Goal: Information Seeking & Learning: Understand process/instructions

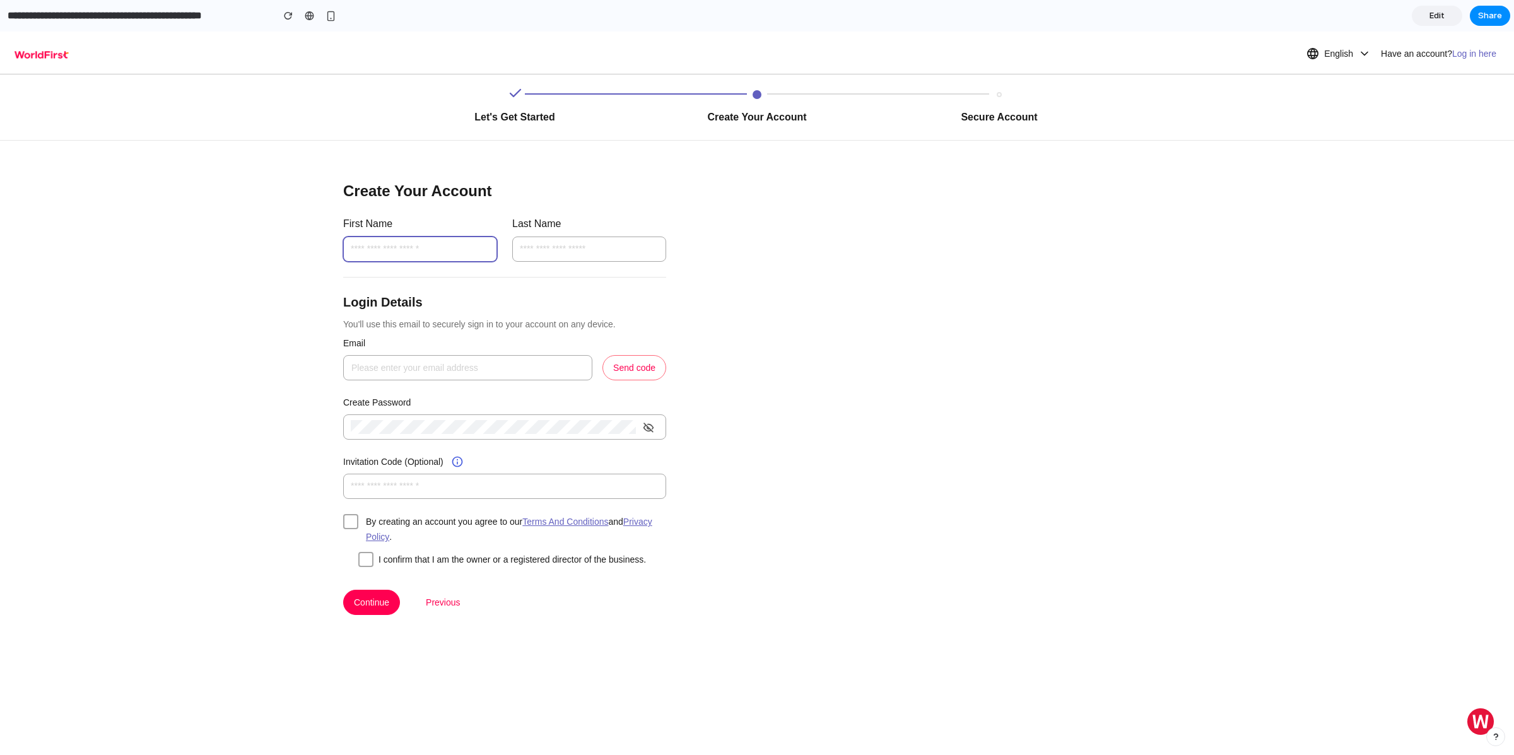
click at [367, 247] on input "text" at bounding box center [420, 249] width 154 height 25
click at [276, 345] on div "Create Your Account First Name Last Name Login Details You'll use this email to…" at bounding box center [505, 454] width 1010 height 626
click at [365, 563] on span at bounding box center [365, 559] width 15 height 15
click at [359, 610] on span "Continue" at bounding box center [371, 603] width 35 height 14
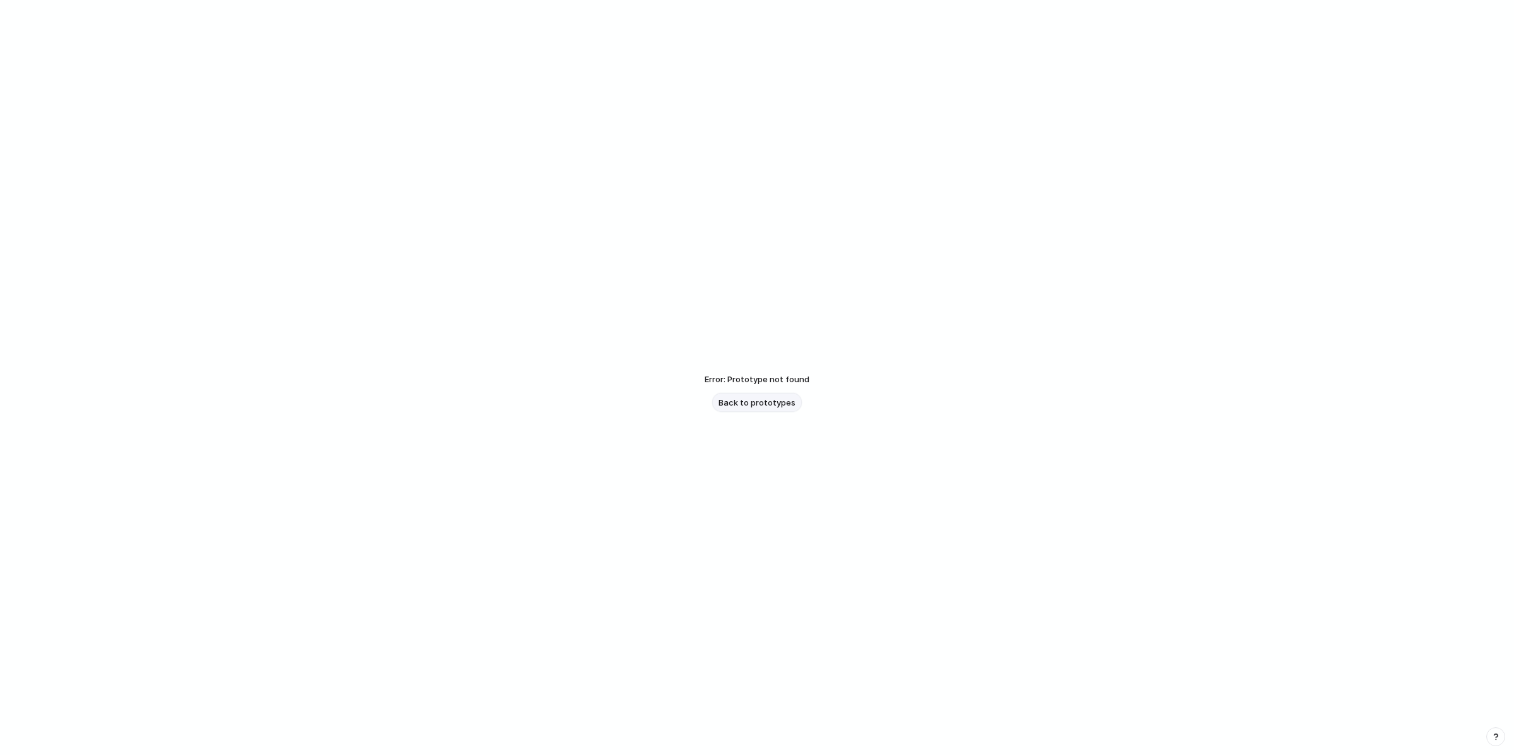
click at [770, 398] on span "Back to prototypes" at bounding box center [757, 403] width 77 height 13
click at [734, 401] on span "Back to prototypes" at bounding box center [757, 403] width 77 height 13
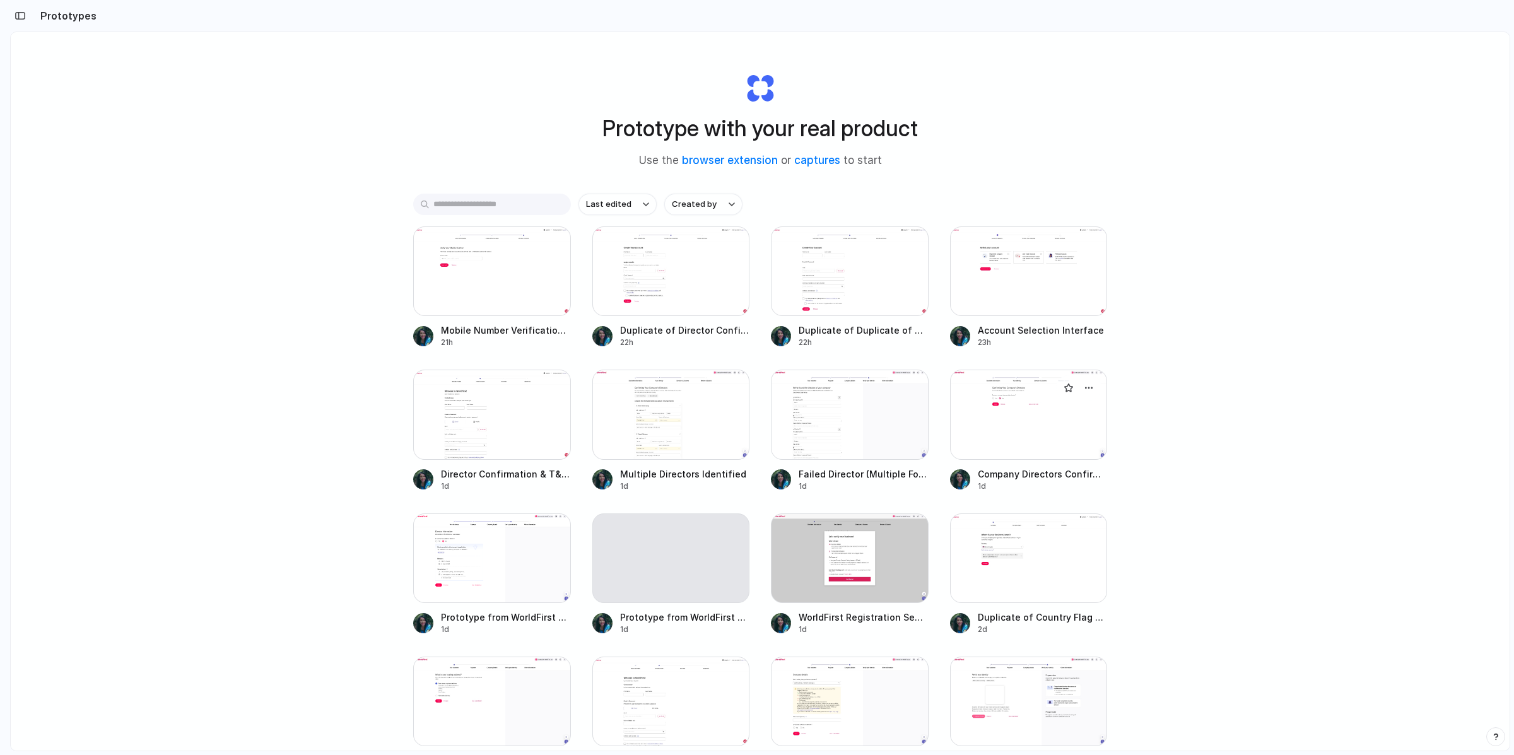
click at [1030, 410] on div at bounding box center [1029, 415] width 158 height 90
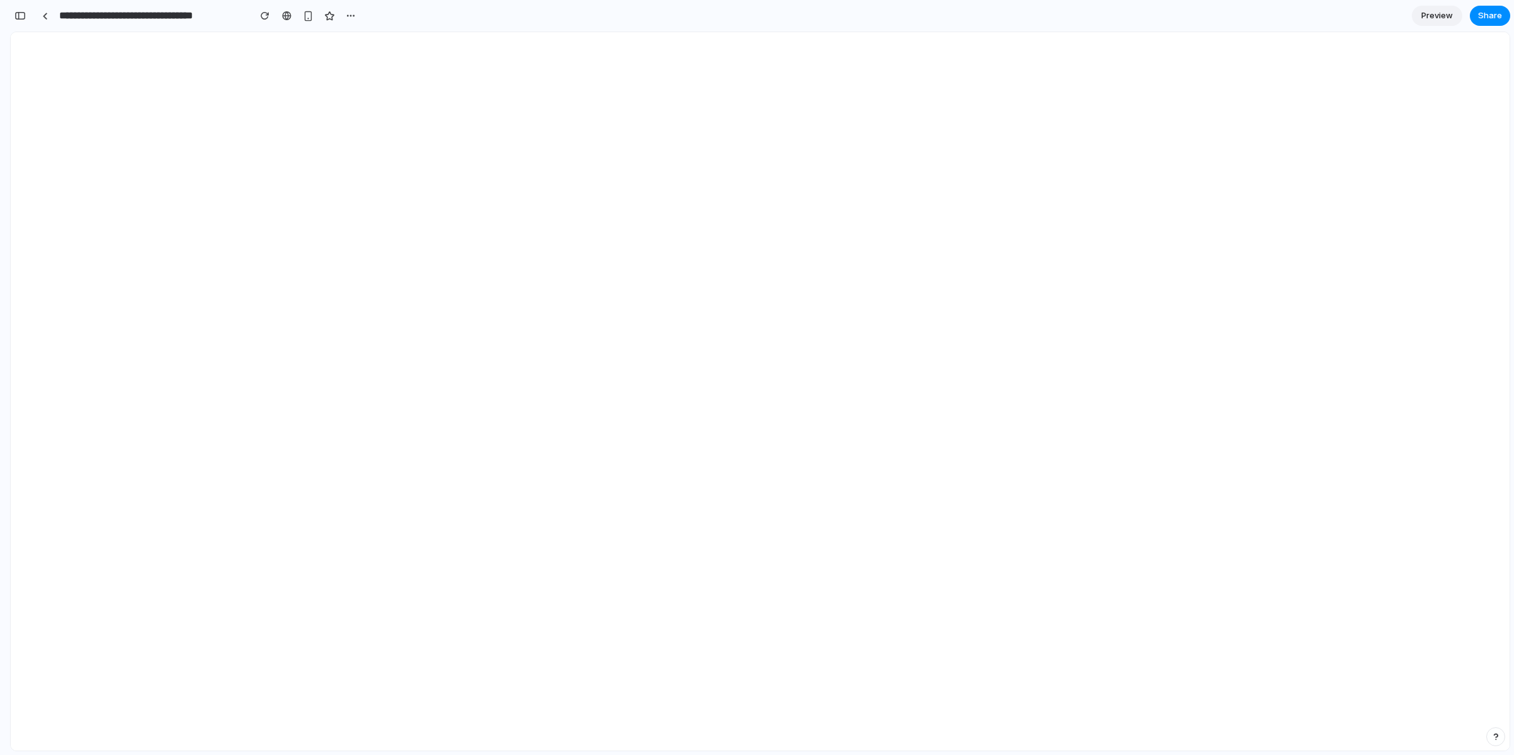
scroll to position [2978, 0]
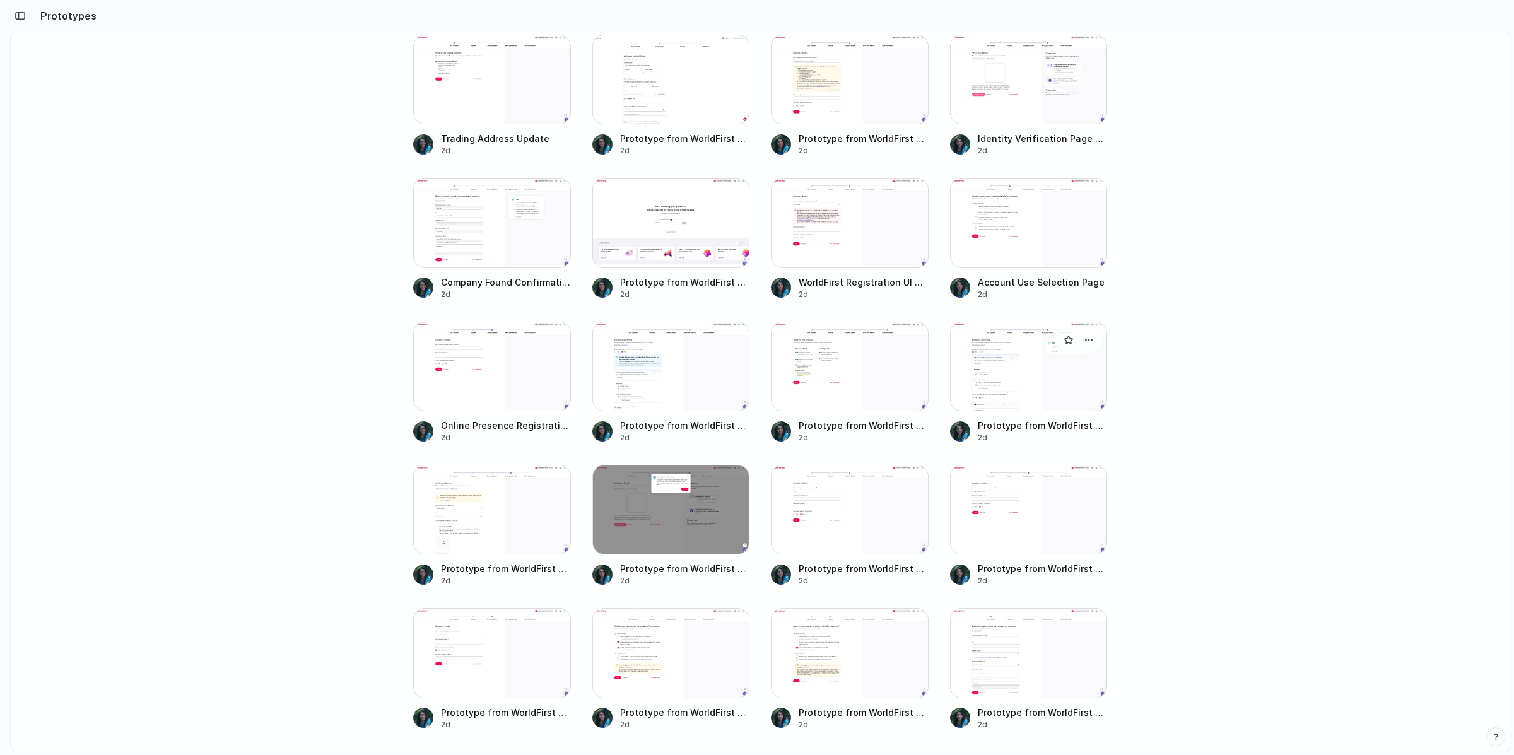
scroll to position [742, 0]
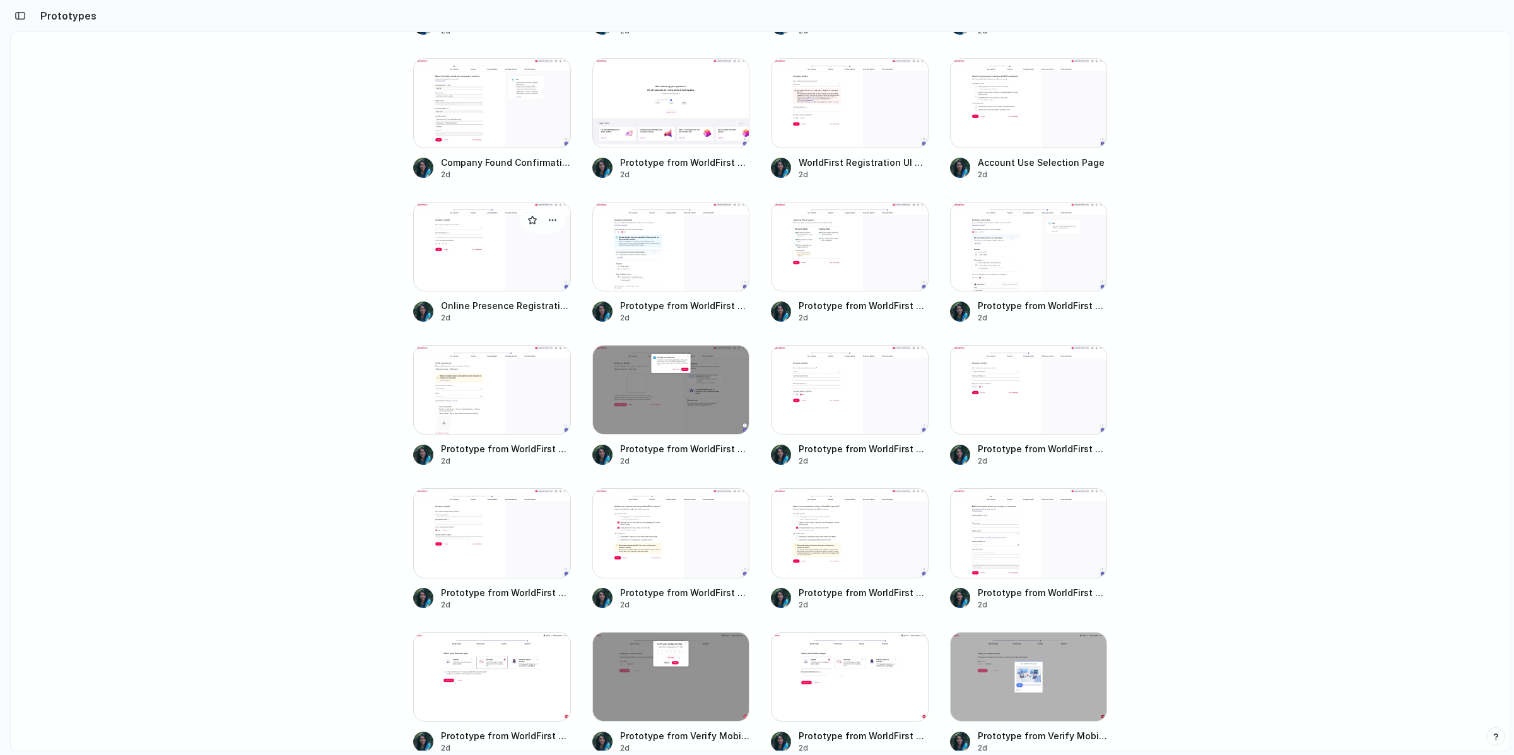
click at [457, 256] on div at bounding box center [492, 247] width 158 height 90
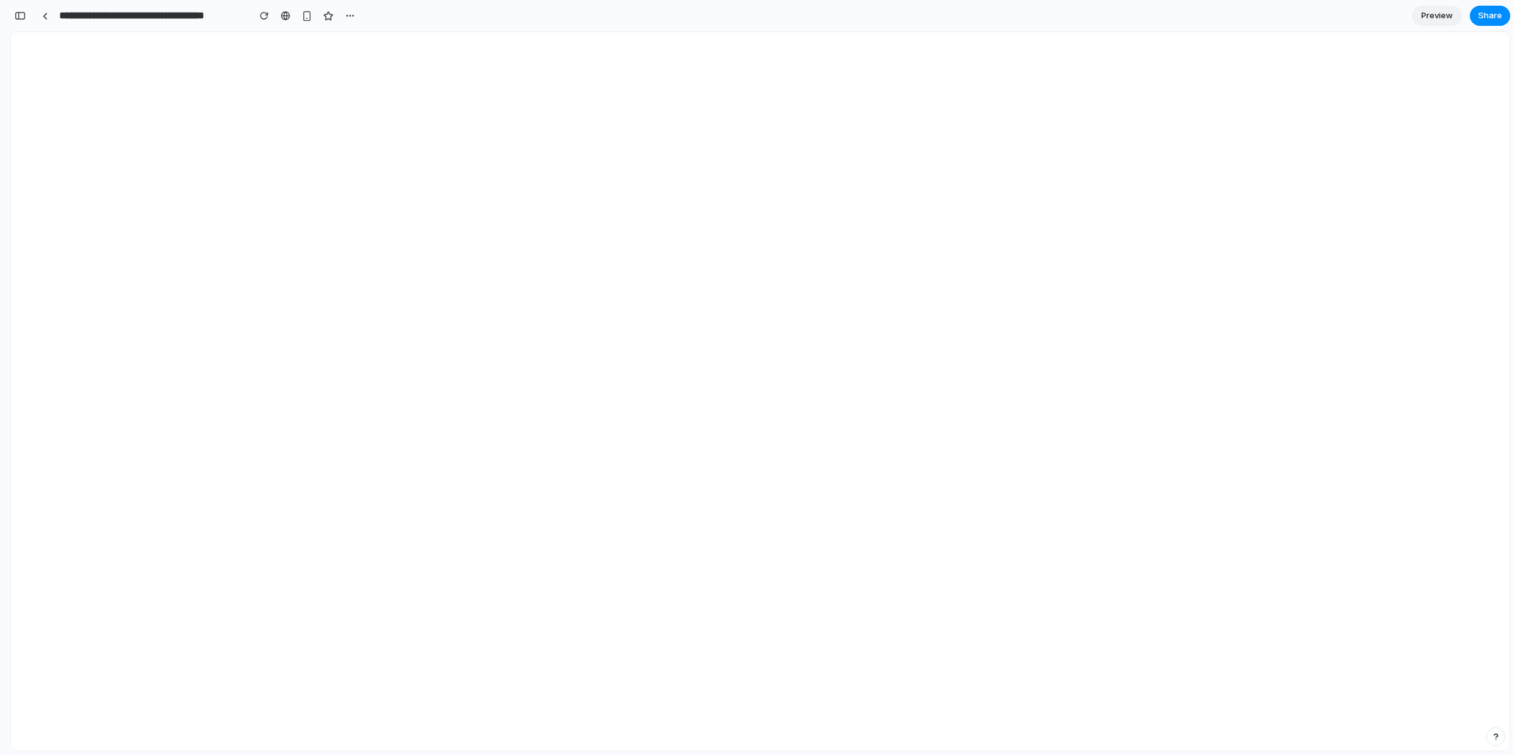
scroll to position [608, 0]
click at [43, 15] on div at bounding box center [45, 16] width 6 height 7
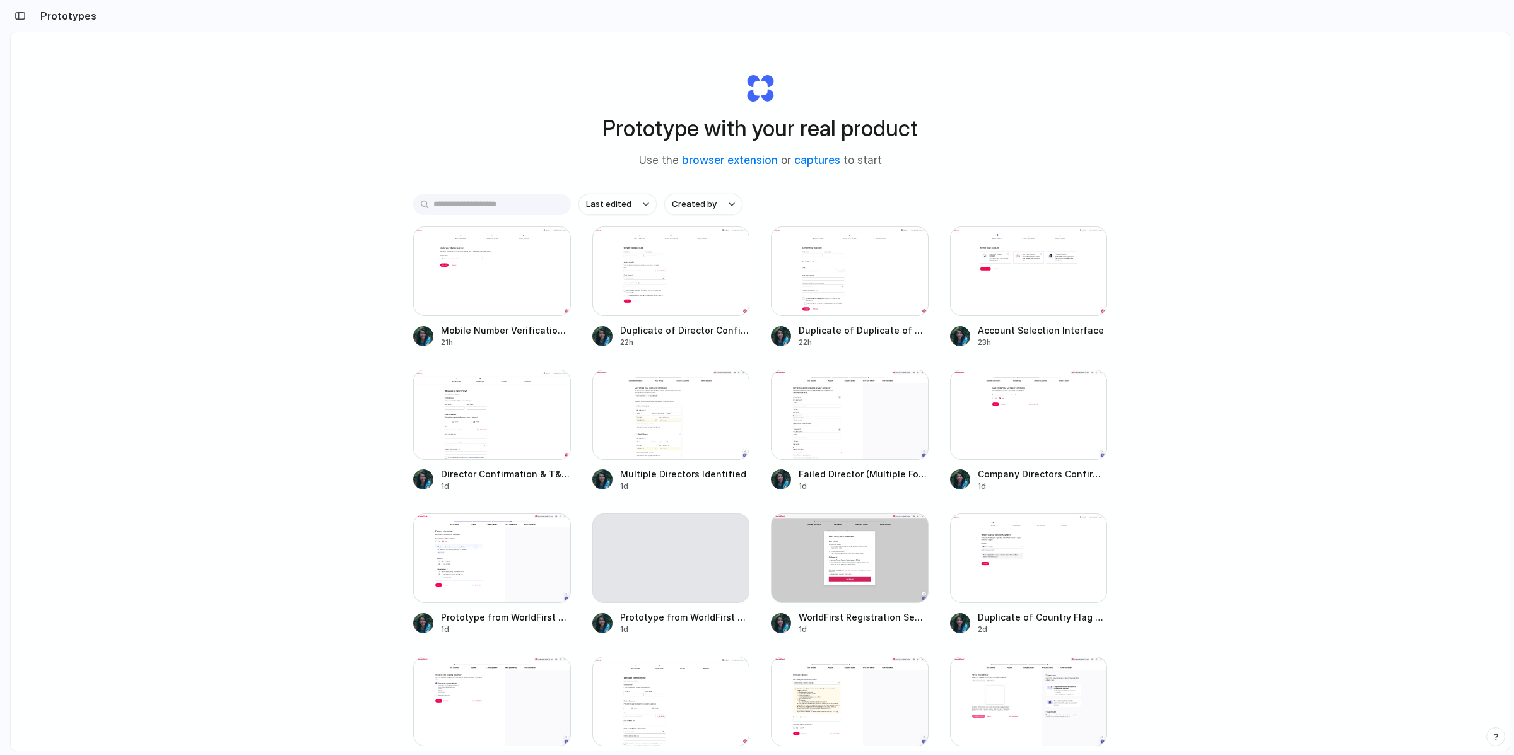
click at [531, 201] on input "text" at bounding box center [492, 204] width 158 height 21
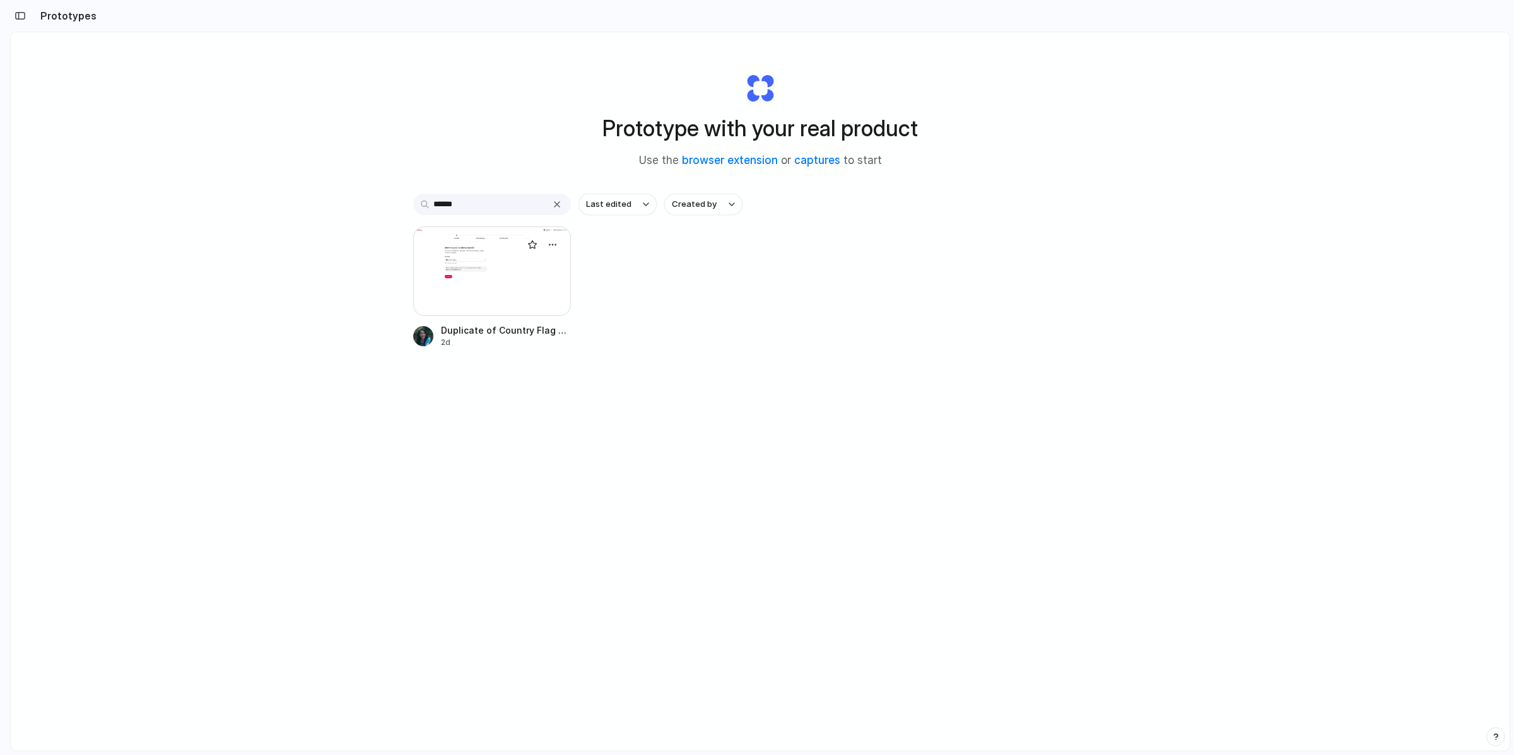
type input "******"
click at [482, 256] on div at bounding box center [492, 272] width 158 height 90
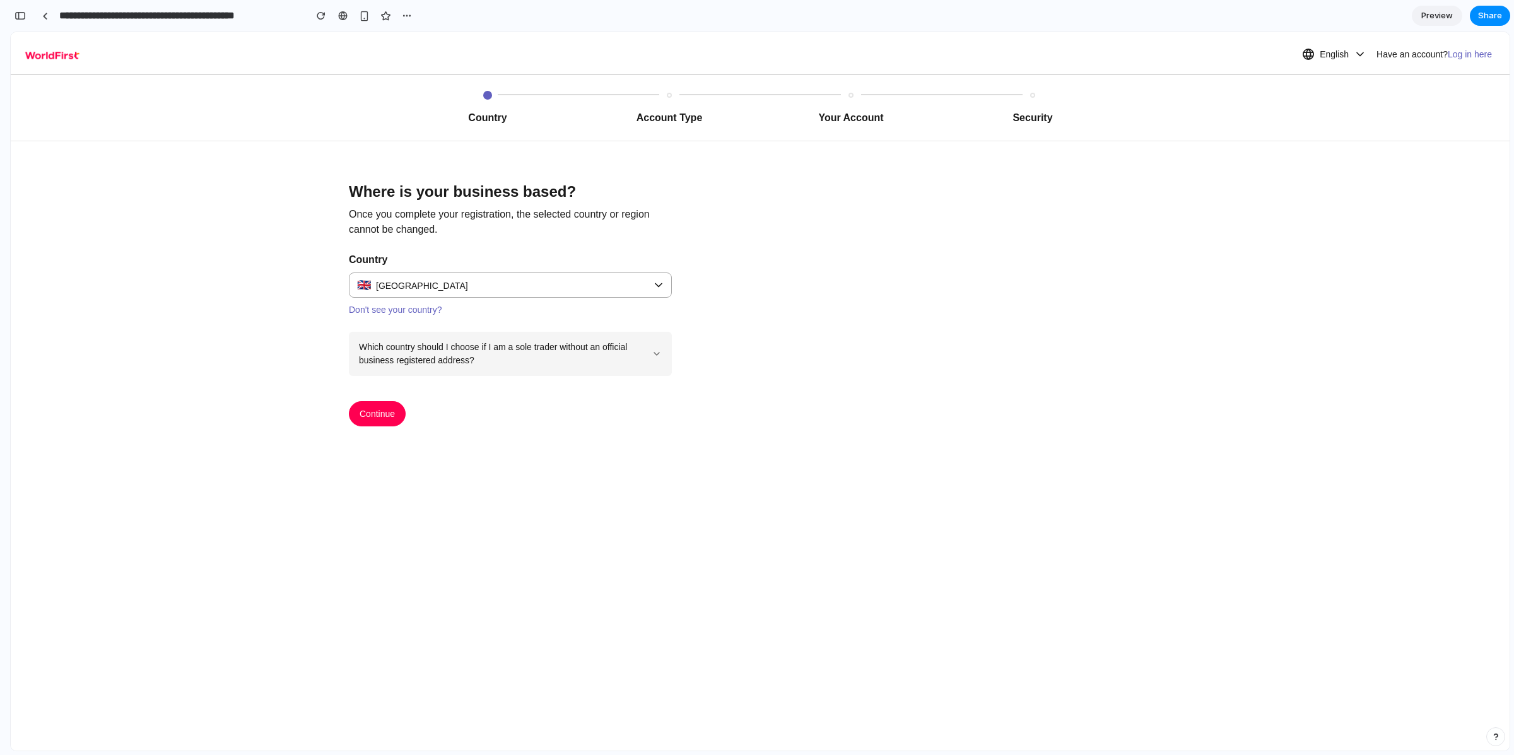
click at [505, 298] on div "Where is your business based? Once you complete your registration, the selected…" at bounding box center [510, 283] width 353 height 285
click at [654, 280] on div "🇬🇧 United Kingdom" at bounding box center [510, 285] width 323 height 25
click at [654, 280] on div "🇬🇧 United Kingdom 🇺🇸 United States 🇦🇺 Australia 🇨🇦 Canada 🇫🇷 France 🇩🇪 Germany …" at bounding box center [760, 391] width 1499 height 719
click at [429, 363] on div "Which country should I choose if I am a sole trader without an official busines…" at bounding box center [505, 354] width 293 height 27
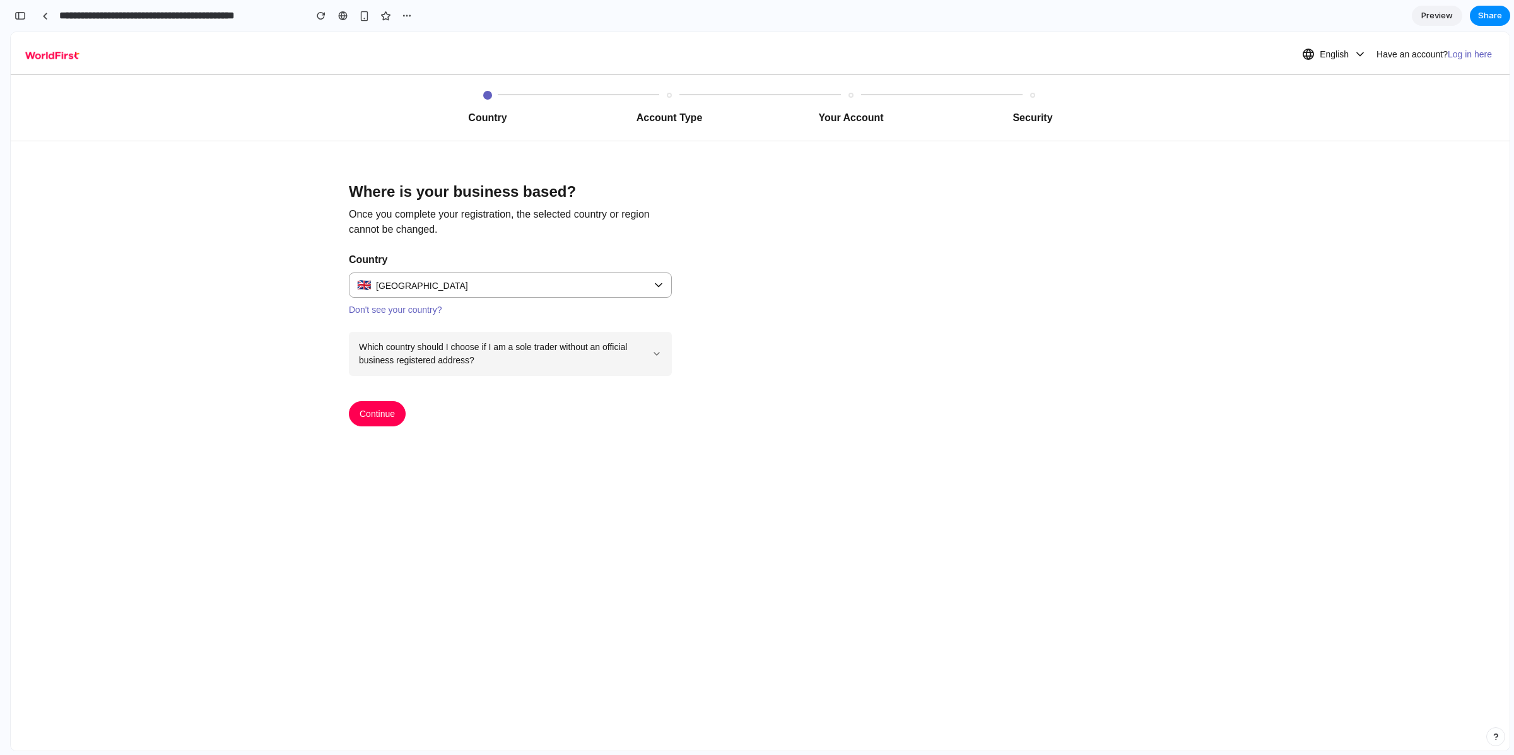
click at [415, 312] on link "Don't see your country?" at bounding box center [395, 310] width 93 height 10
click at [218, 204] on div "Where is your business based? Once you complete your registration, the selected…" at bounding box center [511, 283] width 1000 height 285
click at [48, 15] on link at bounding box center [44, 15] width 19 height 19
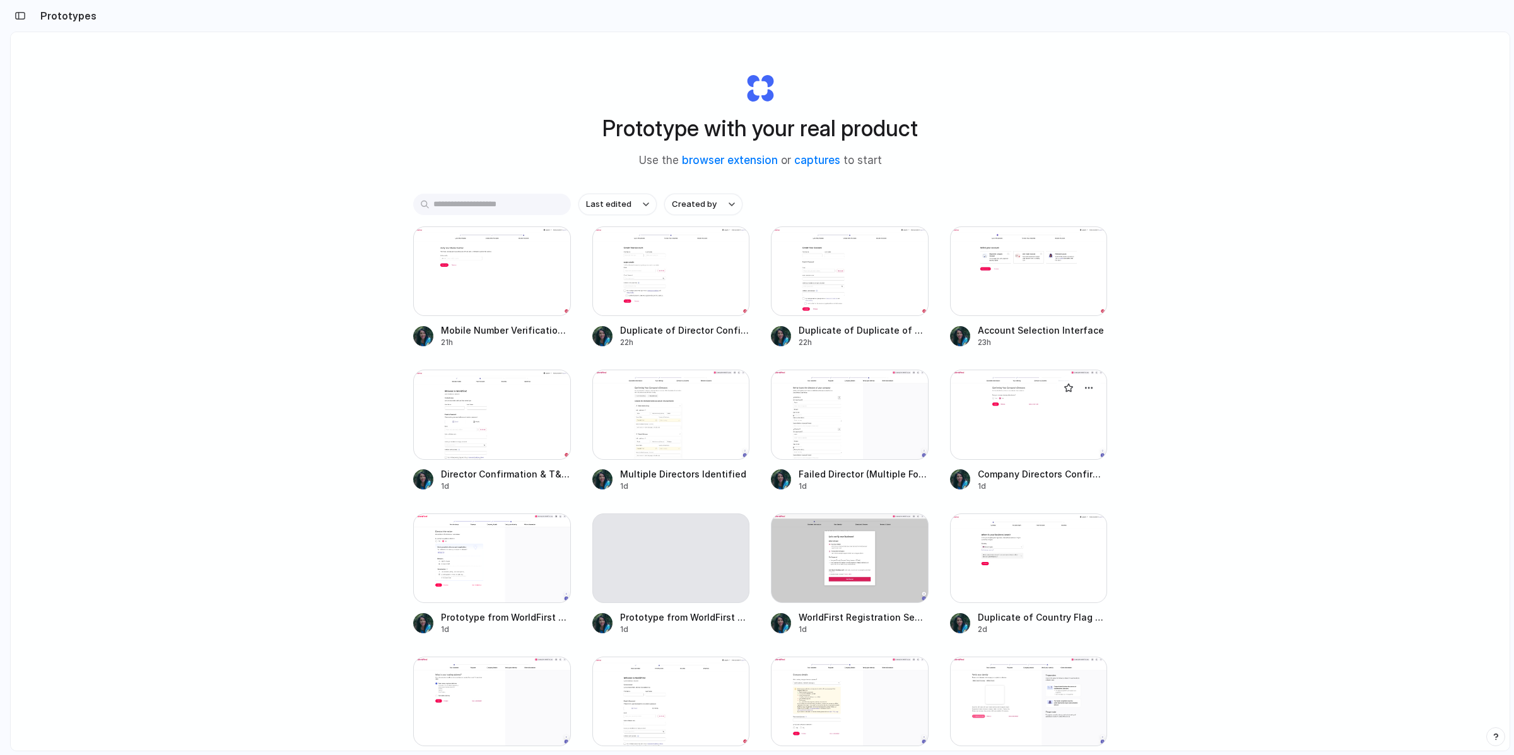
click at [1025, 425] on div at bounding box center [1029, 415] width 158 height 90
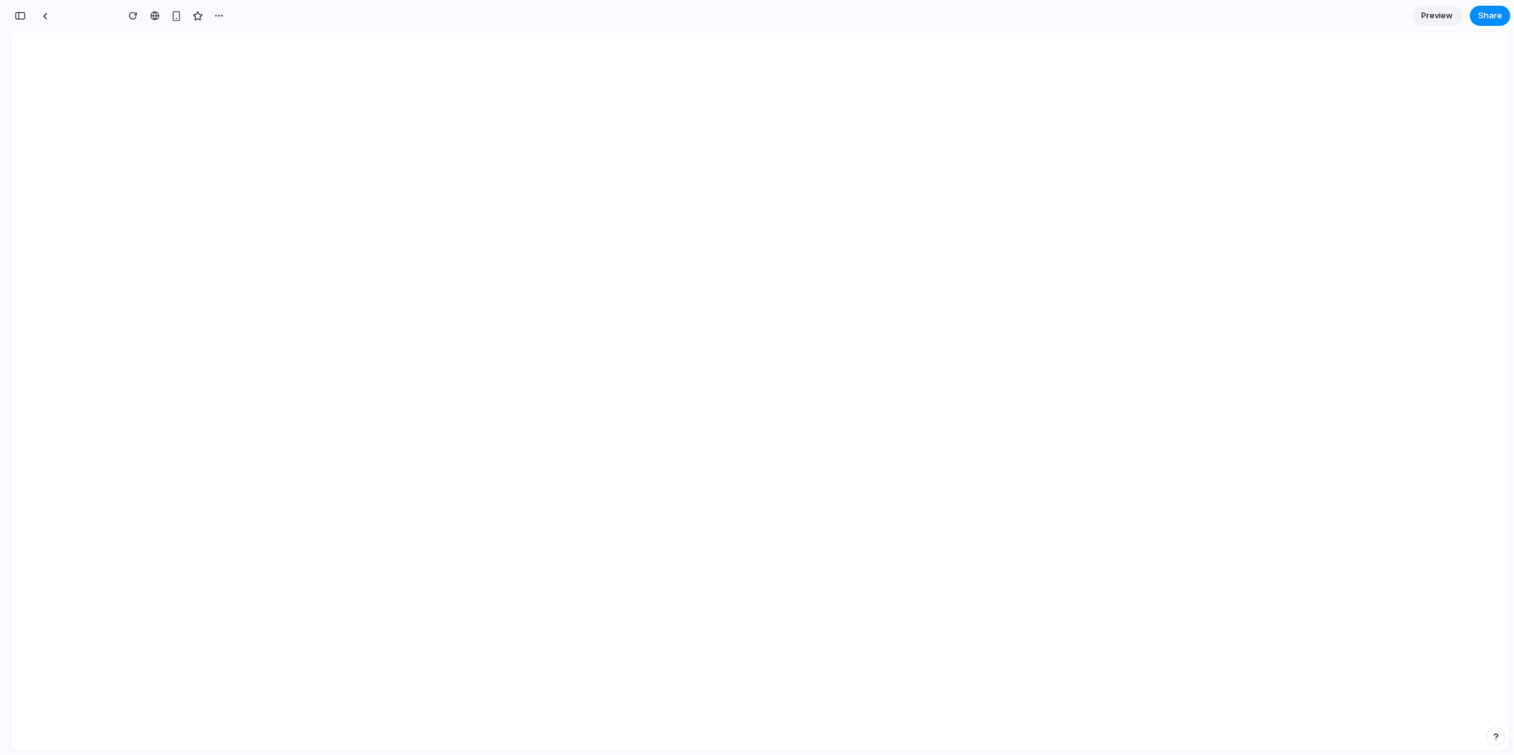
scroll to position [2978, 0]
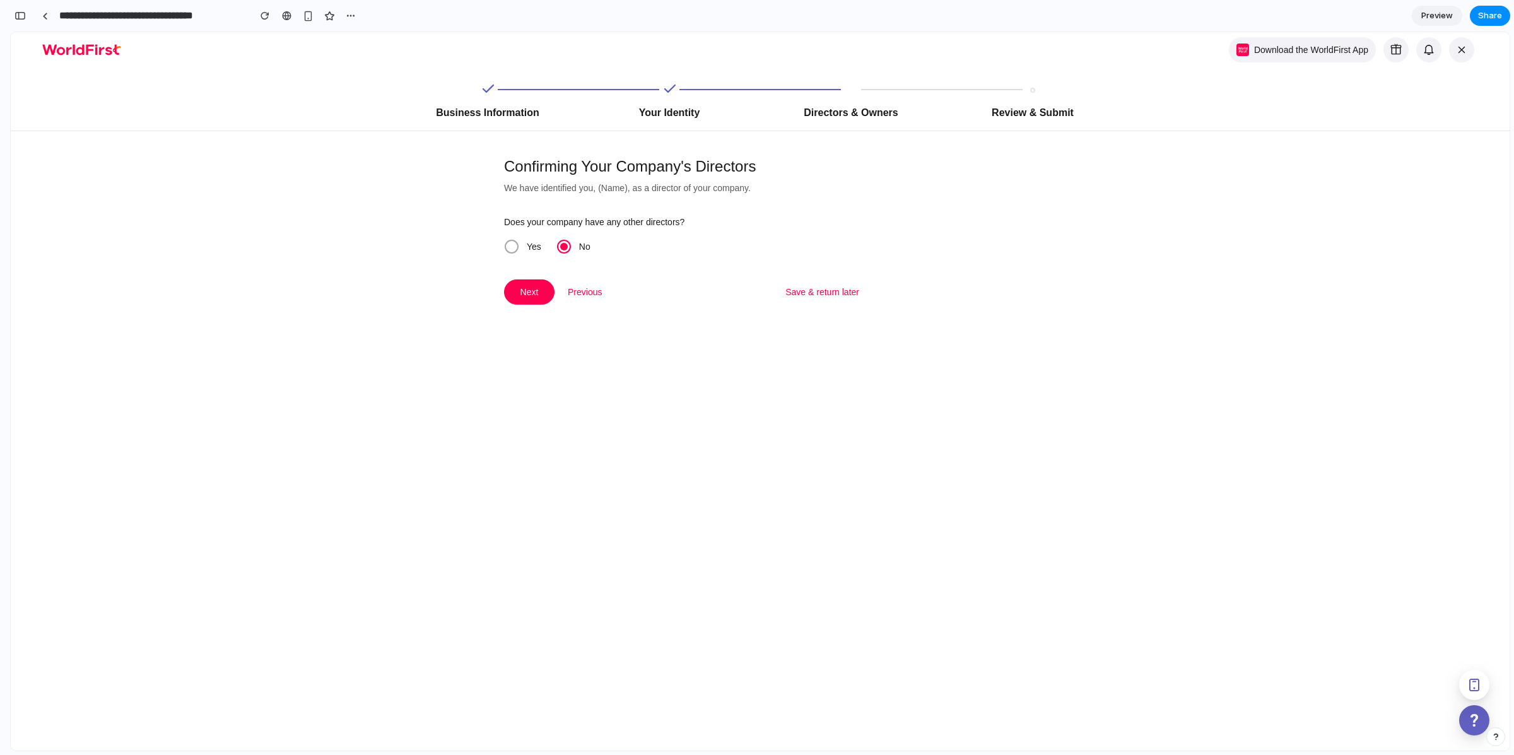
click at [527, 242] on span "Yes" at bounding box center [534, 247] width 15 height 10
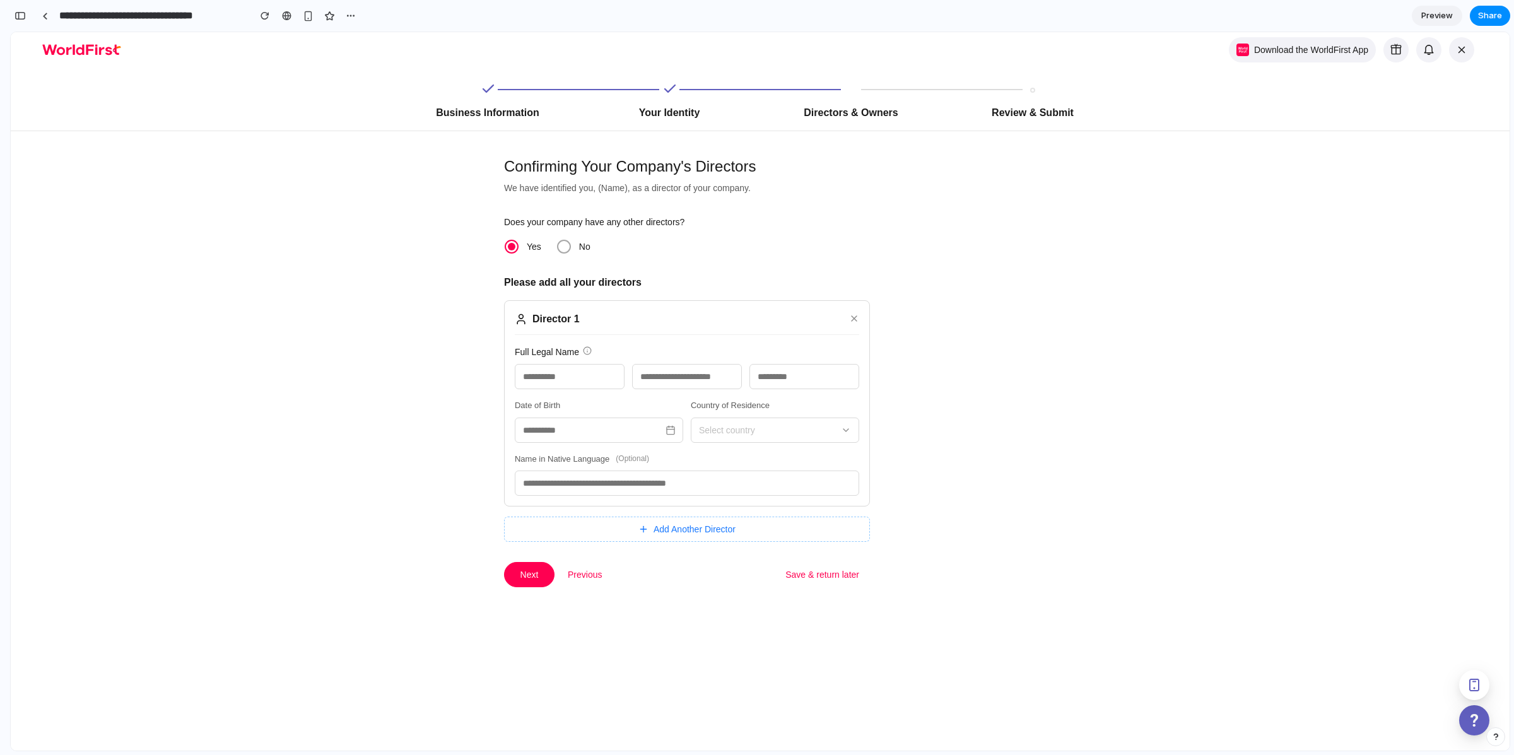
click at [661, 526] on span "Add Another Director" at bounding box center [695, 529] width 82 height 14
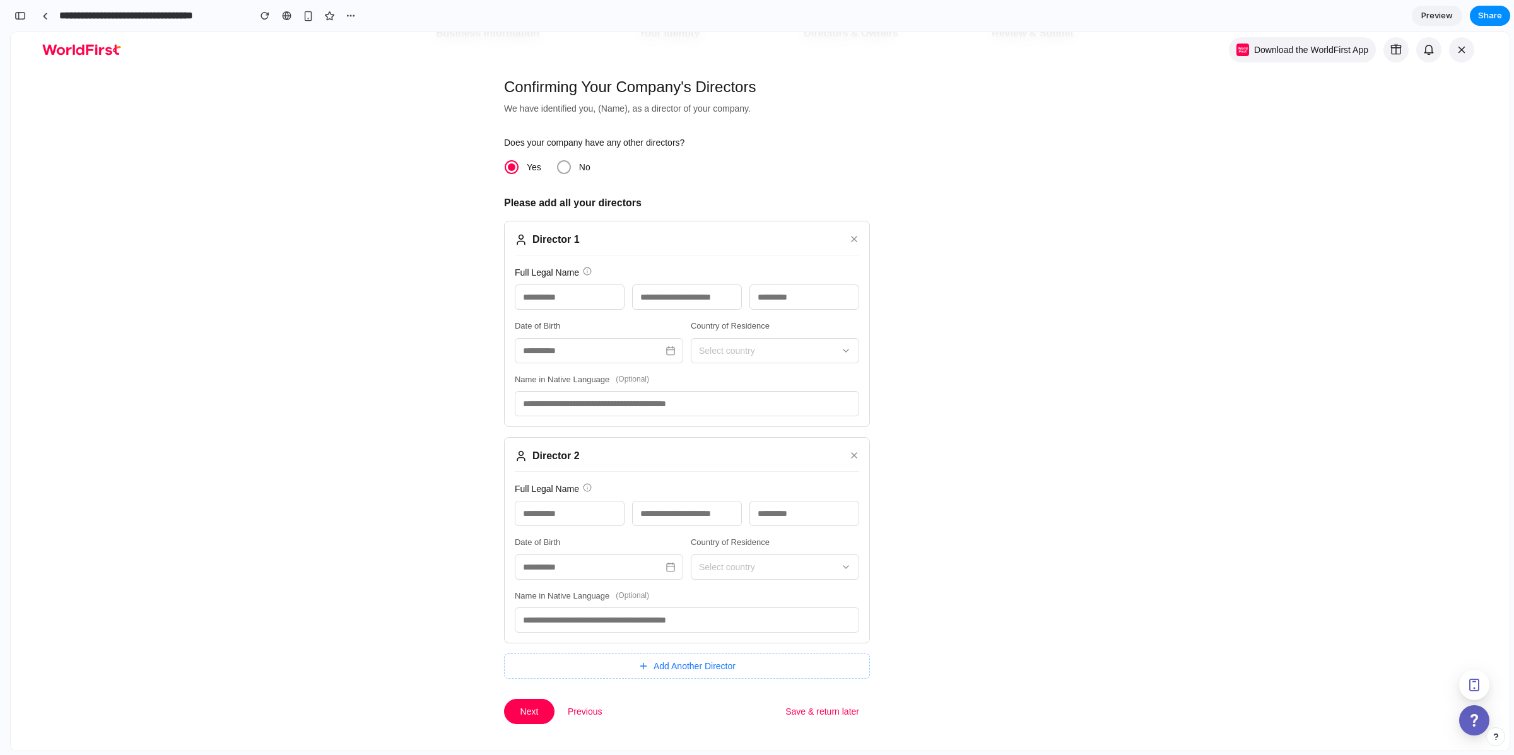
scroll to position [0, 0]
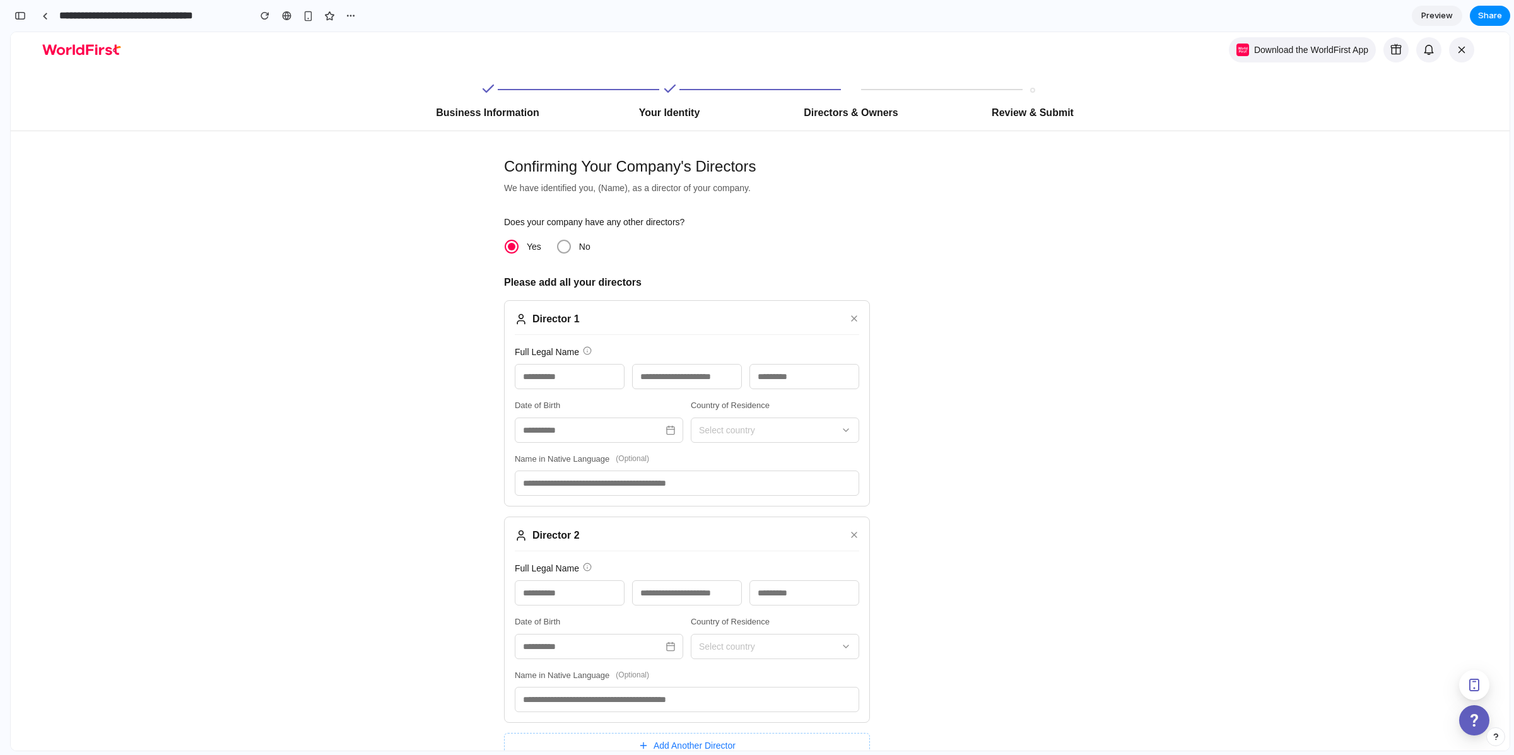
click at [546, 368] on input "text" at bounding box center [570, 376] width 110 height 25
type input "****"
click at [49, 7] on link at bounding box center [44, 15] width 19 height 19
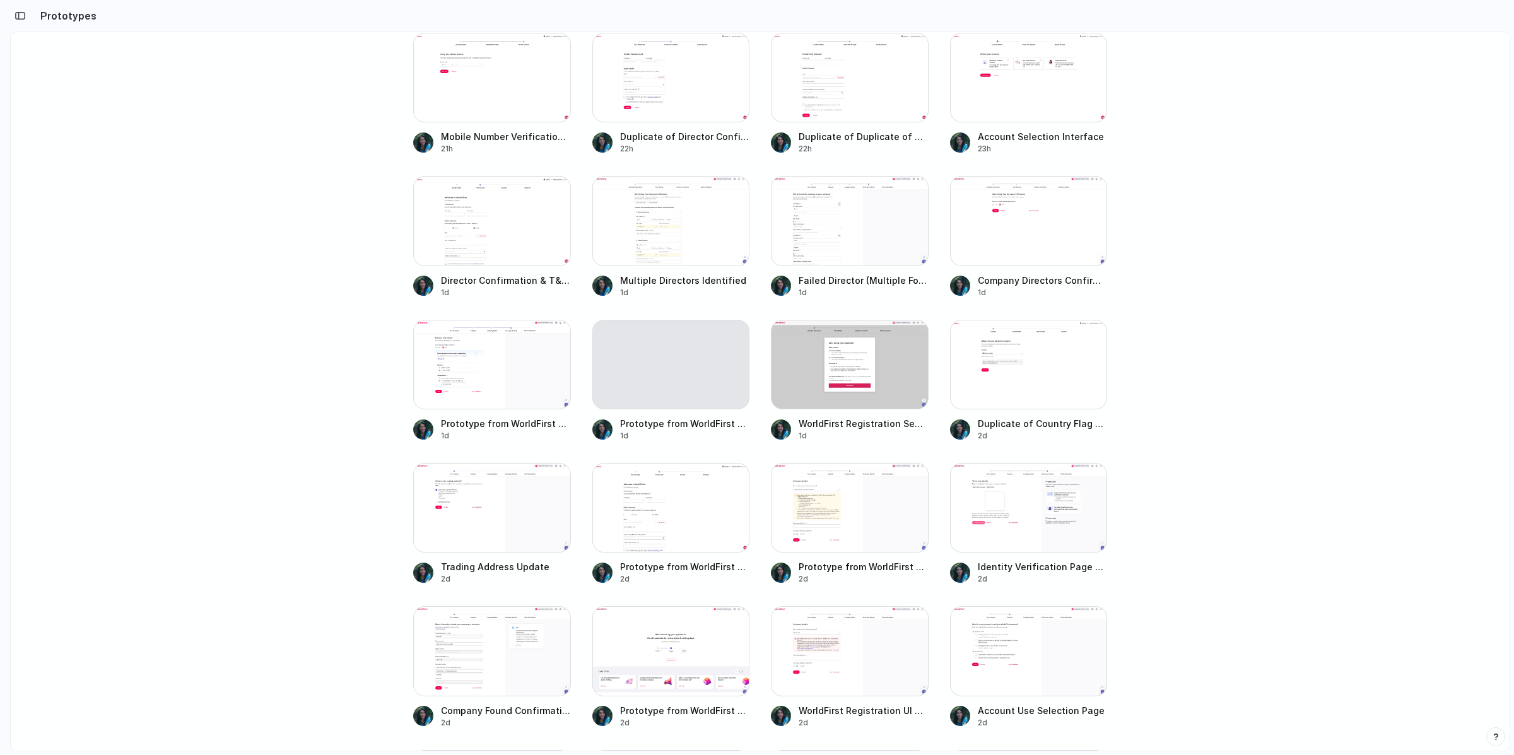
scroll to position [313, 0]
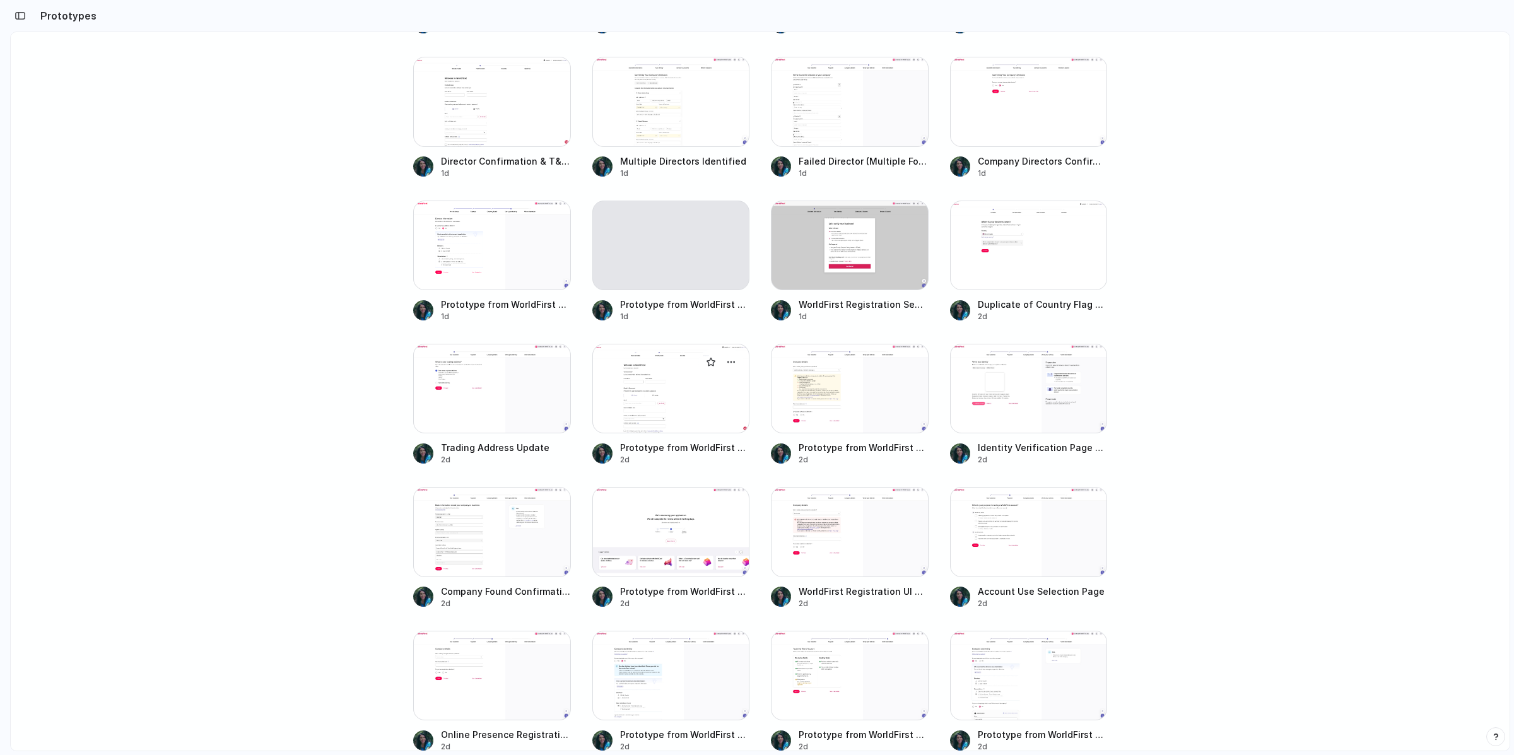
click at [628, 403] on div at bounding box center [672, 389] width 158 height 90
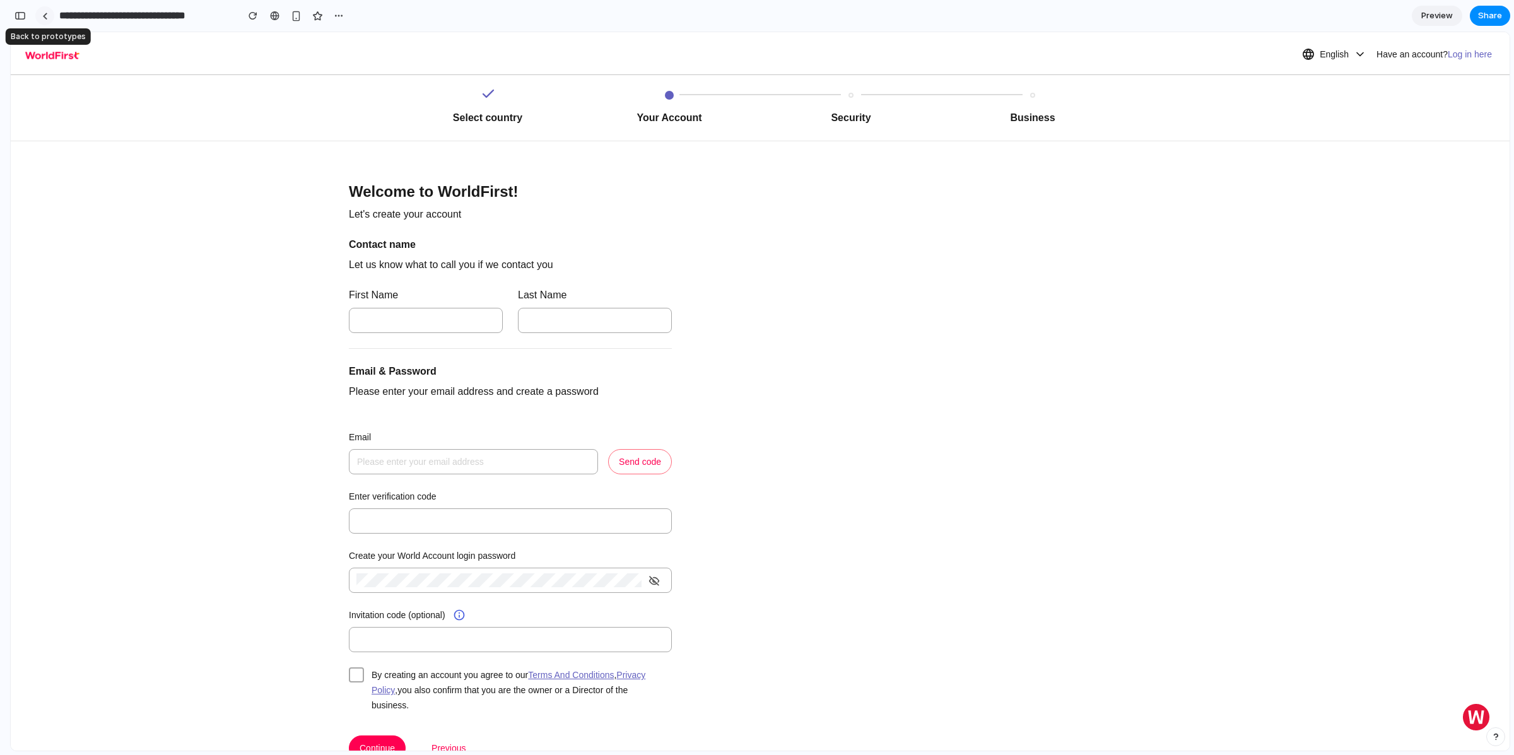
click at [48, 18] on link at bounding box center [44, 15] width 19 height 19
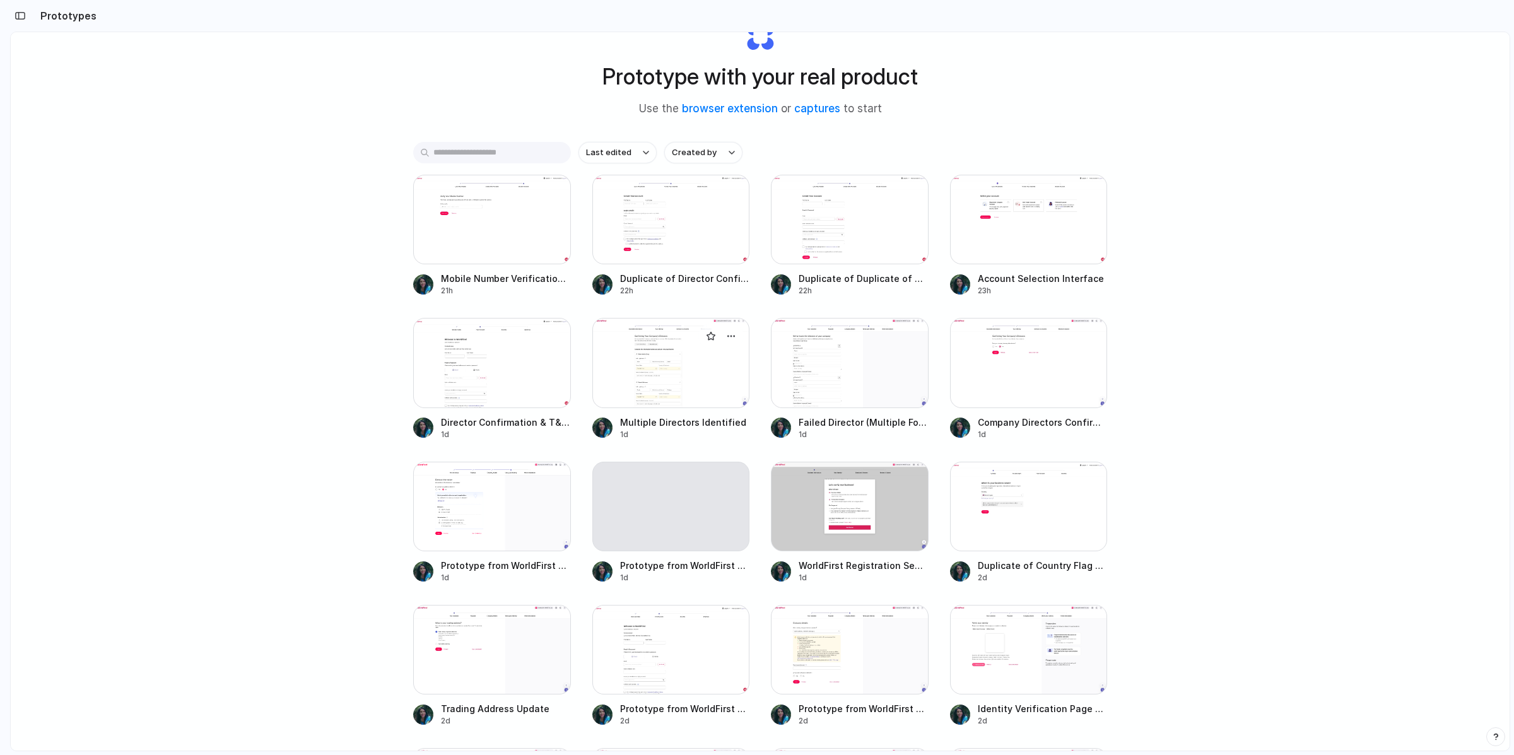
scroll to position [33, 0]
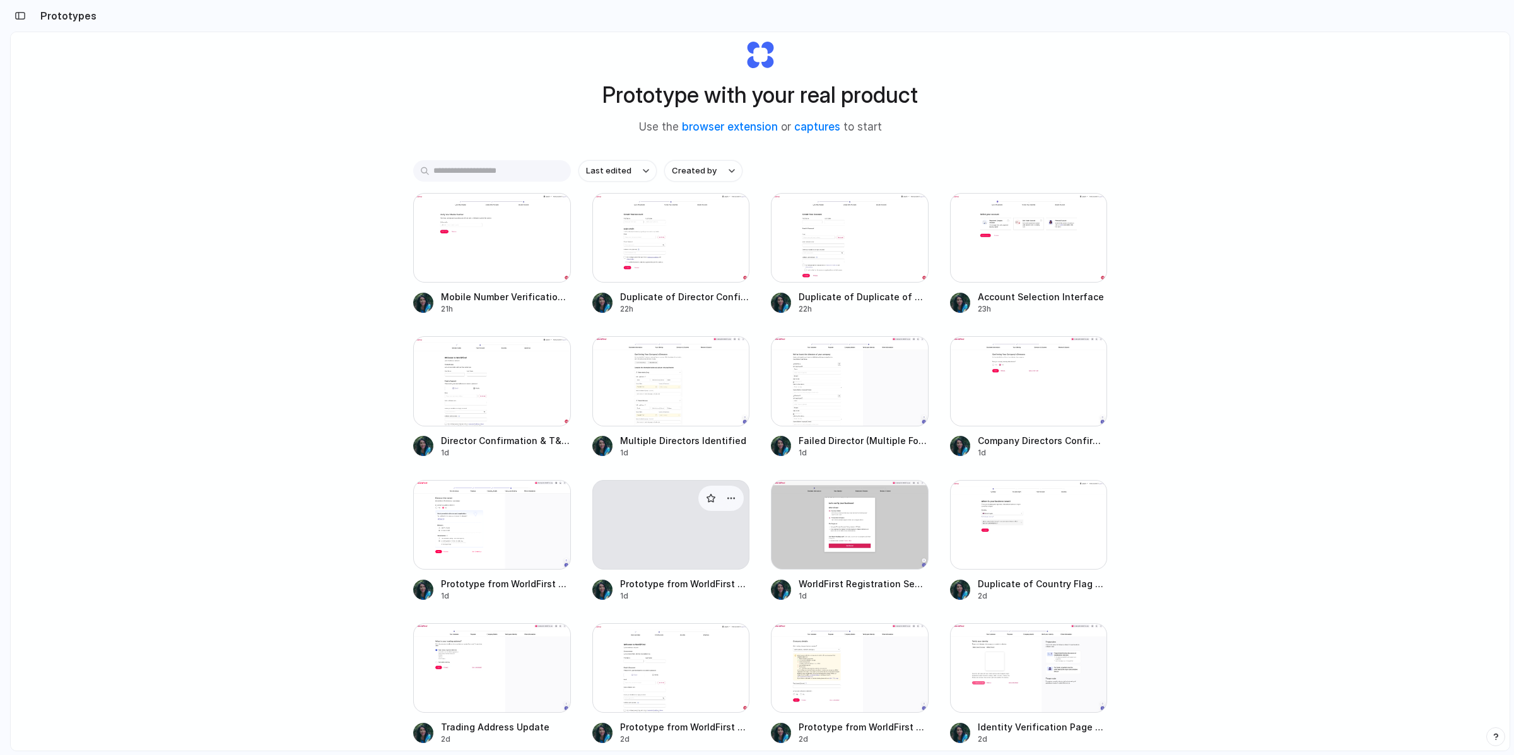
click at [689, 521] on div at bounding box center [672, 525] width 158 height 90
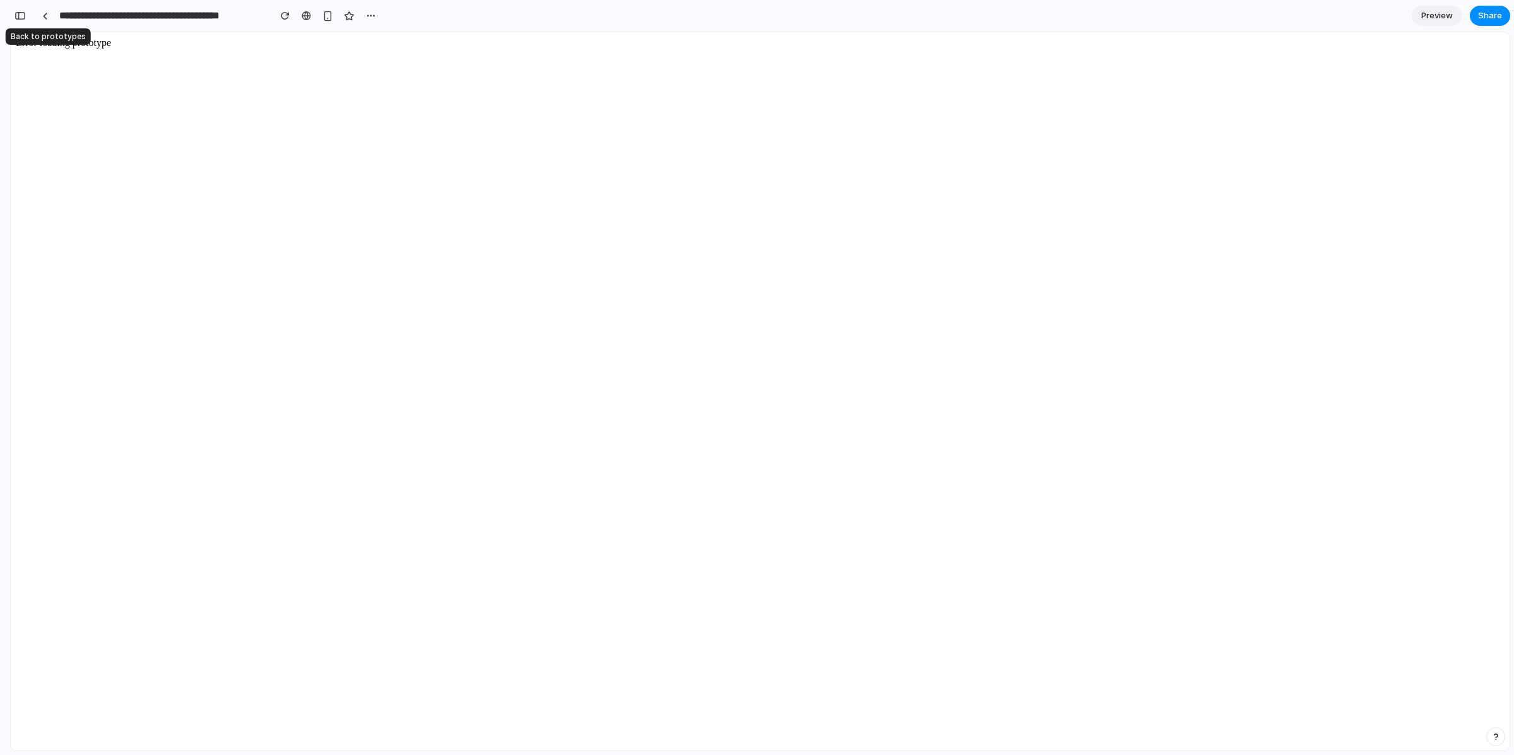
click at [174, 85] on body "Error loading prototype" at bounding box center [760, 391] width 1489 height 709
click at [284, 18] on div "button" at bounding box center [285, 15] width 9 height 9
click at [44, 18] on div at bounding box center [45, 16] width 6 height 7
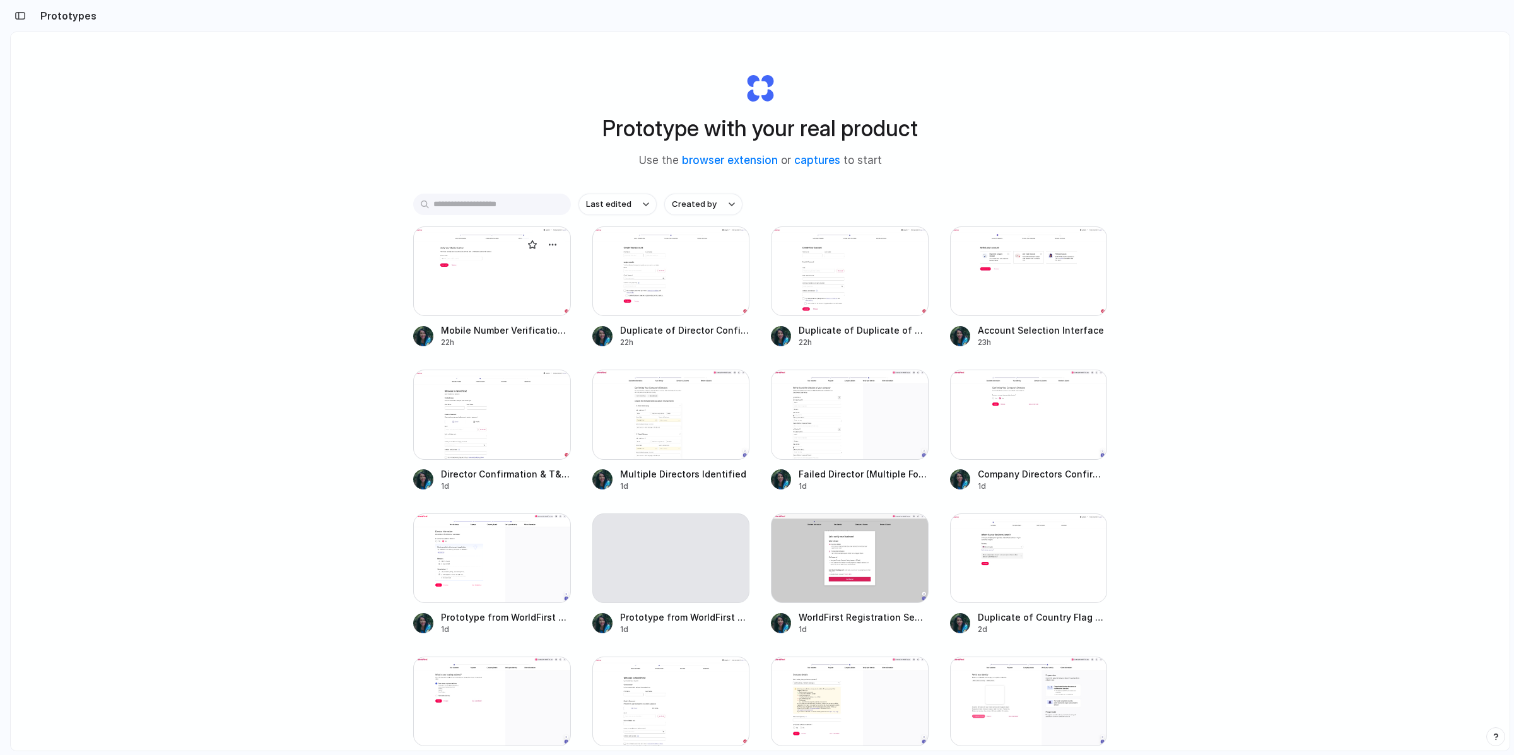
click at [480, 268] on div at bounding box center [492, 272] width 158 height 90
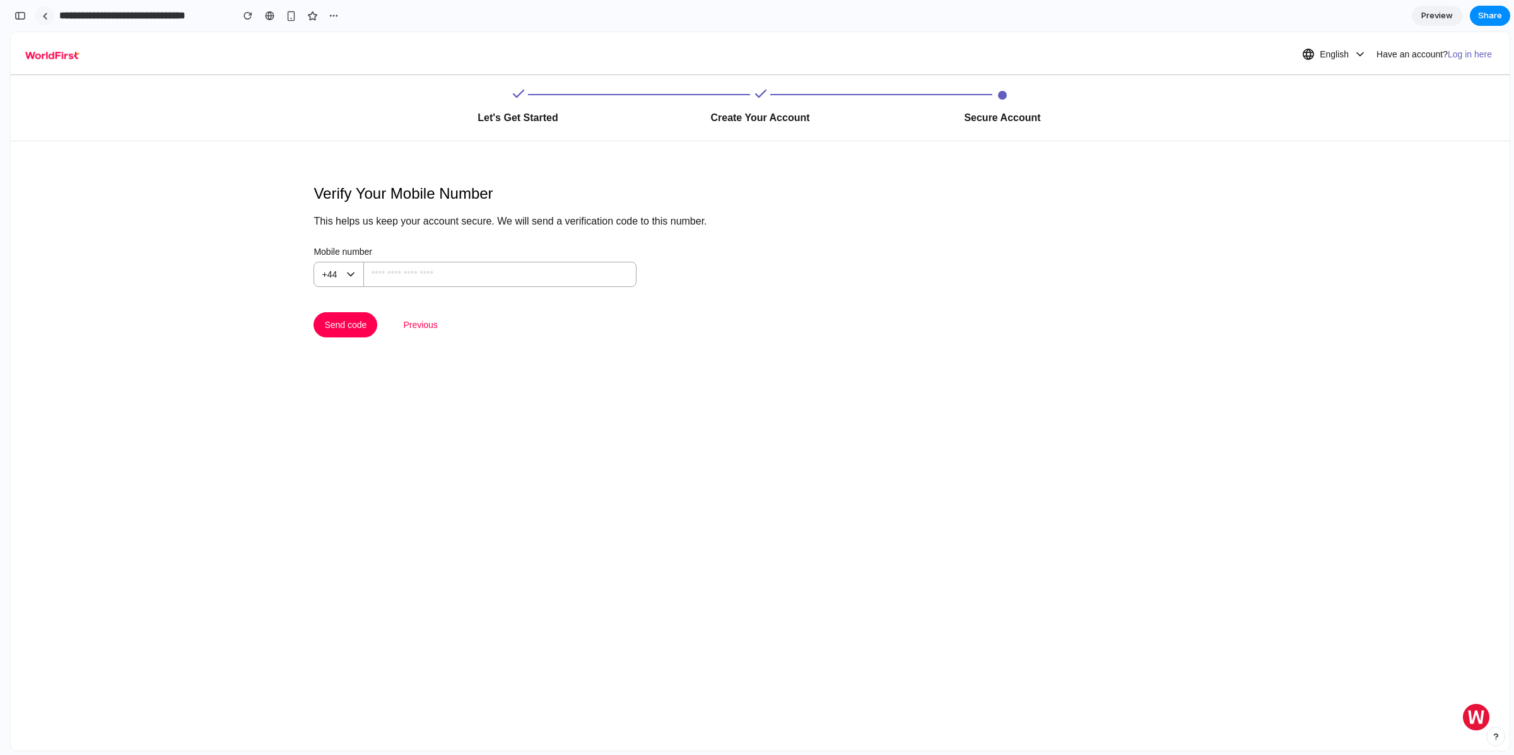
click at [44, 14] on div at bounding box center [45, 16] width 6 height 7
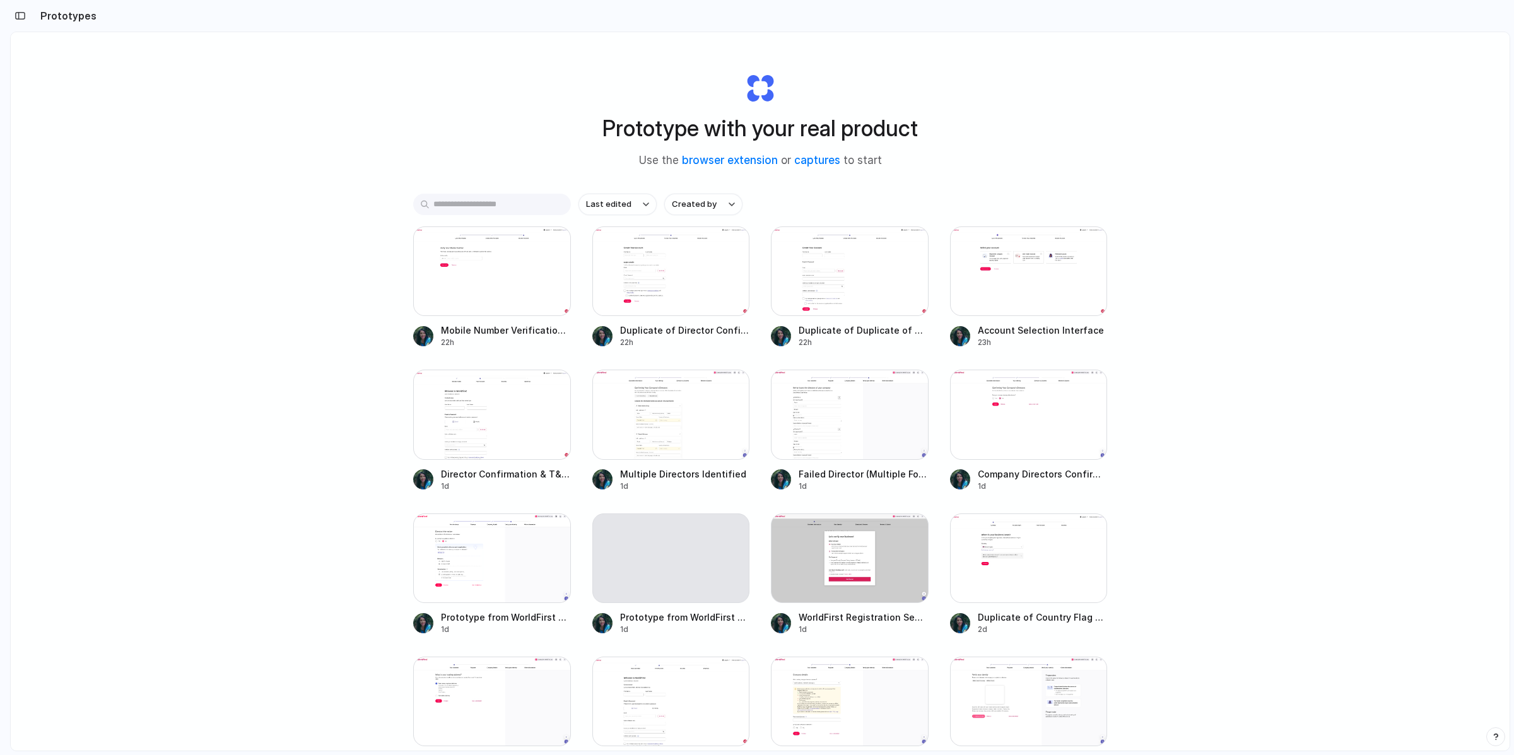
scroll to position [3, 0]
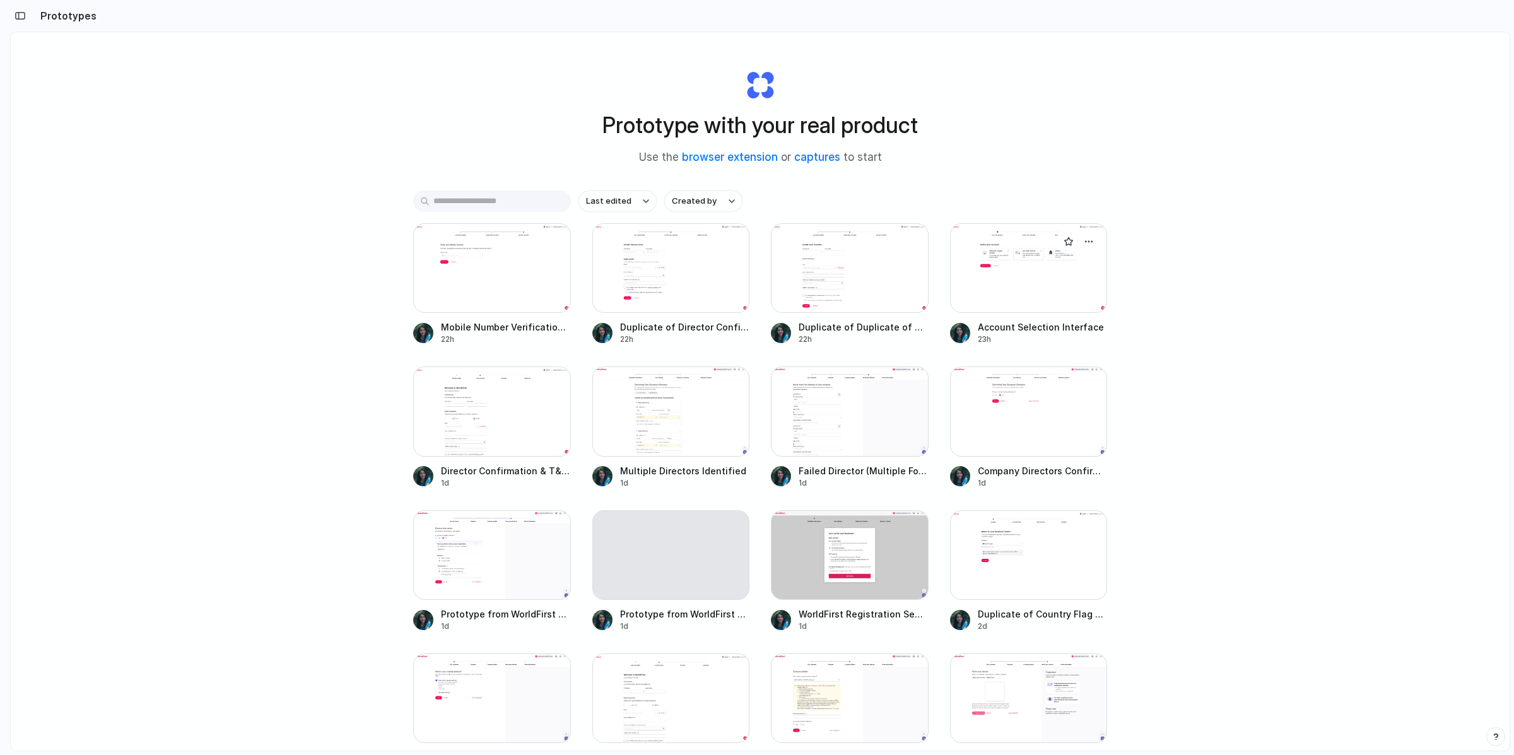
click at [1010, 277] on div at bounding box center [1029, 268] width 158 height 90
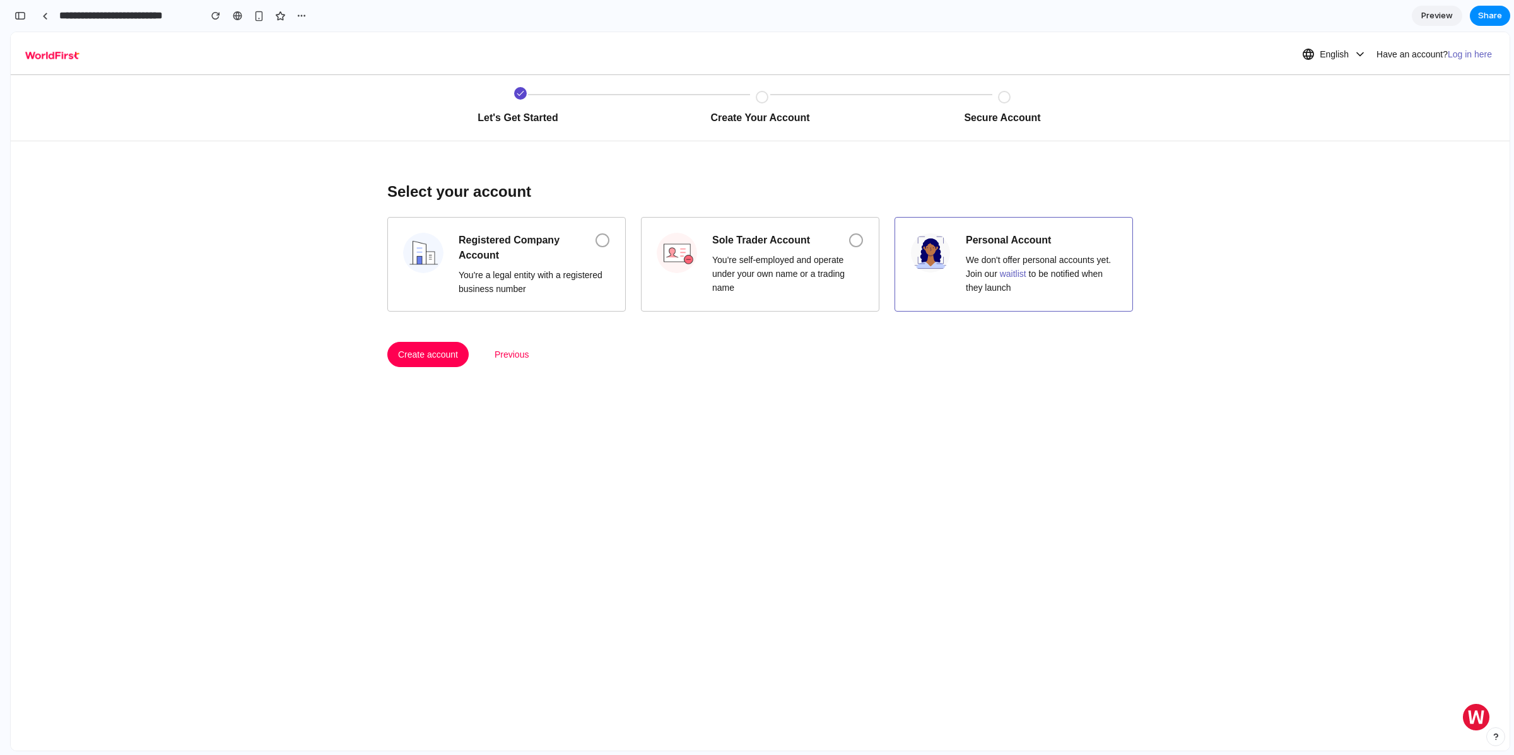
click at [933, 260] on img at bounding box center [931, 253] width 40 height 40
click at [788, 259] on div "You're self-employed and operate under your own name or a trading name" at bounding box center [787, 274] width 151 height 42
click at [508, 259] on span "Registered Company Account" at bounding box center [519, 248] width 121 height 30
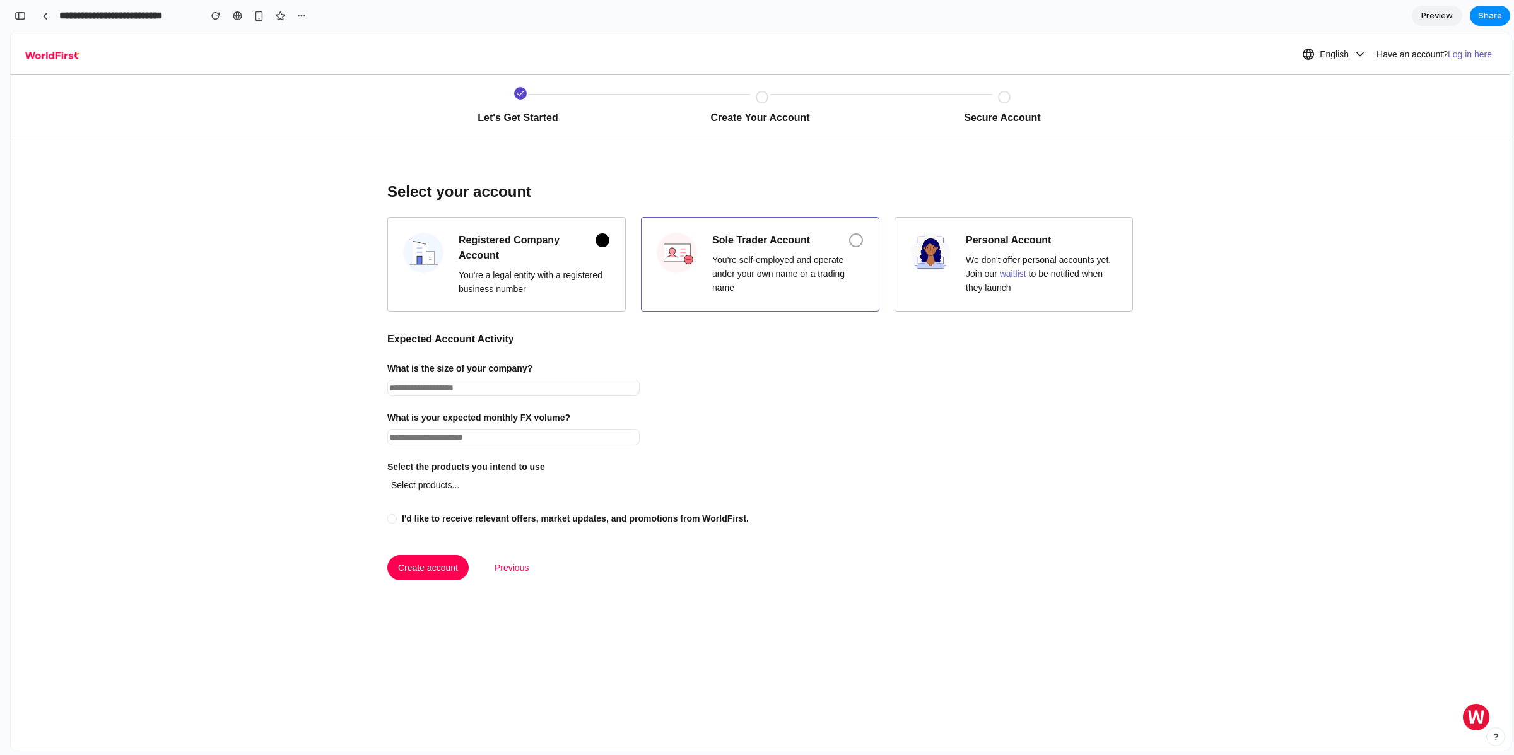
click at [686, 254] on img at bounding box center [677, 253] width 40 height 40
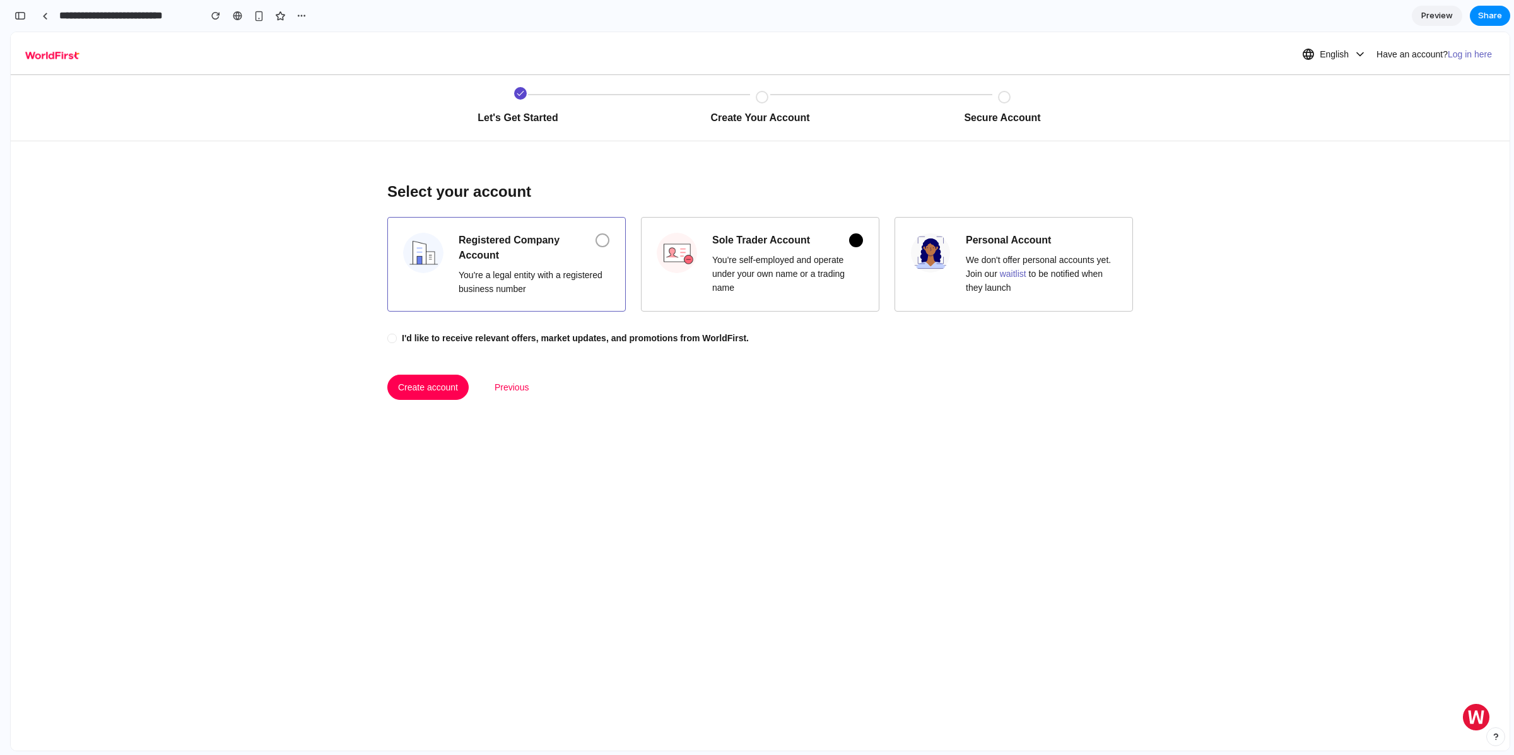
click at [503, 257] on span "Registered Company Account" at bounding box center [519, 248] width 121 height 30
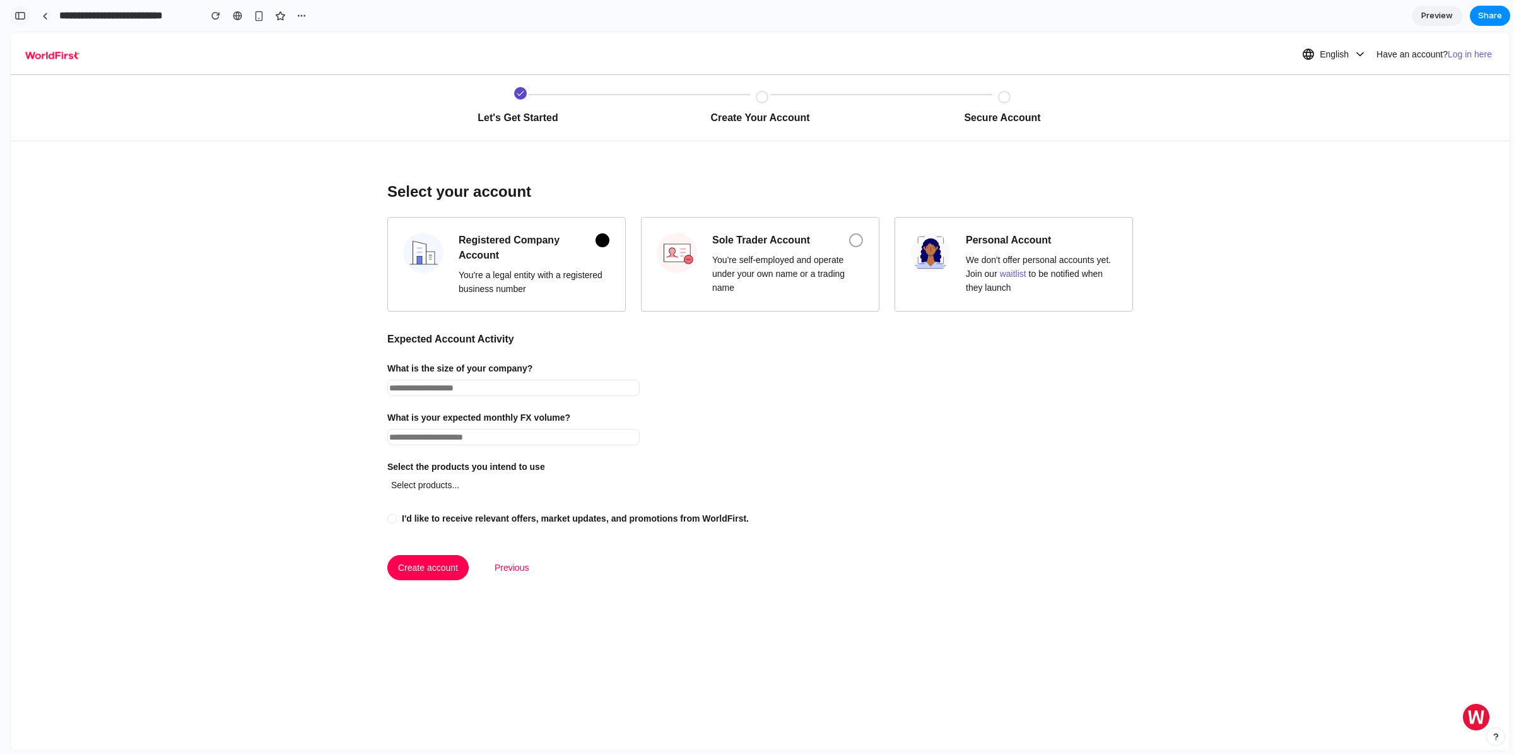
click at [13, 11] on button "button" at bounding box center [20, 16] width 20 height 20
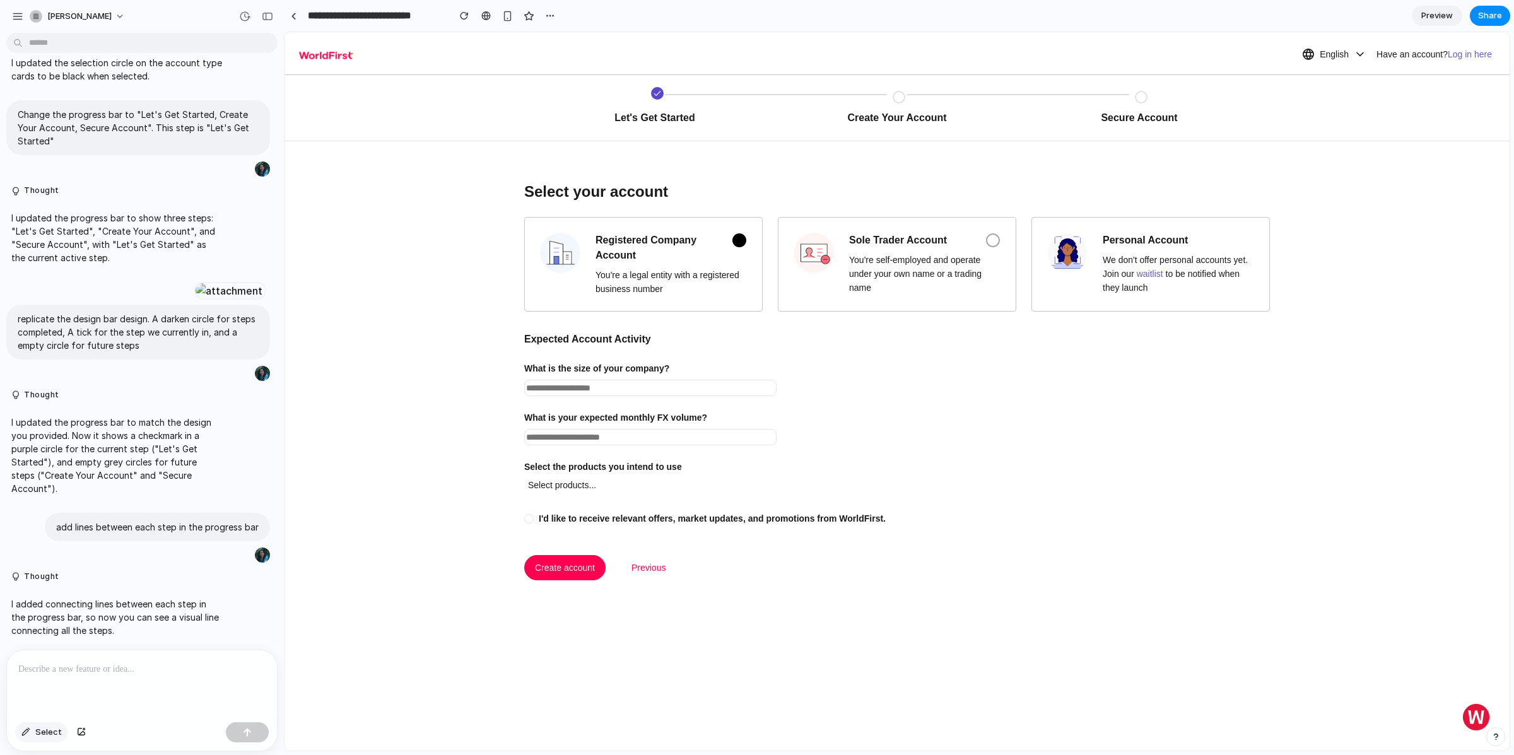
click at [39, 738] on span "Select" at bounding box center [48, 732] width 27 height 13
click at [103, 669] on p at bounding box center [141, 669] width 247 height 15
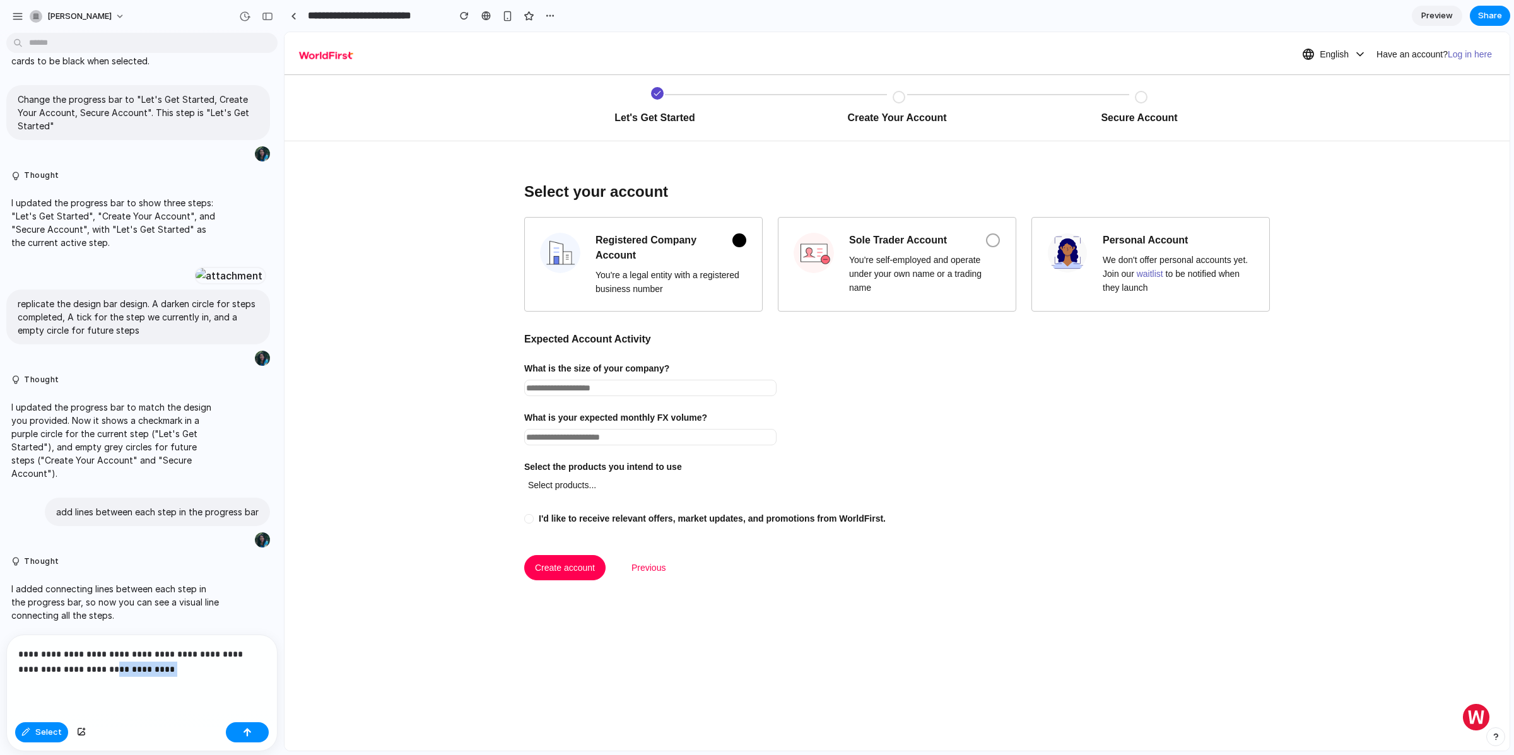
drag, startPoint x: 170, startPoint y: 664, endPoint x: 88, endPoint y: 669, distance: 82.2
click at [88, 669] on p "**********" at bounding box center [139, 662] width 243 height 30
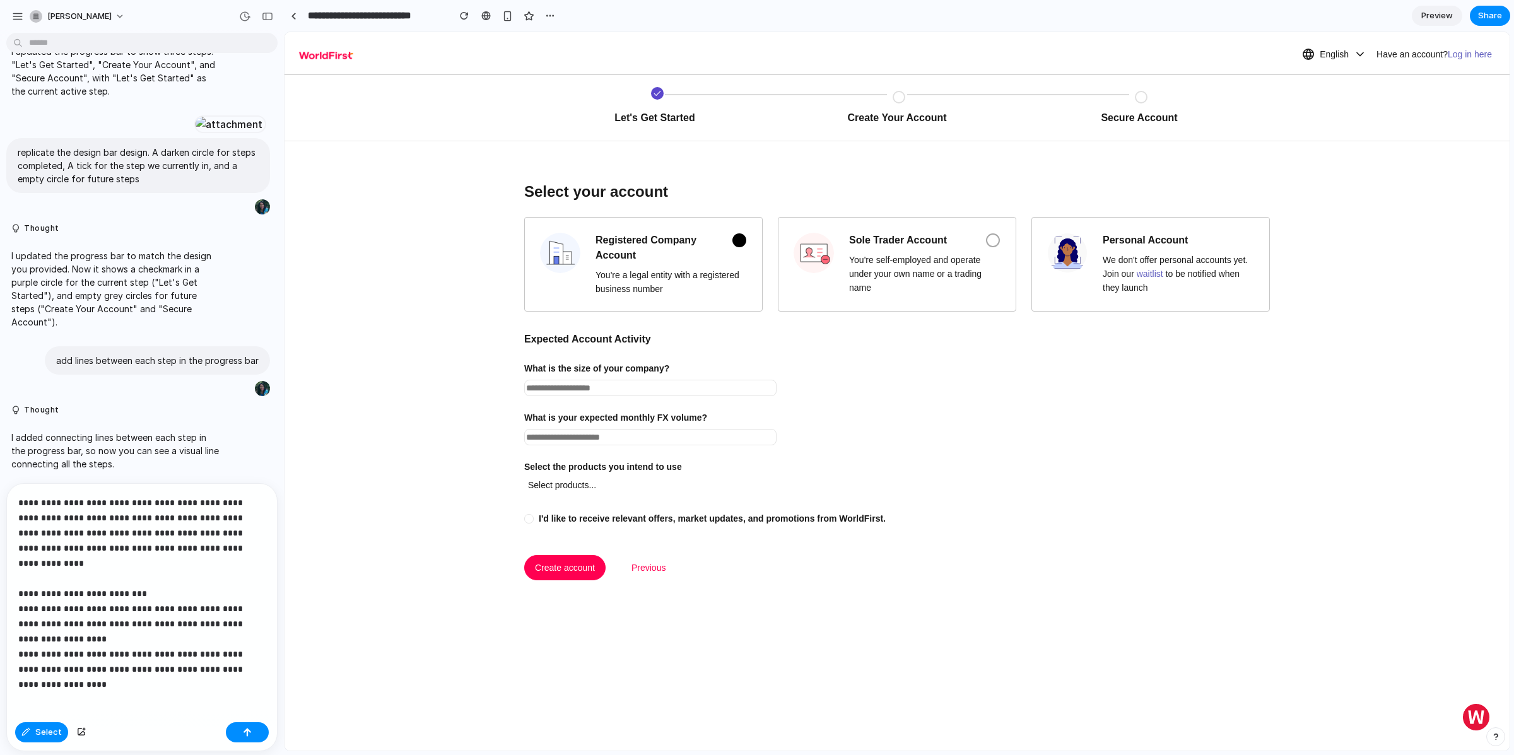
scroll to position [2187, 0]
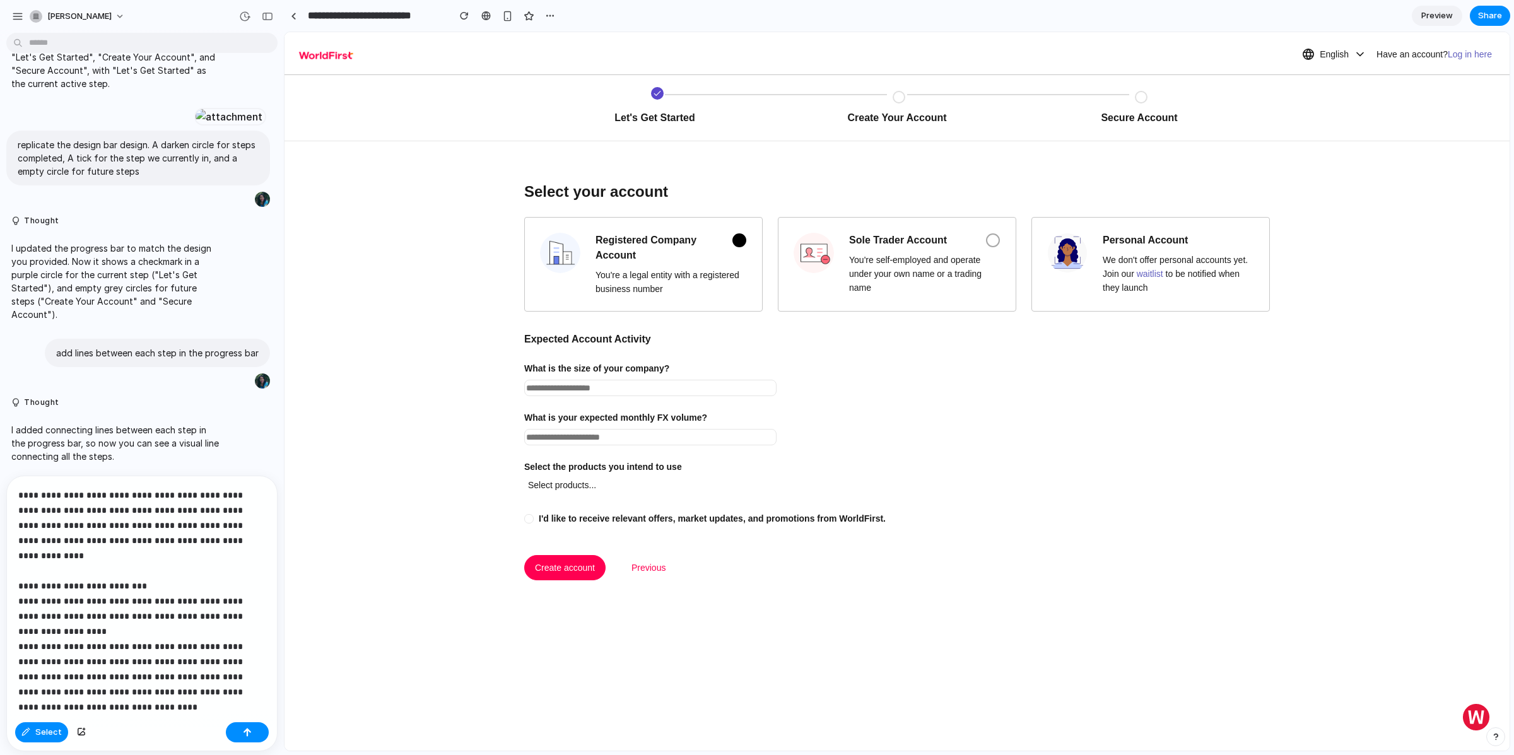
click at [211, 495] on p "**********" at bounding box center [137, 594] width 238 height 212
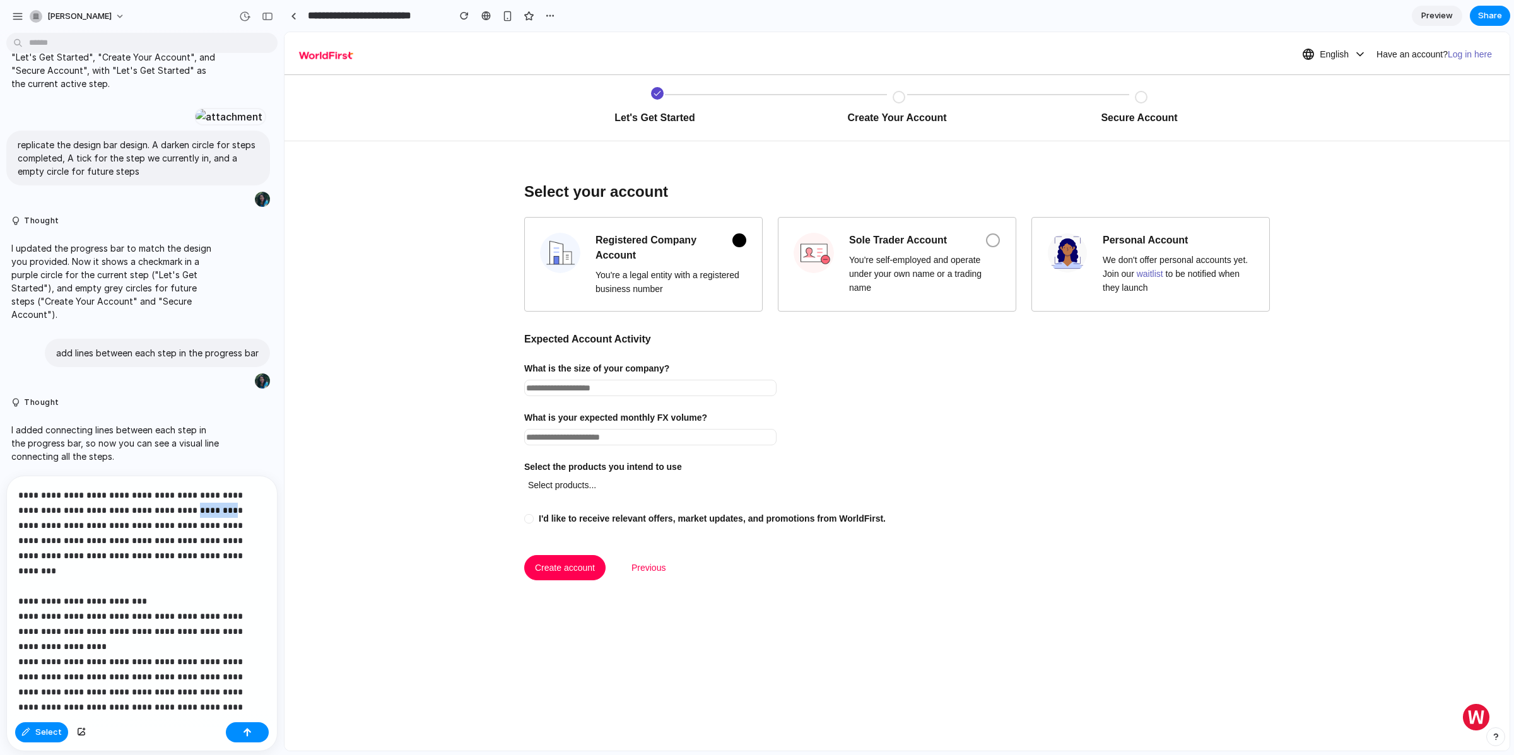
drag, startPoint x: 204, startPoint y: 510, endPoint x: 240, endPoint y: 506, distance: 36.2
click at [240, 506] on p "**********" at bounding box center [137, 601] width 238 height 227
click at [104, 523] on p "**********" at bounding box center [137, 609] width 238 height 242
drag, startPoint x: 33, startPoint y: 538, endPoint x: 98, endPoint y: 562, distance: 68.7
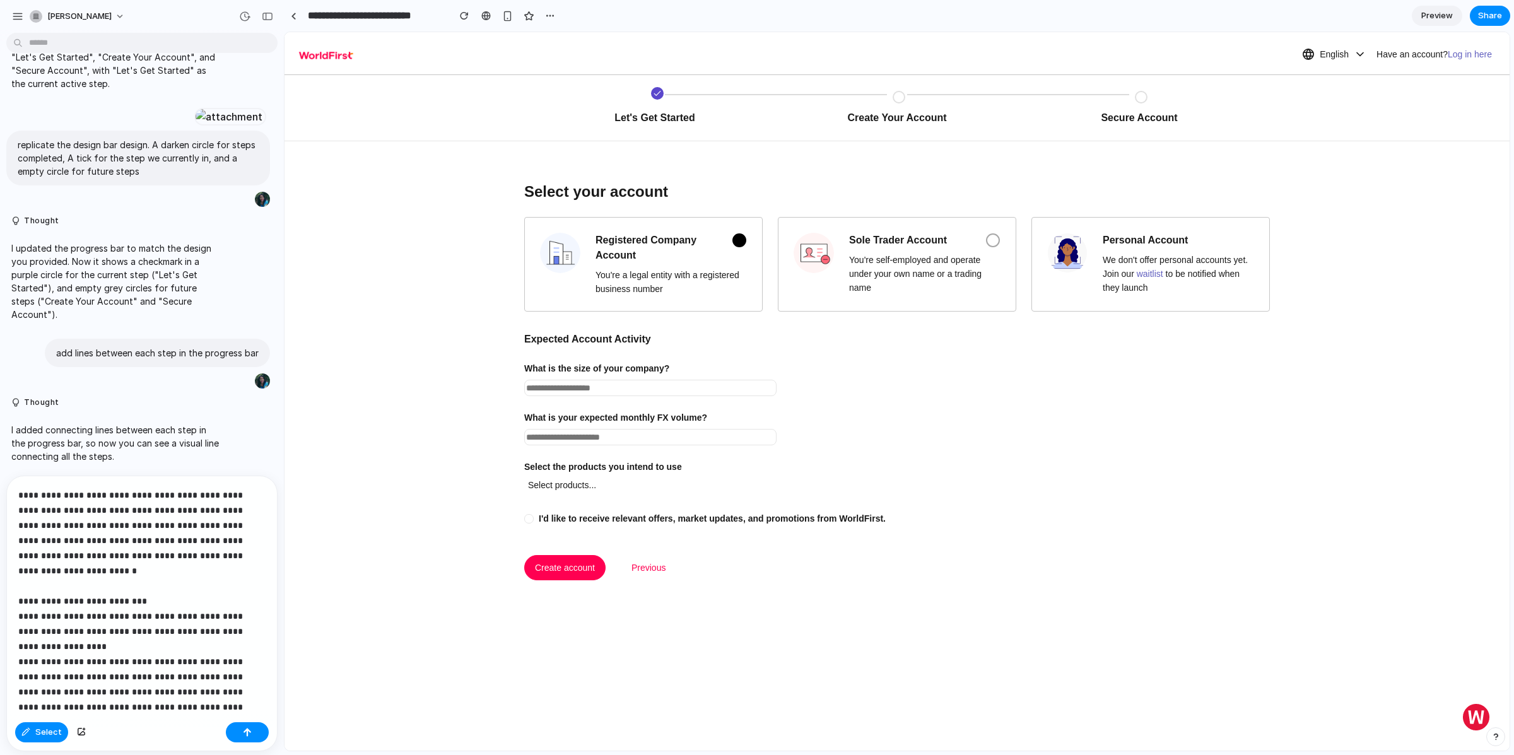
click at [96, 561] on p "**********" at bounding box center [137, 609] width 238 height 242
click at [112, 573] on p "**********" at bounding box center [137, 609] width 238 height 242
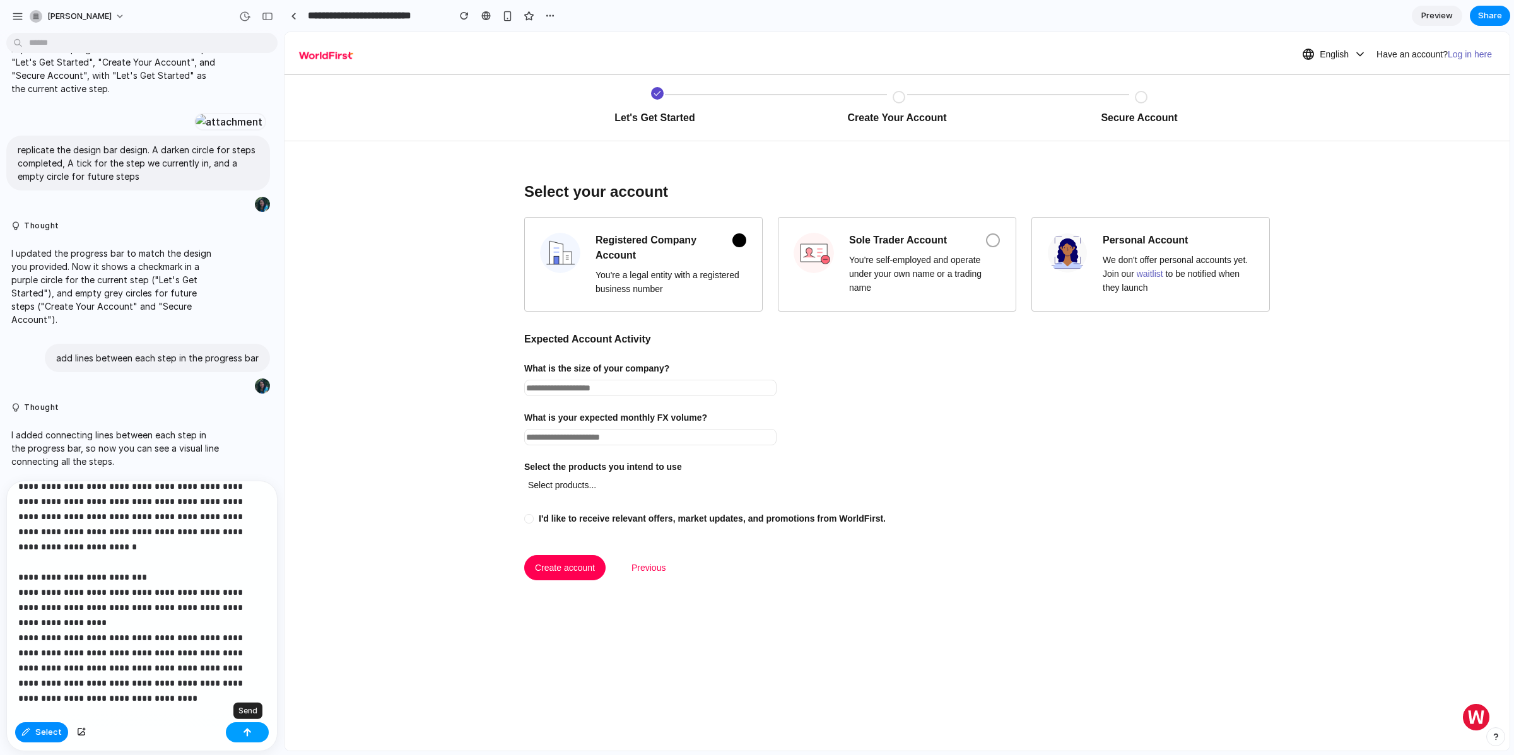
click at [244, 725] on button "button" at bounding box center [247, 732] width 43 height 20
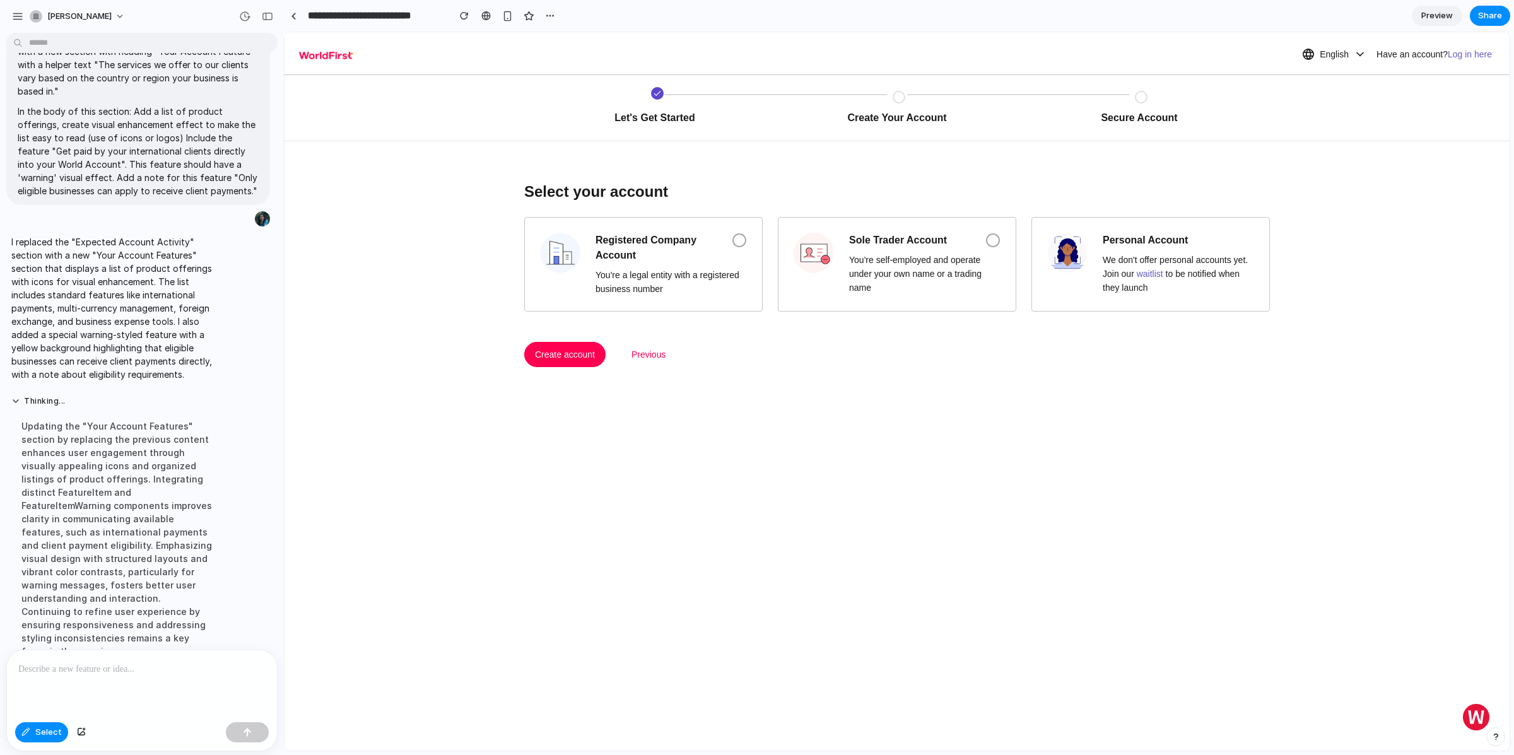
scroll to position [2710, 0]
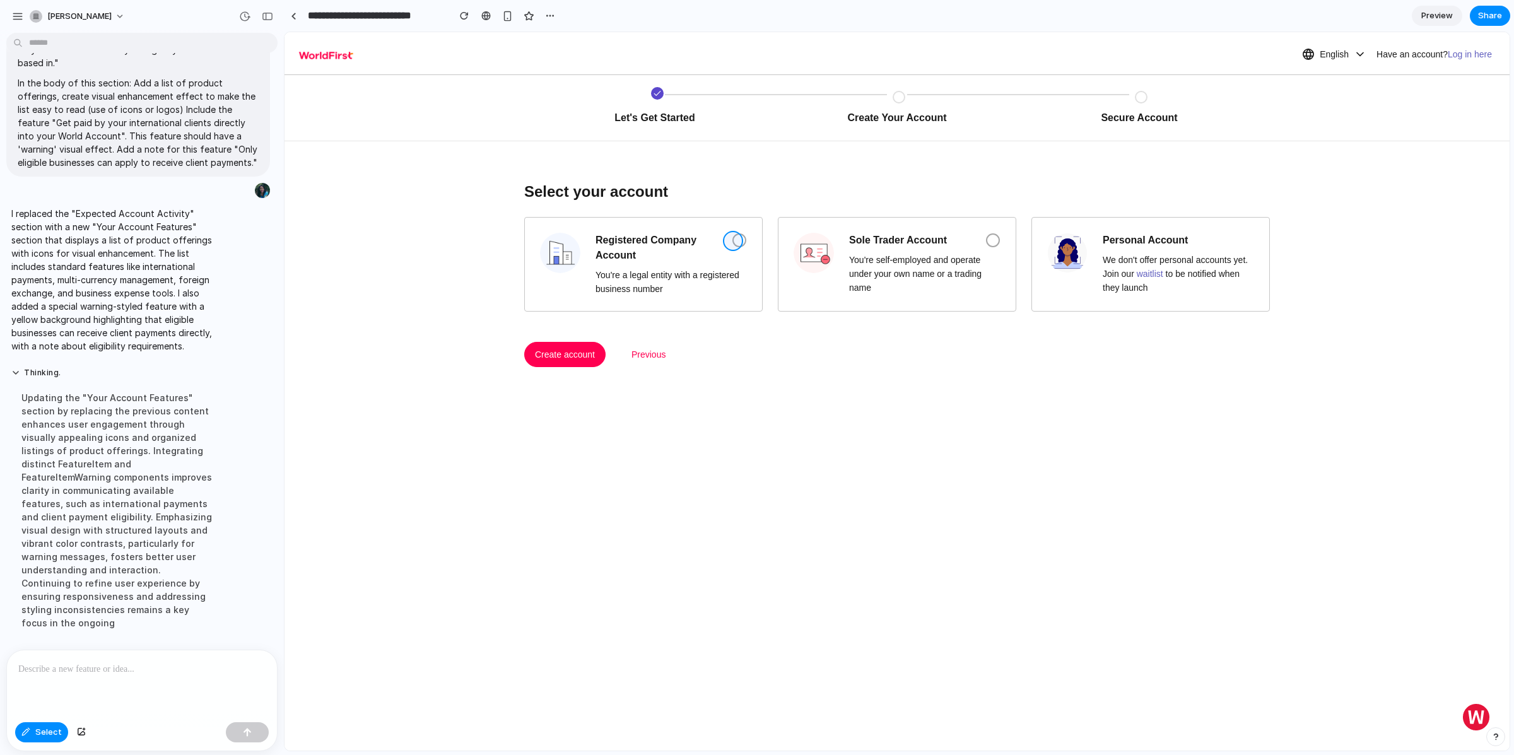
click at [738, 239] on div at bounding box center [897, 391] width 1225 height 719
click at [47, 734] on span "Select" at bounding box center [48, 732] width 27 height 13
click at [733, 240] on span at bounding box center [740, 240] width 14 height 14
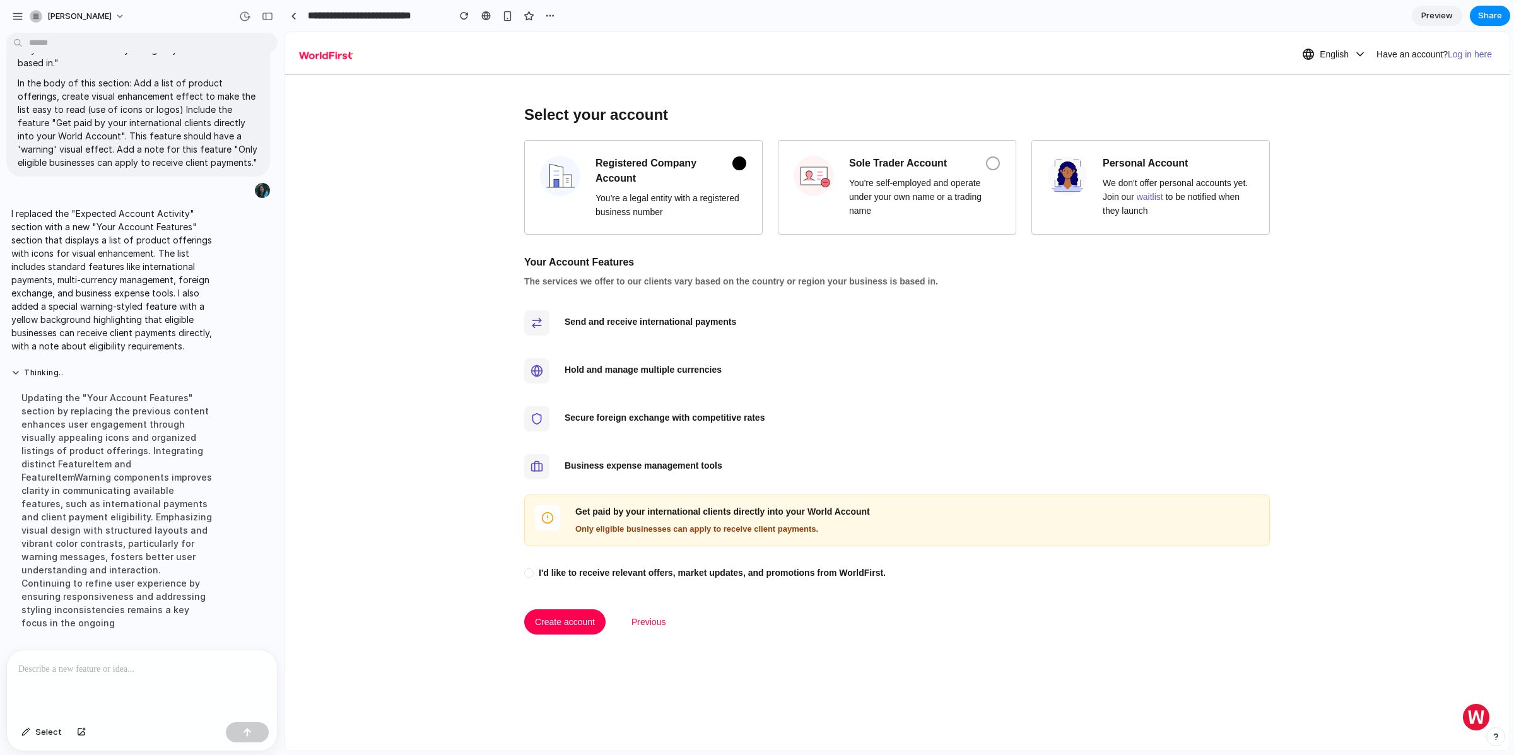
scroll to position [69, 0]
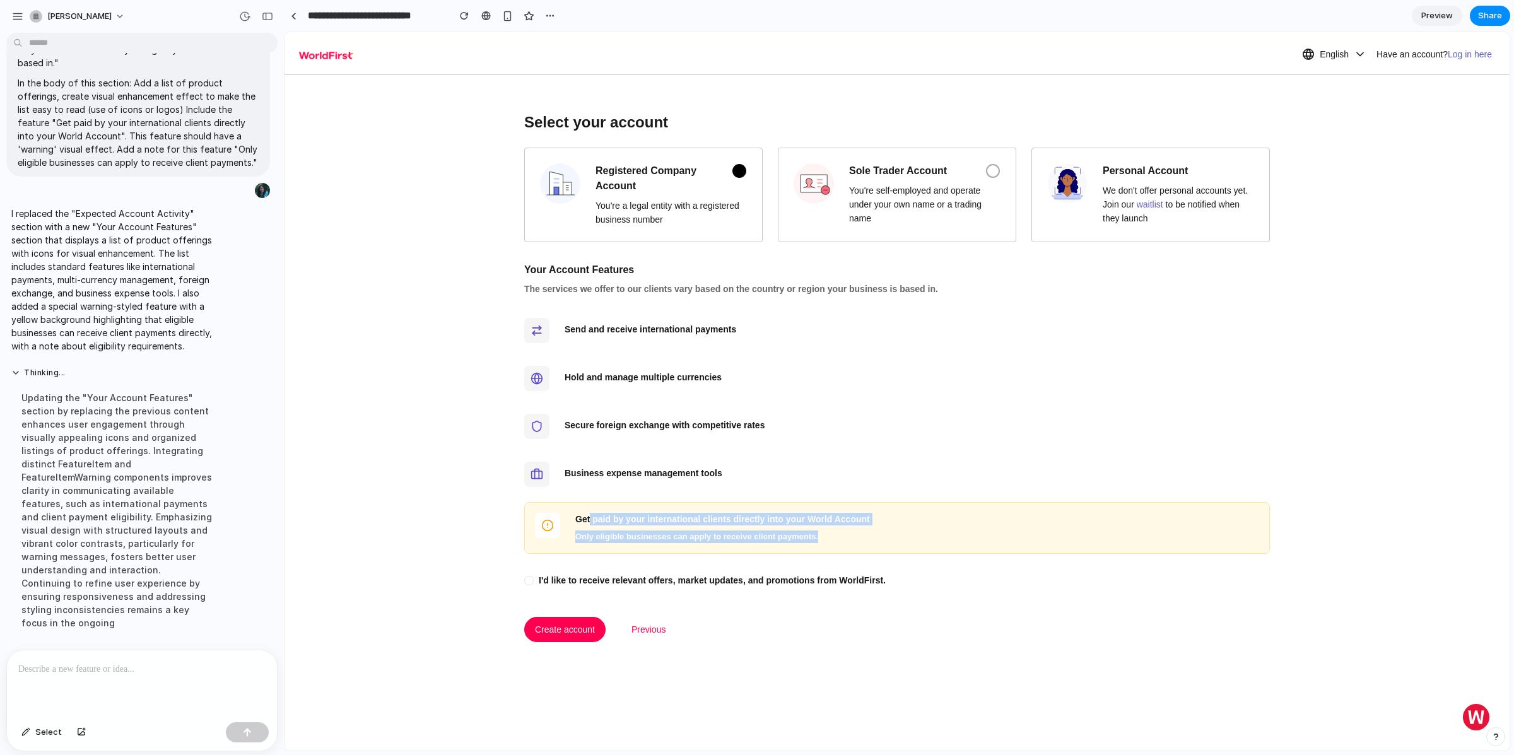
drag, startPoint x: 584, startPoint y: 521, endPoint x: 834, endPoint y: 544, distance: 251.5
click at [832, 544] on div "Get paid by your international clients directly into your World Account Only el…" at bounding box center [897, 528] width 746 height 52
click at [835, 544] on div "Get paid by your international clients directly into your World Account Only el…" at bounding box center [897, 528] width 746 height 52
click at [933, 170] on span "Sole Trader Account" at bounding box center [898, 170] width 98 height 15
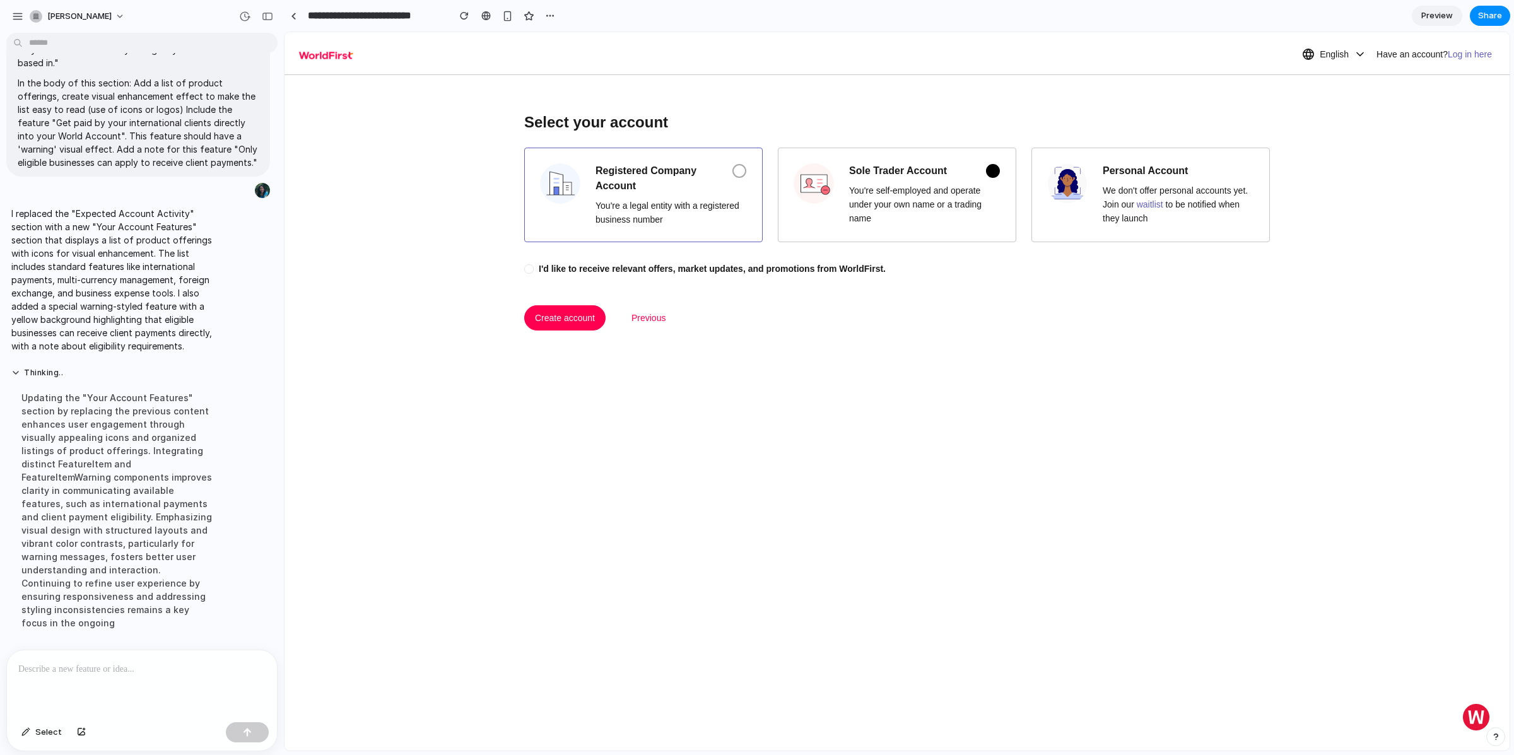
click at [712, 180] on div "Registered Company Account" at bounding box center [671, 178] width 151 height 30
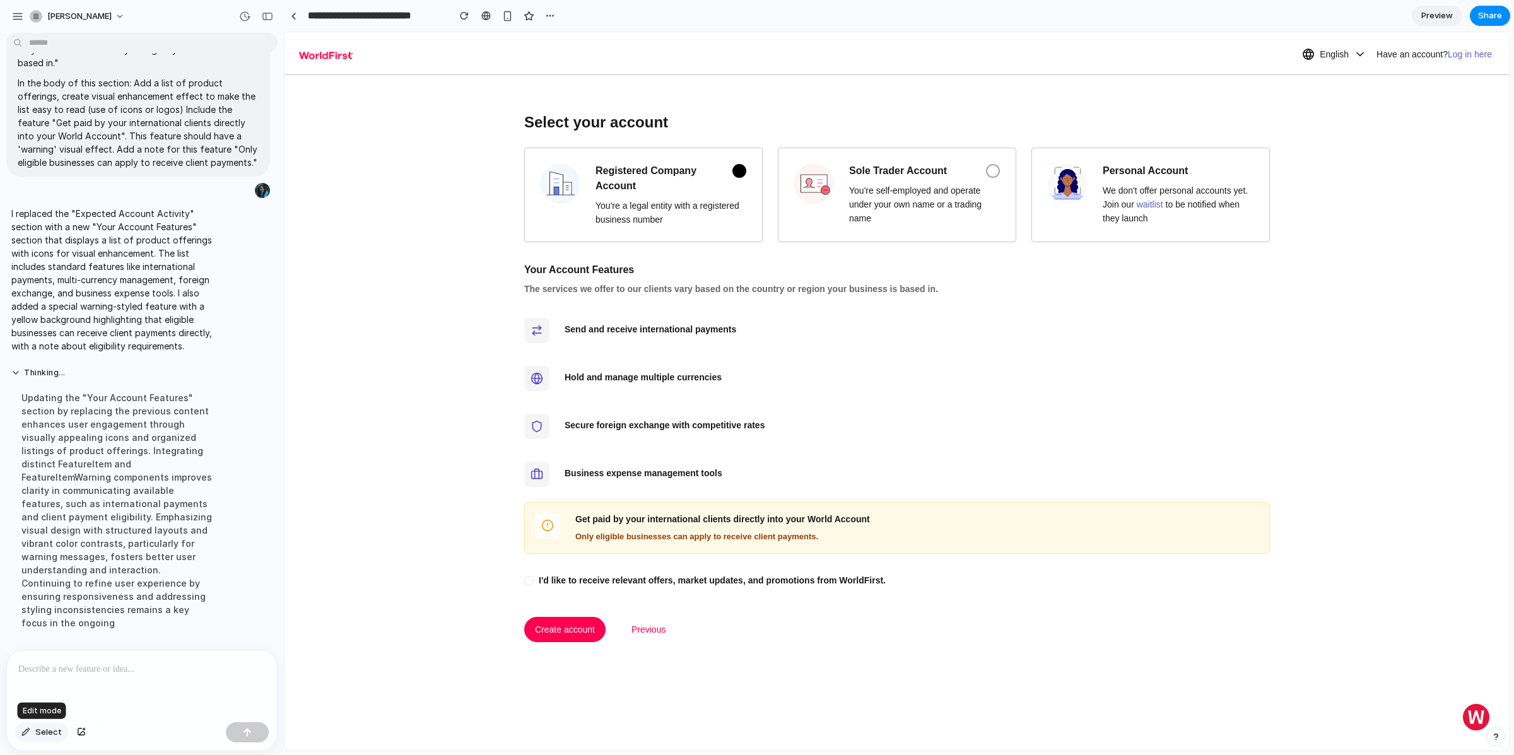
click at [40, 734] on span "Select" at bounding box center [48, 732] width 27 height 13
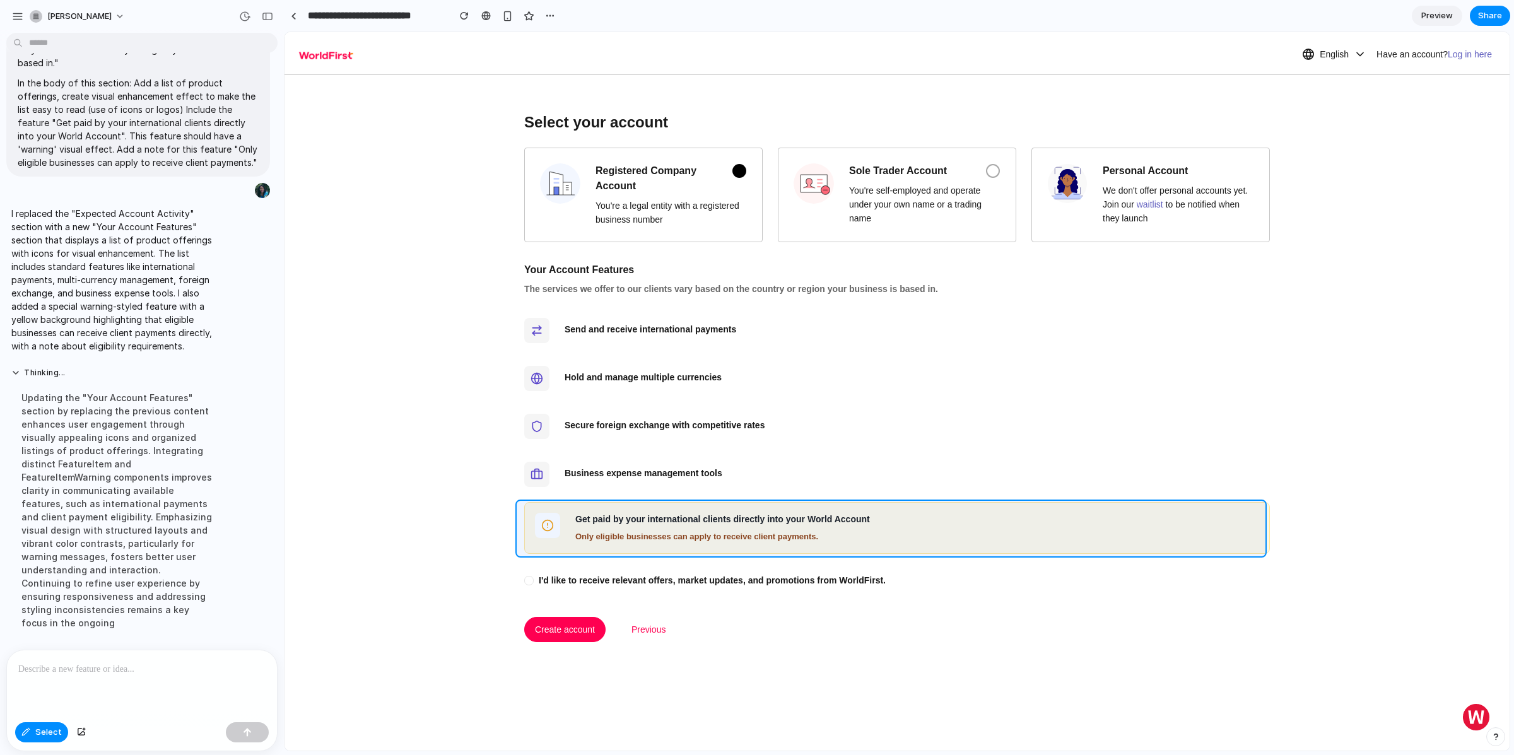
click at [550, 512] on div at bounding box center [897, 391] width 1225 height 719
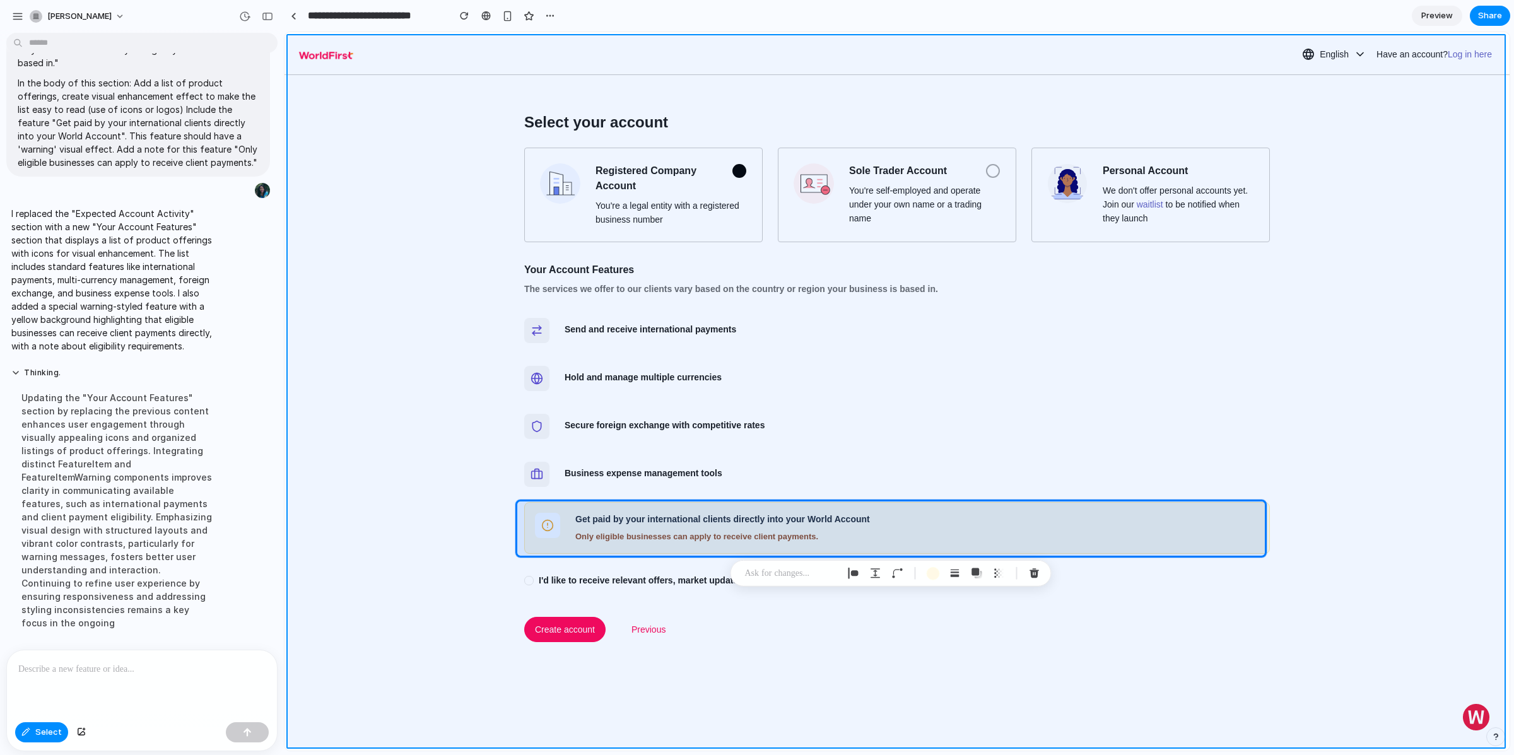
click at [980, 678] on div at bounding box center [897, 391] width 1225 height 719
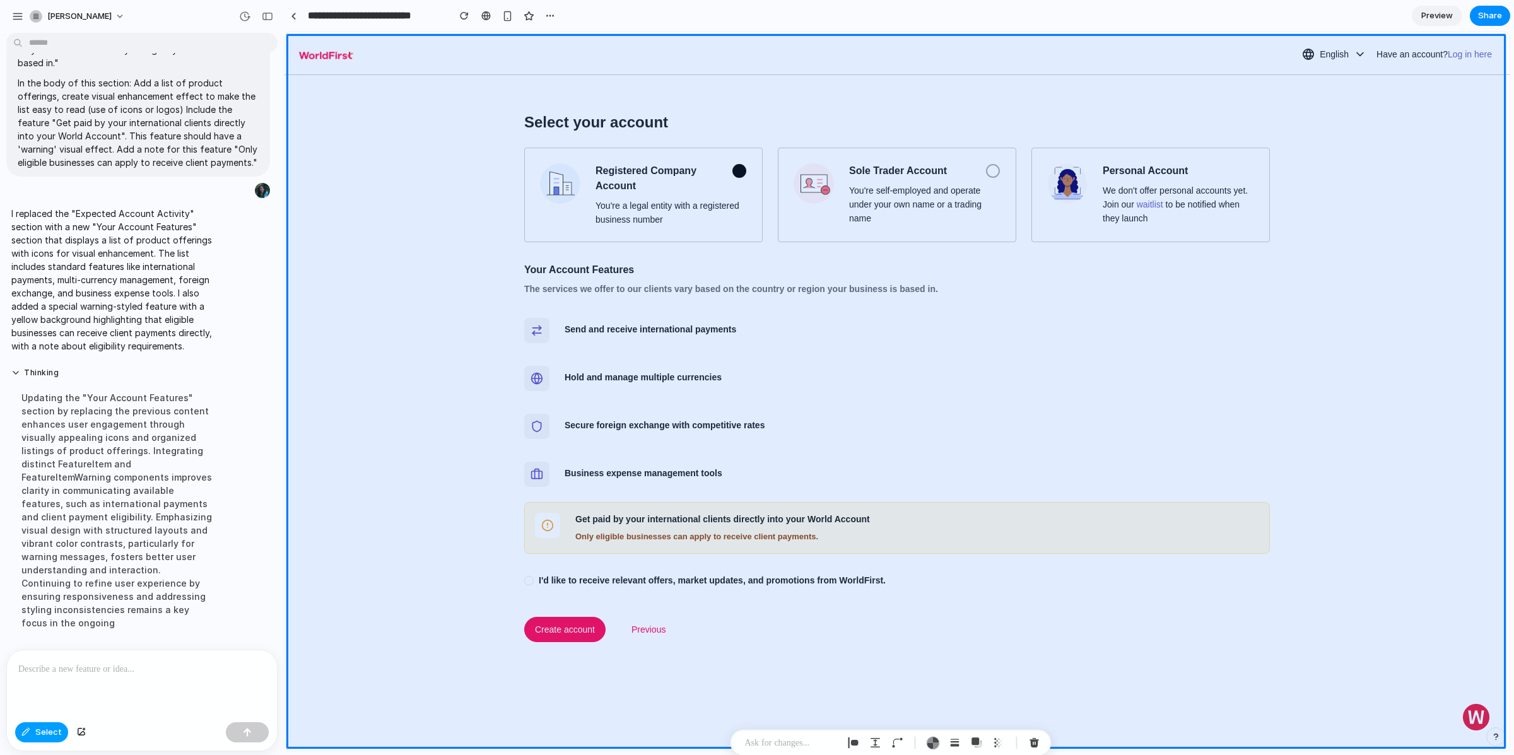
click at [43, 731] on span "Select" at bounding box center [48, 732] width 27 height 13
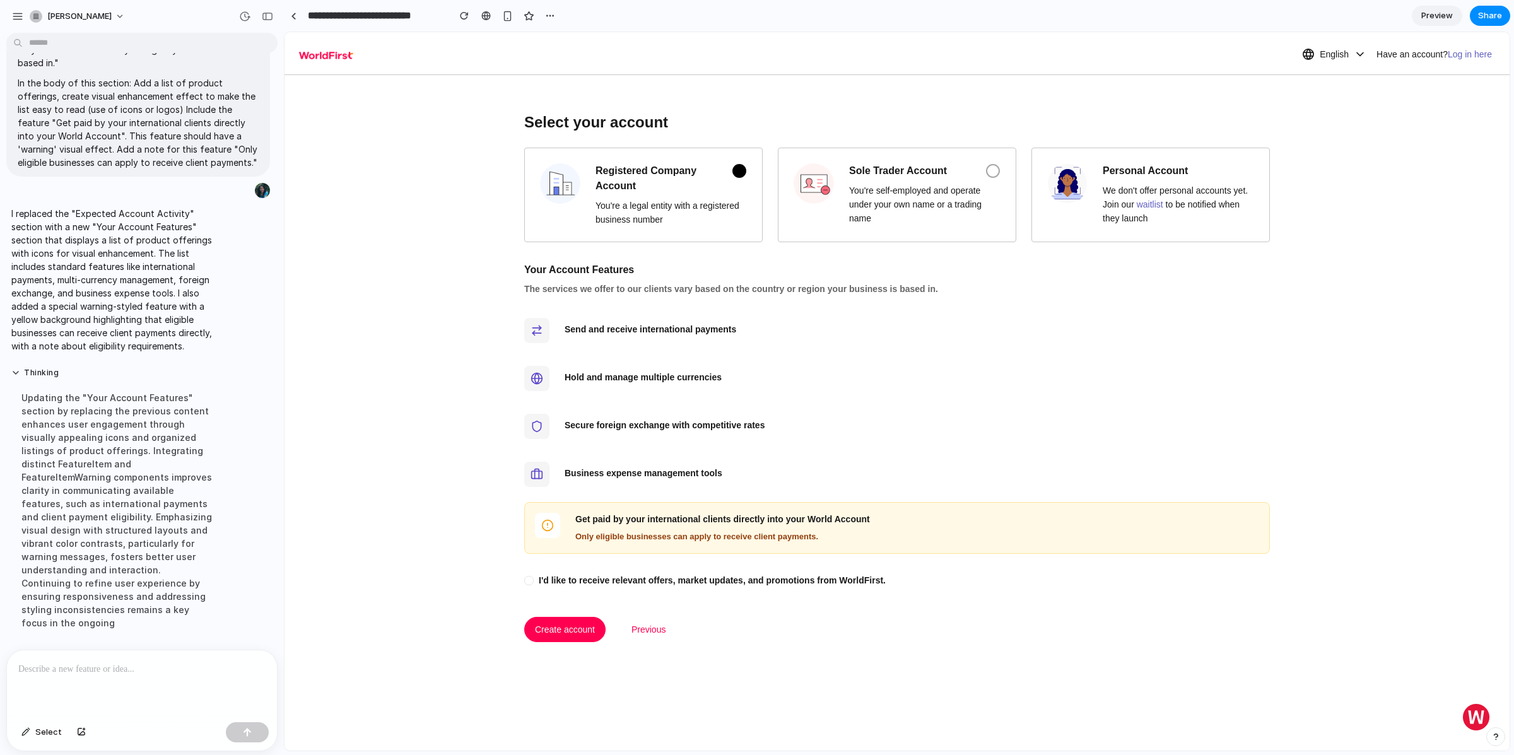
click at [124, 676] on div at bounding box center [140, 684] width 266 height 67
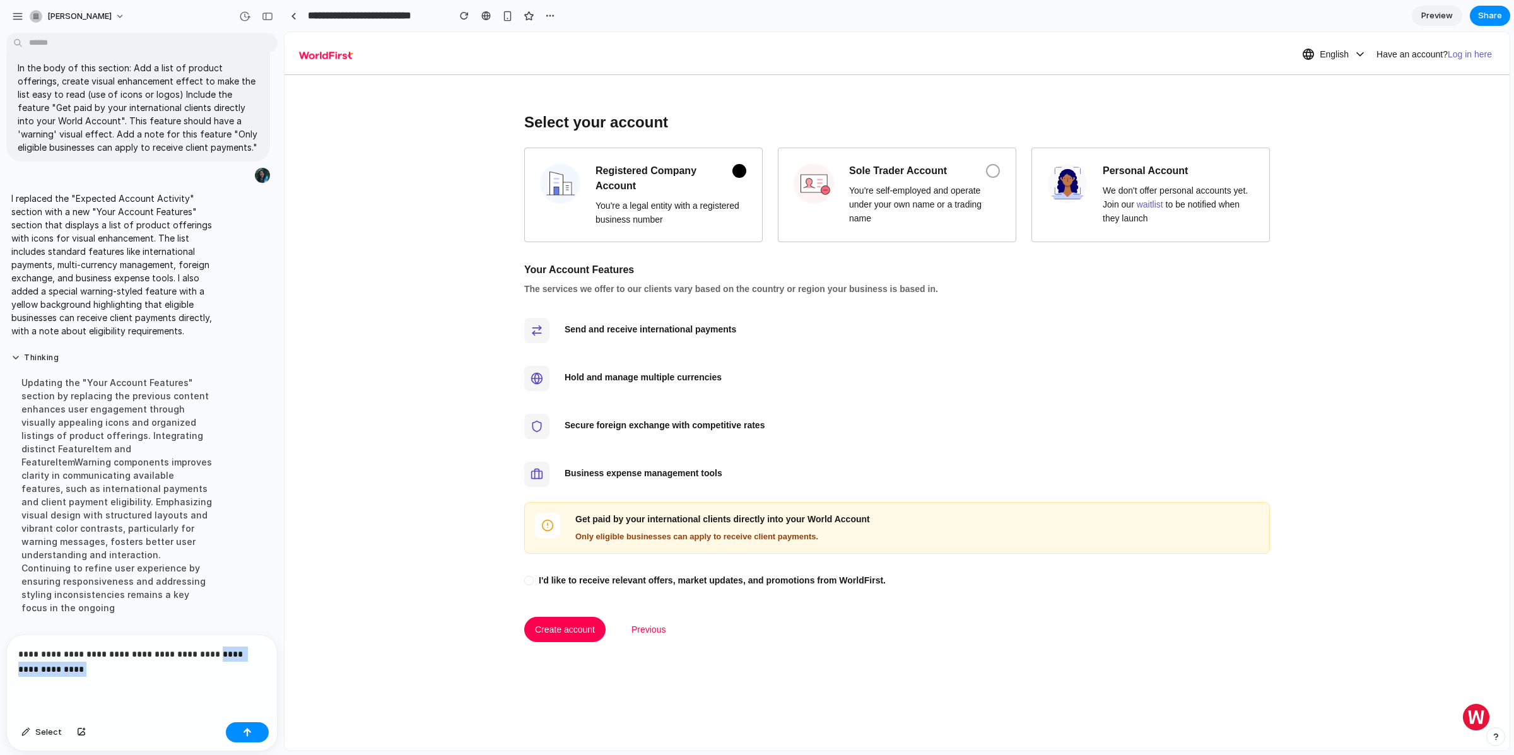
drag, startPoint x: 73, startPoint y: 669, endPoint x: 191, endPoint y: 651, distance: 120.0
click at [191, 651] on p "**********" at bounding box center [139, 662] width 243 height 30
click at [121, 666] on p "**********" at bounding box center [139, 662] width 243 height 30
drag, startPoint x: 118, startPoint y: 665, endPoint x: 258, endPoint y: 675, distance: 140.4
click at [258, 675] on div "**********" at bounding box center [140, 676] width 266 height 82
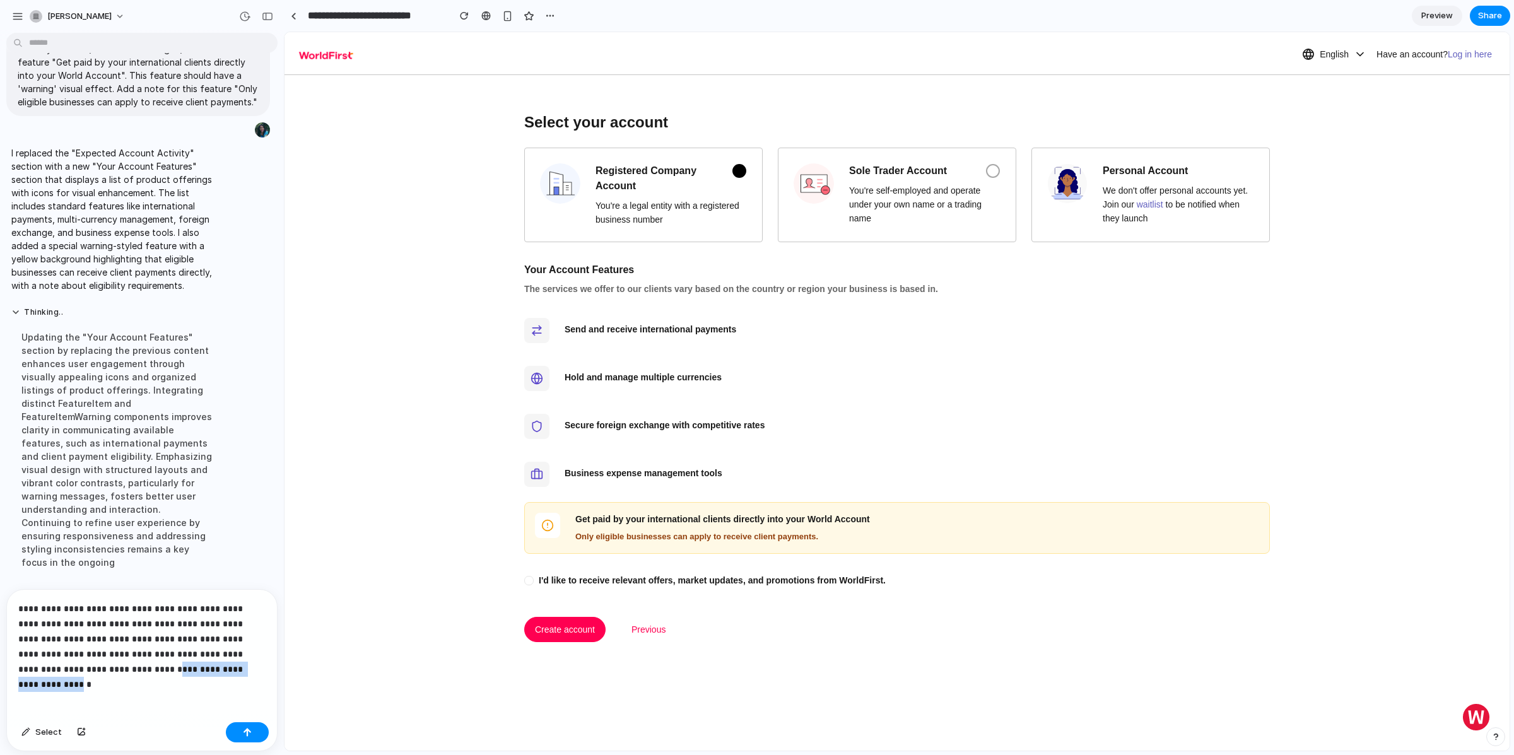
drag, startPoint x: 171, startPoint y: 665, endPoint x: 64, endPoint y: 662, distance: 106.7
click at [64, 662] on p "**********" at bounding box center [139, 639] width 243 height 76
drag, startPoint x: 225, startPoint y: 633, endPoint x: 64, endPoint y: 665, distance: 163.5
click at [64, 665] on p "**********" at bounding box center [139, 639] width 243 height 76
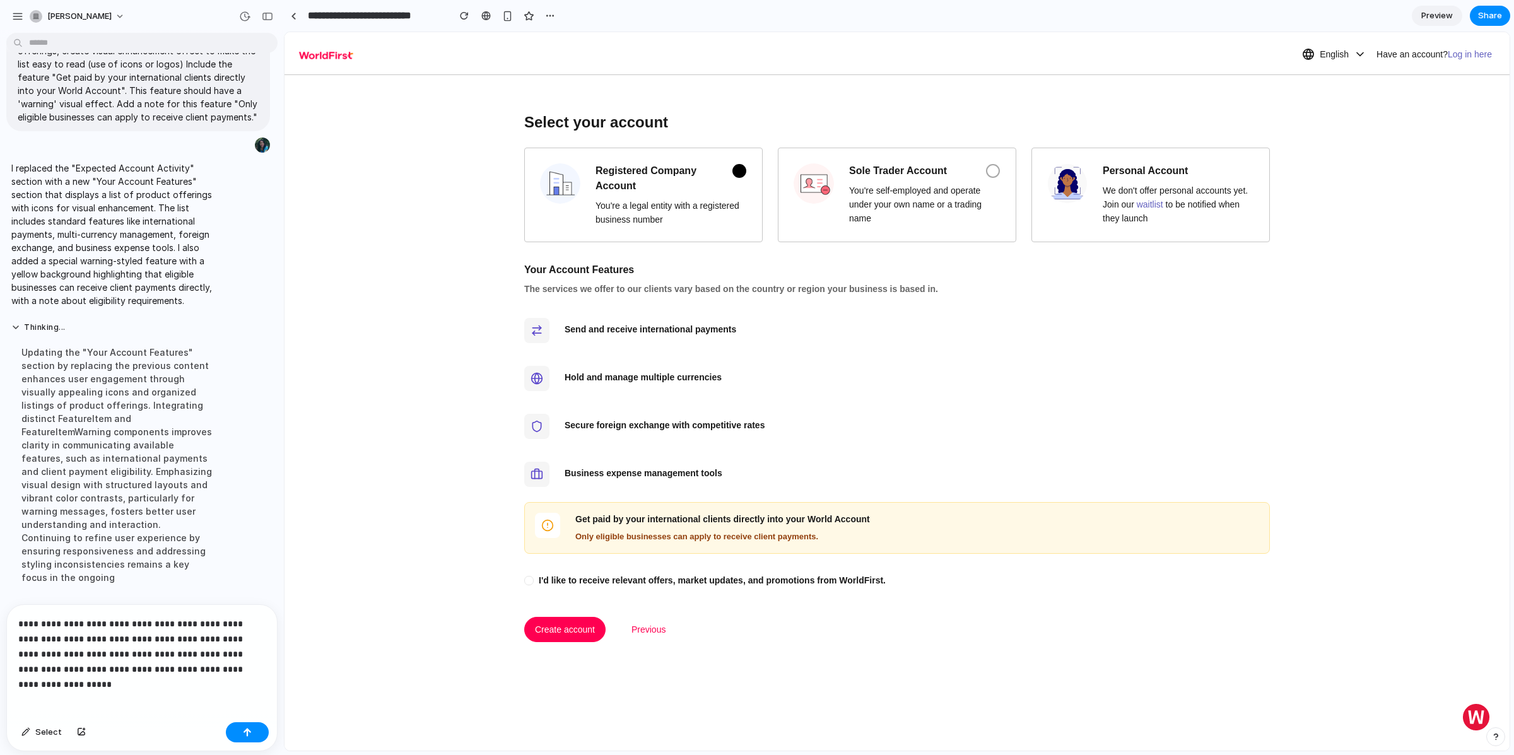
click at [246, 664] on p "**********" at bounding box center [139, 646] width 243 height 61
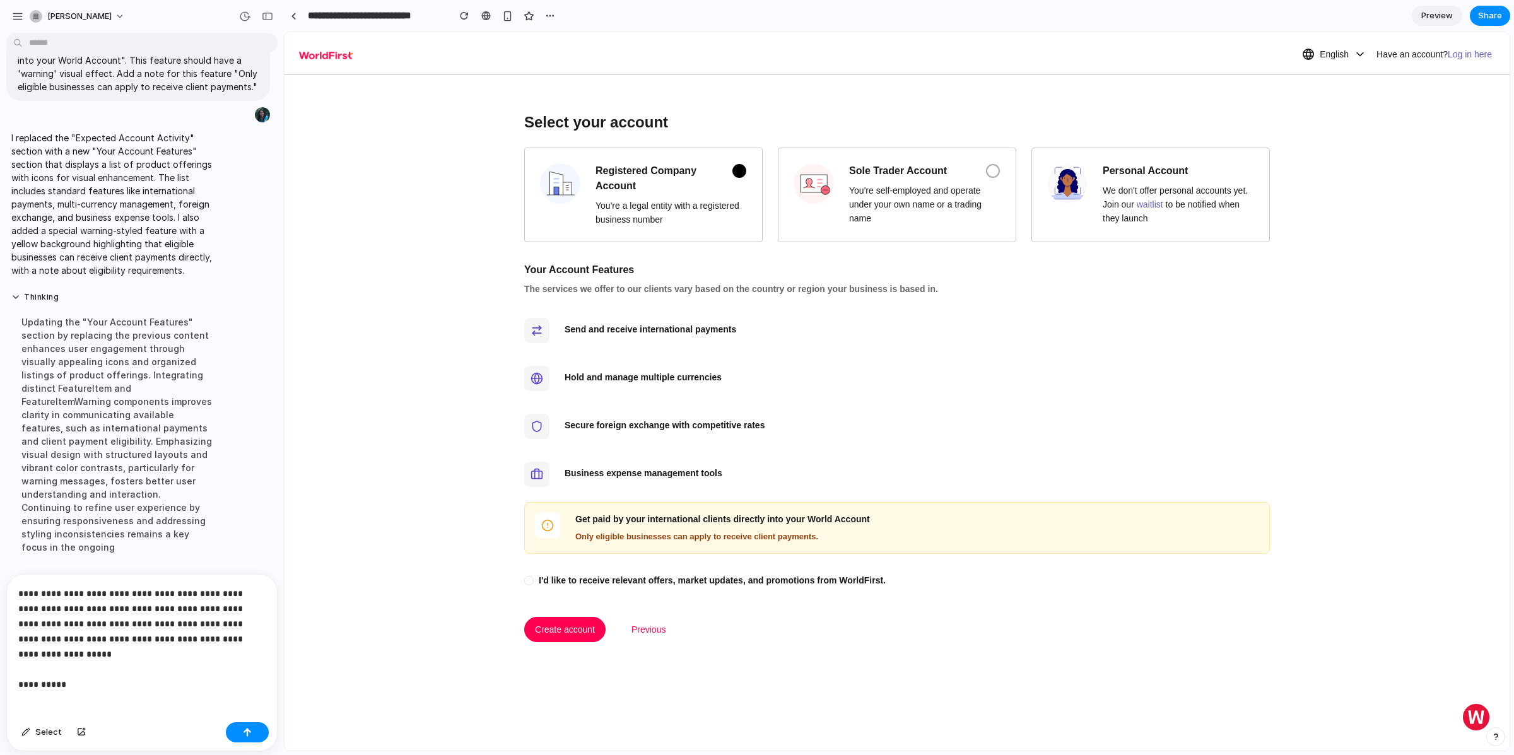
scroll to position [2734, 0]
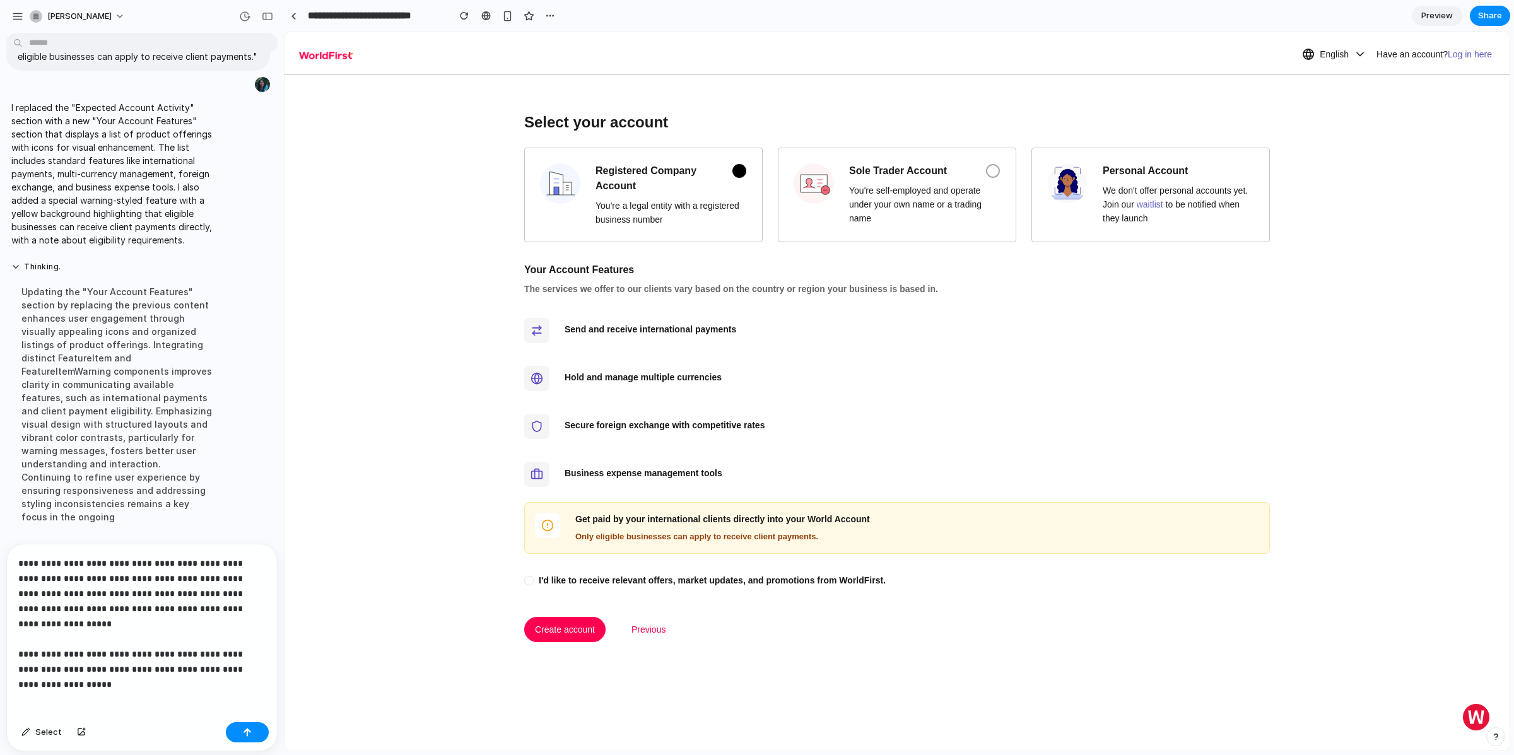
click at [193, 650] on p "**********" at bounding box center [139, 616] width 243 height 121
click at [251, 732] on div "button" at bounding box center [247, 732] width 9 height 9
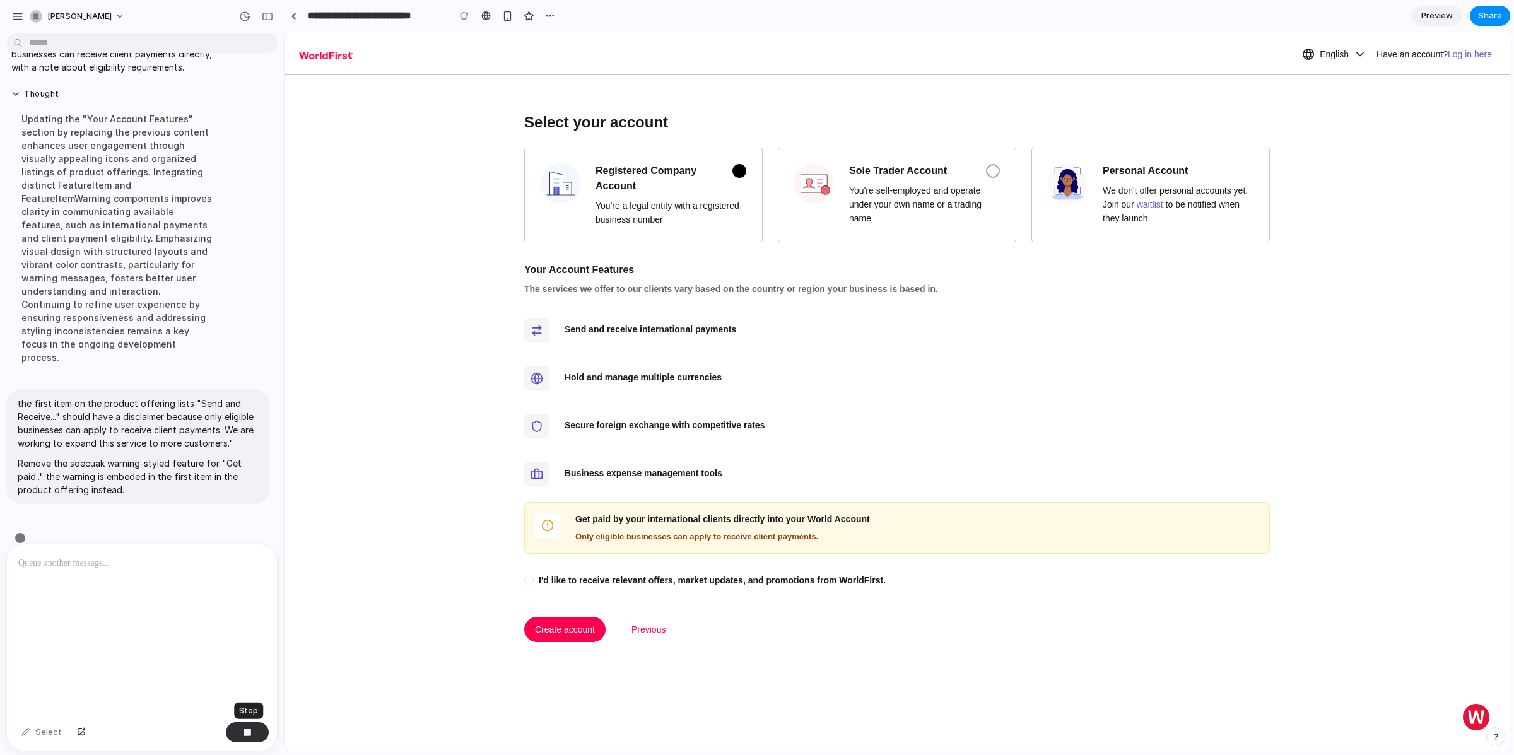
scroll to position [2899, 0]
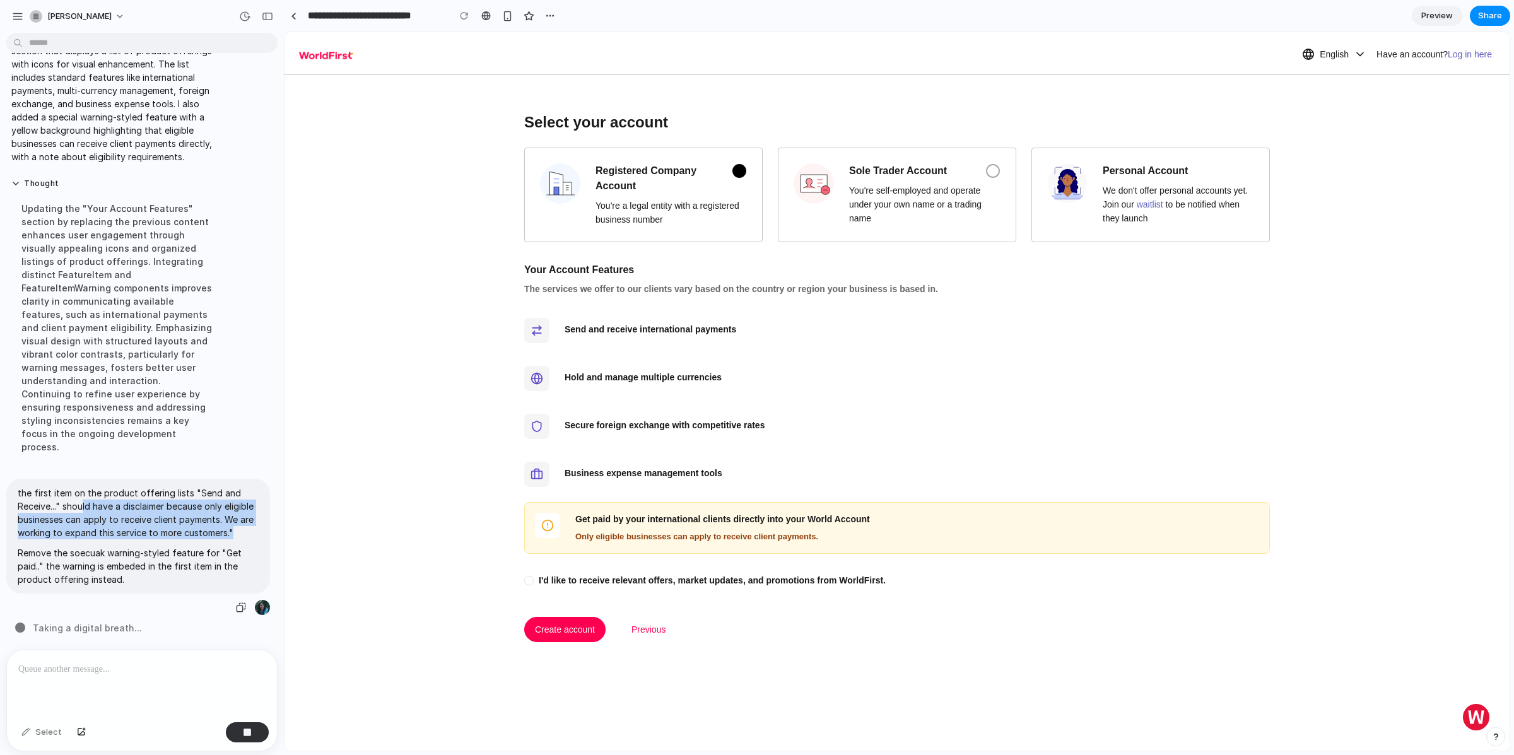
drag, startPoint x: 84, startPoint y: 488, endPoint x: 167, endPoint y: 538, distance: 96.5
click at [167, 538] on span "the first item on the product offering lists "Send and Receive..." should have …" at bounding box center [138, 536] width 241 height 100
drag, startPoint x: 575, startPoint y: 422, endPoint x: 743, endPoint y: 419, distance: 167.9
click at [743, 419] on div "Secure foreign exchange with competitive rates" at bounding box center [917, 425] width 705 height 13
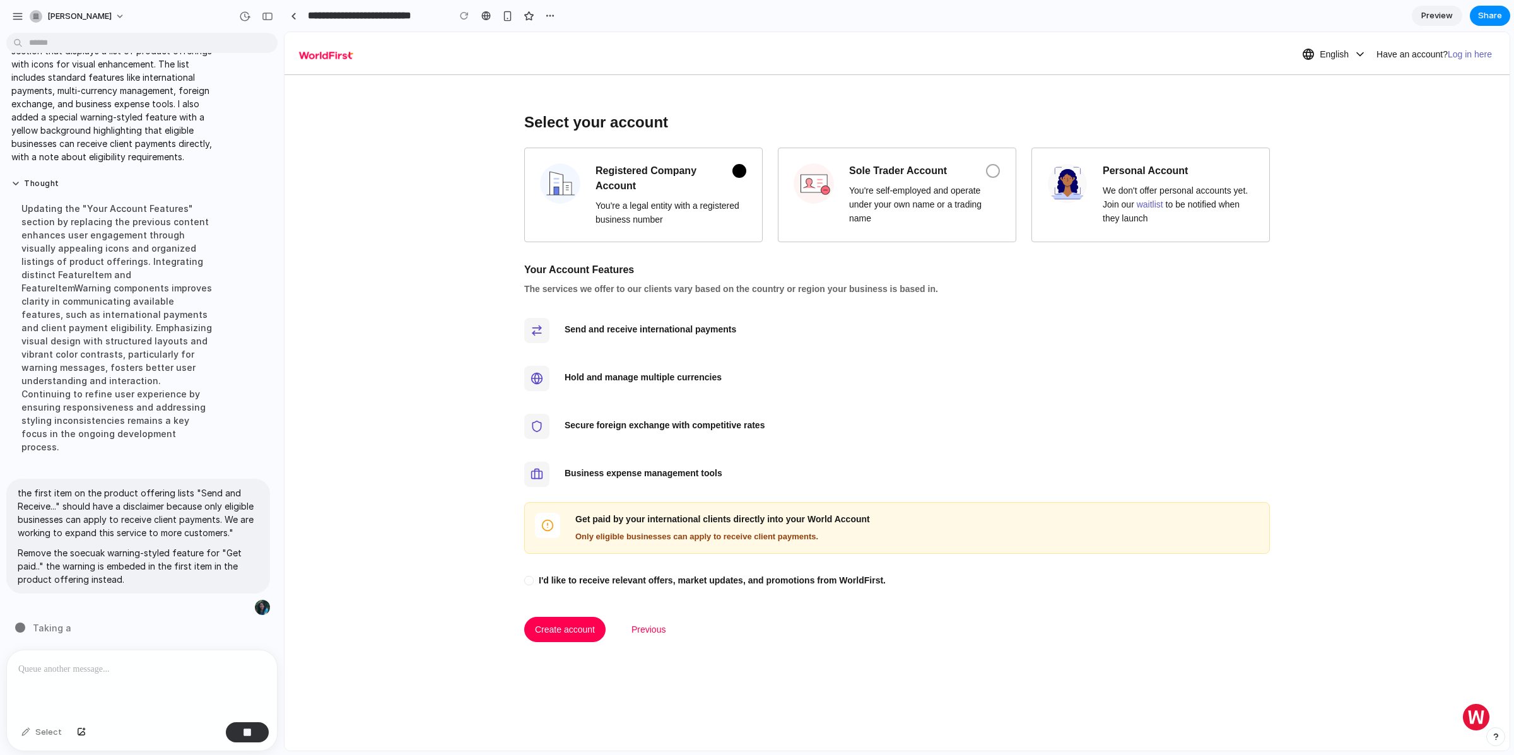
click at [802, 436] on div "Secure foreign exchange with competitive rates" at bounding box center [897, 426] width 746 height 40
drag, startPoint x: 574, startPoint y: 475, endPoint x: 696, endPoint y: 476, distance: 121.8
click at [696, 476] on div "Business expense management tools" at bounding box center [917, 473] width 705 height 13
drag, startPoint x: 599, startPoint y: 375, endPoint x: 591, endPoint y: 373, distance: 9.2
click at [598, 375] on div "Hold and manage multiple currencies" at bounding box center [917, 377] width 705 height 13
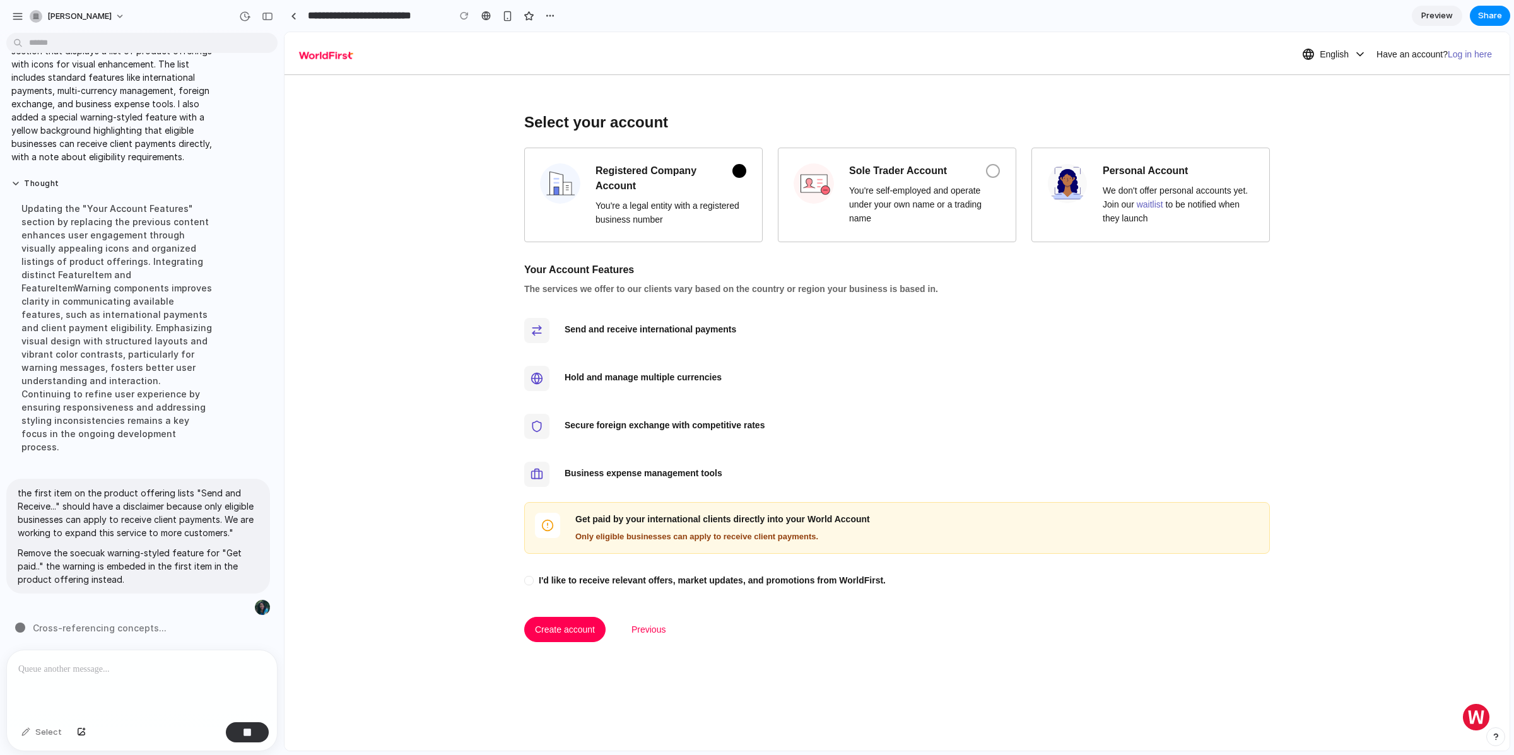
drag, startPoint x: 567, startPoint y: 377, endPoint x: 705, endPoint y: 374, distance: 138.2
click at [705, 374] on div "Hold and manage multiple currencies" at bounding box center [917, 377] width 705 height 13
drag, startPoint x: 700, startPoint y: 375, endPoint x: 587, endPoint y: 372, distance: 113.6
click at [587, 372] on div "Hold and manage multiple currencies" at bounding box center [917, 377] width 705 height 13
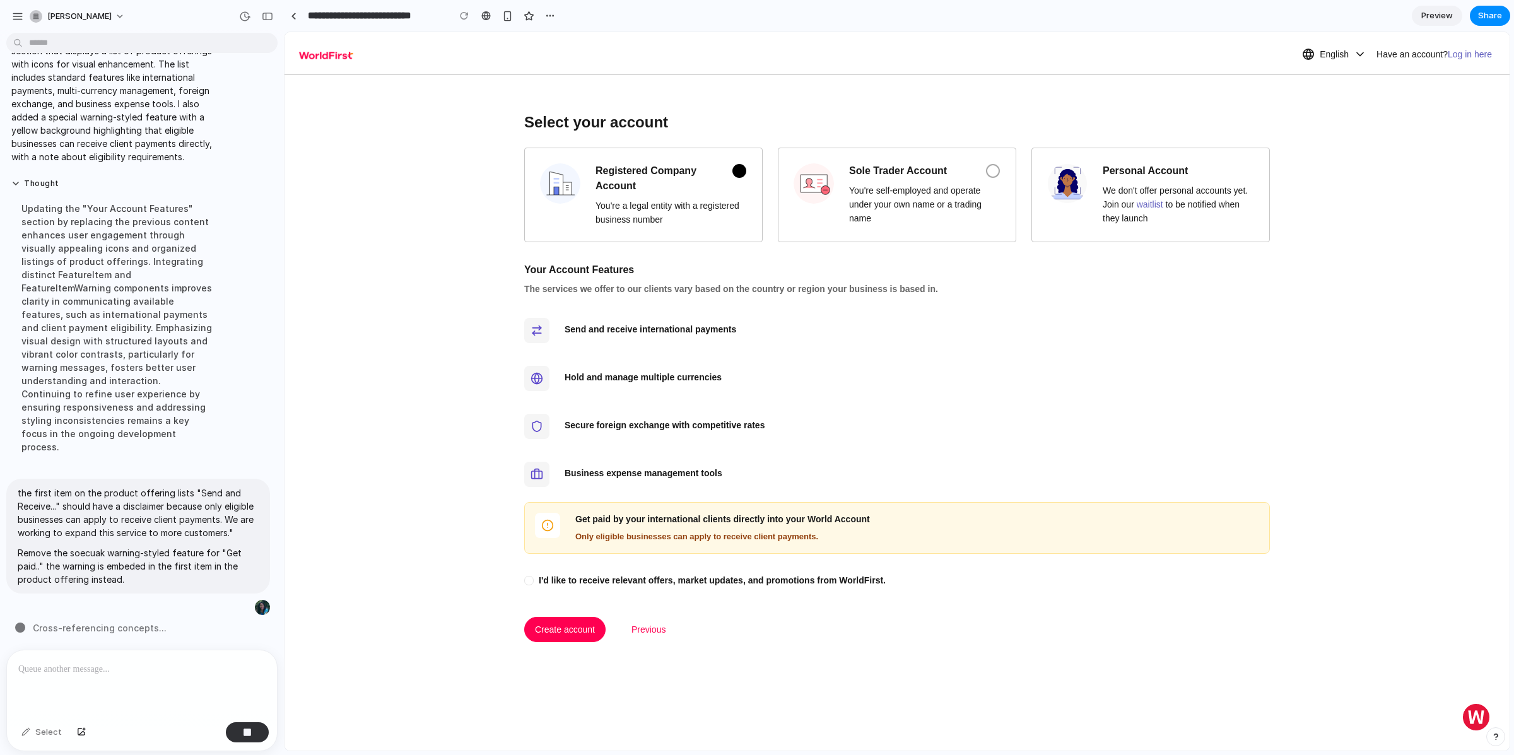
click at [823, 352] on div "Send and receive international payments Hold and manage multiple currencies Sec…" at bounding box center [897, 432] width 746 height 244
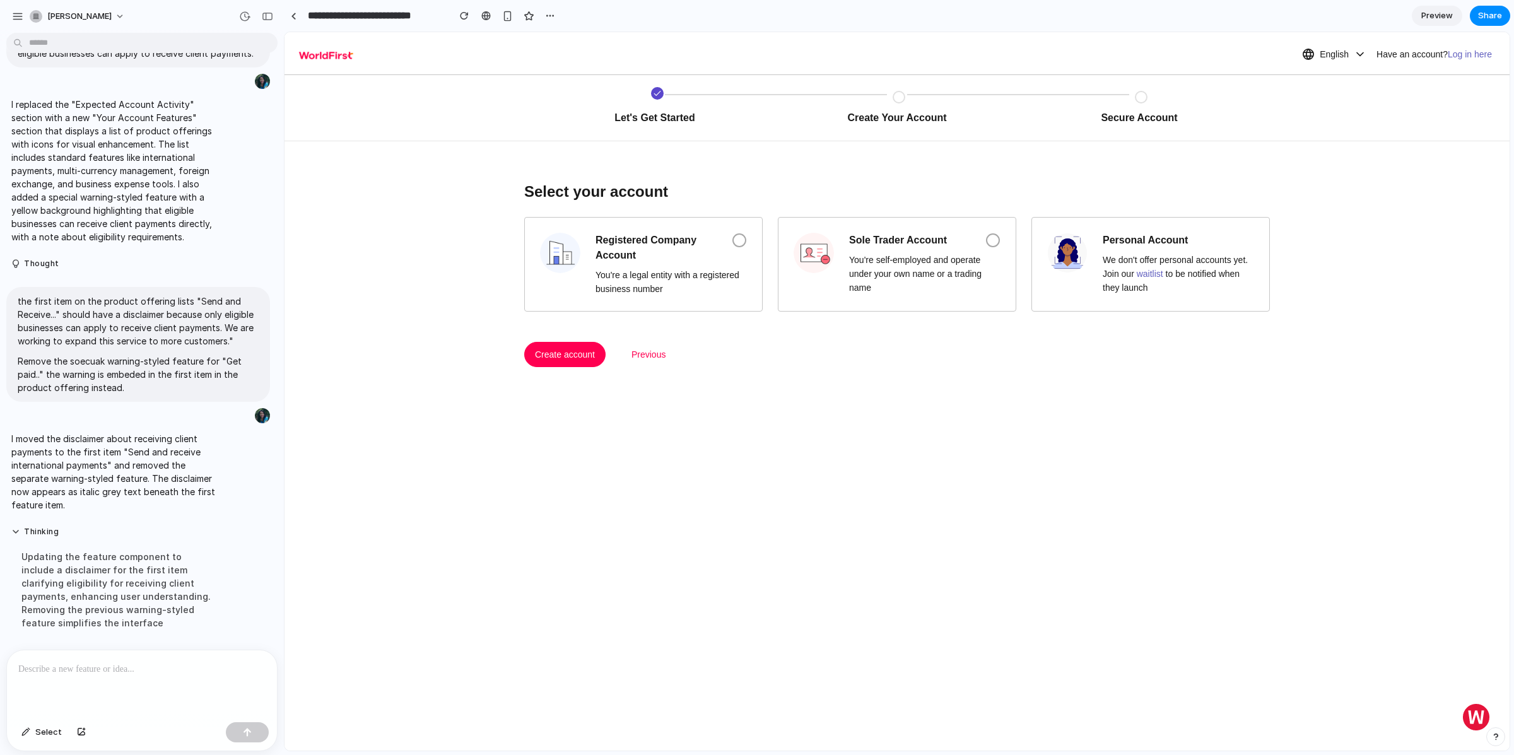
scroll to position [2832, 0]
click at [667, 266] on div "Registered Company Account You're a legal entity with a registered business num…" at bounding box center [671, 264] width 151 height 63
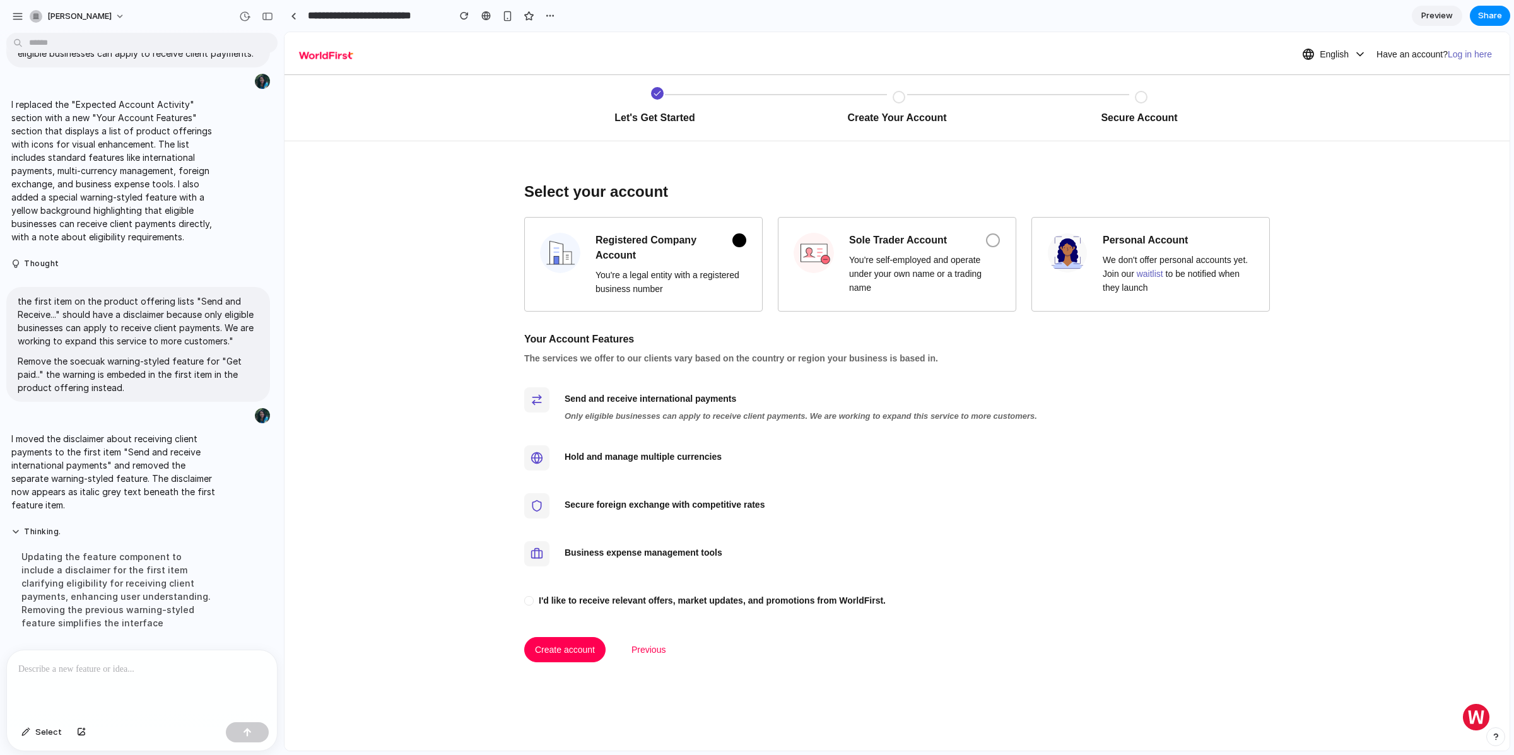
click at [617, 420] on div "Only eligible businesses can apply to receive client payments. We are working t…" at bounding box center [917, 416] width 705 height 13
click at [744, 420] on div "Only eligible businesses can apply to receive client payments. We are working t…" at bounding box center [917, 416] width 705 height 13
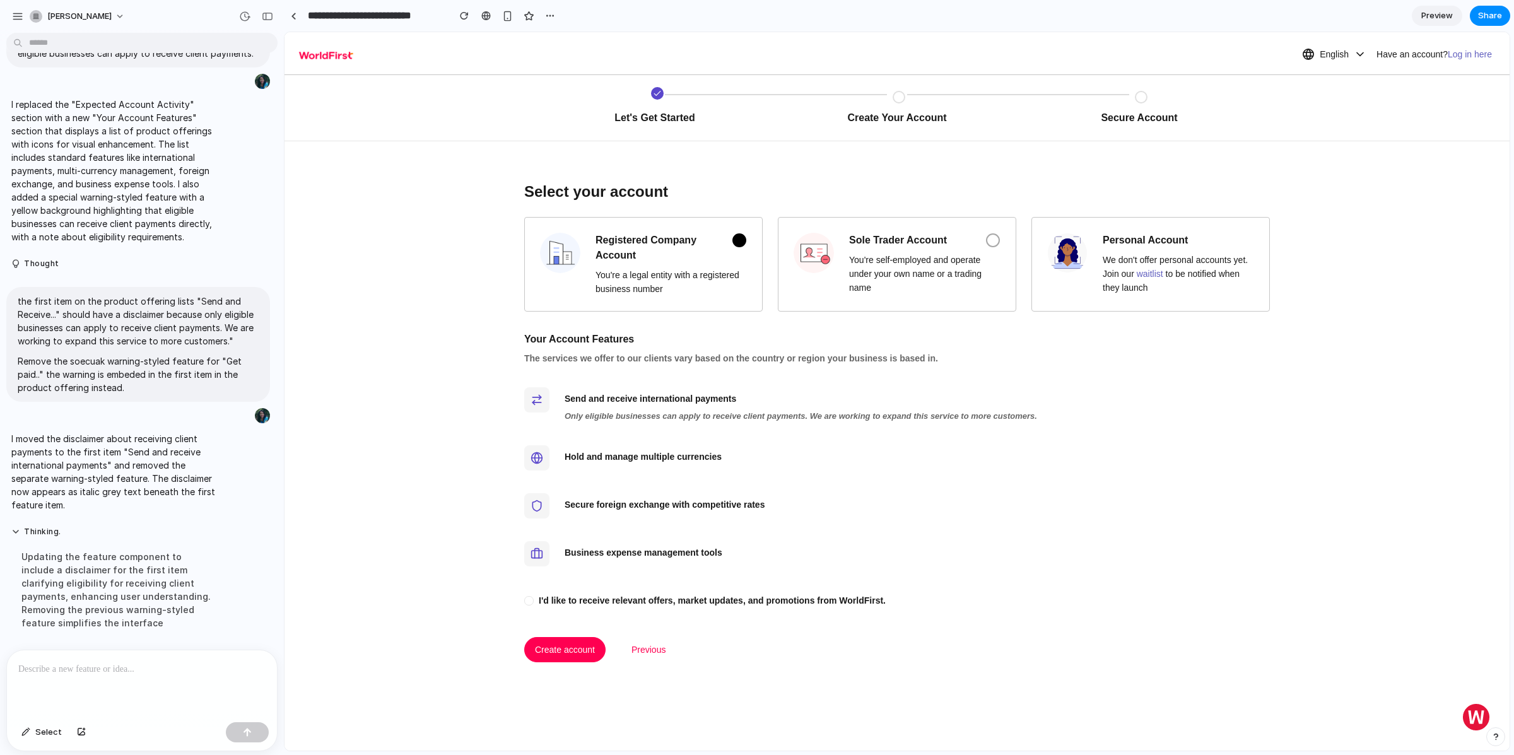
click at [822, 415] on div "Only eligible businesses can apply to receive client payments. We are working t…" at bounding box center [917, 416] width 705 height 13
click at [832, 464] on div "Hold and manage multiple currencies" at bounding box center [897, 458] width 746 height 40
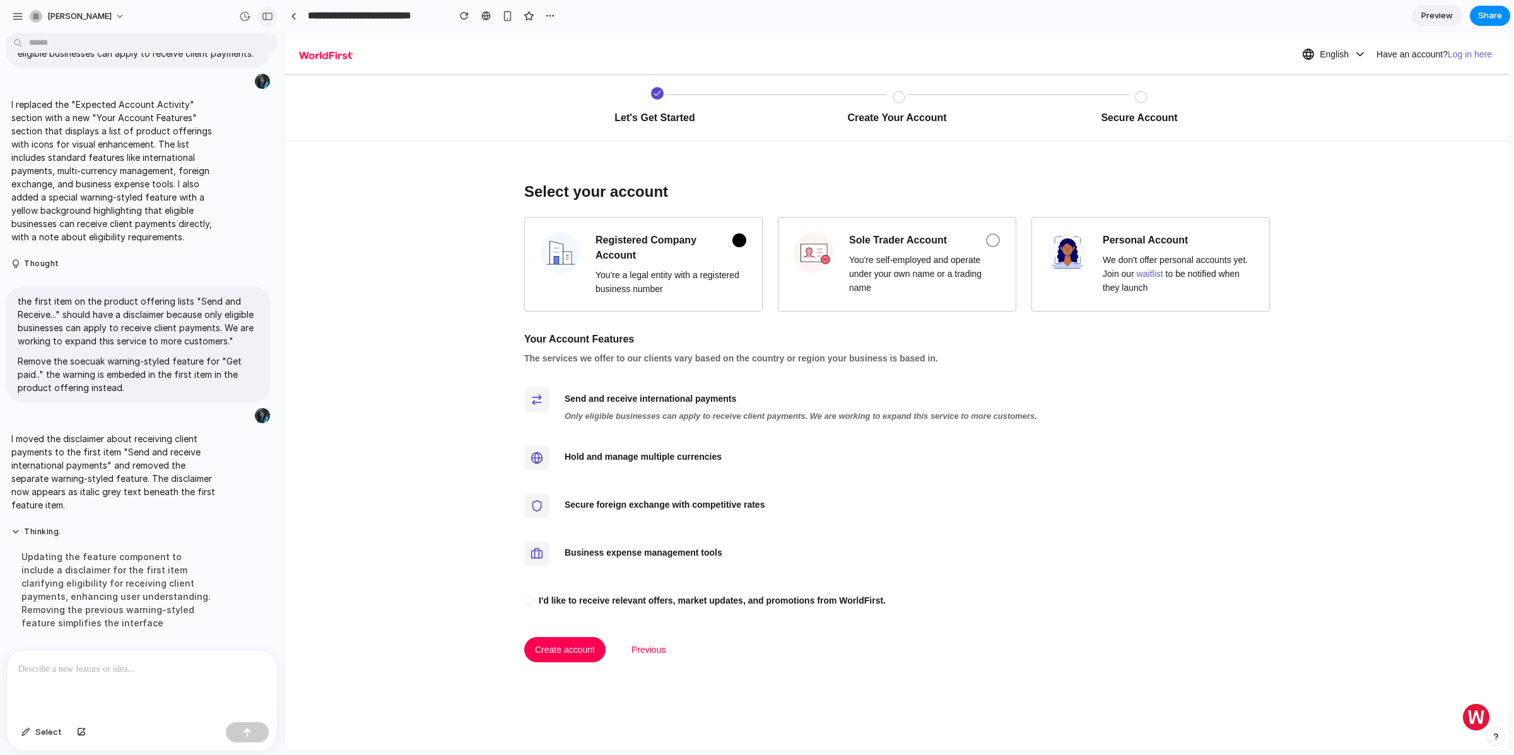
click at [262, 18] on div "button" at bounding box center [267, 16] width 11 height 9
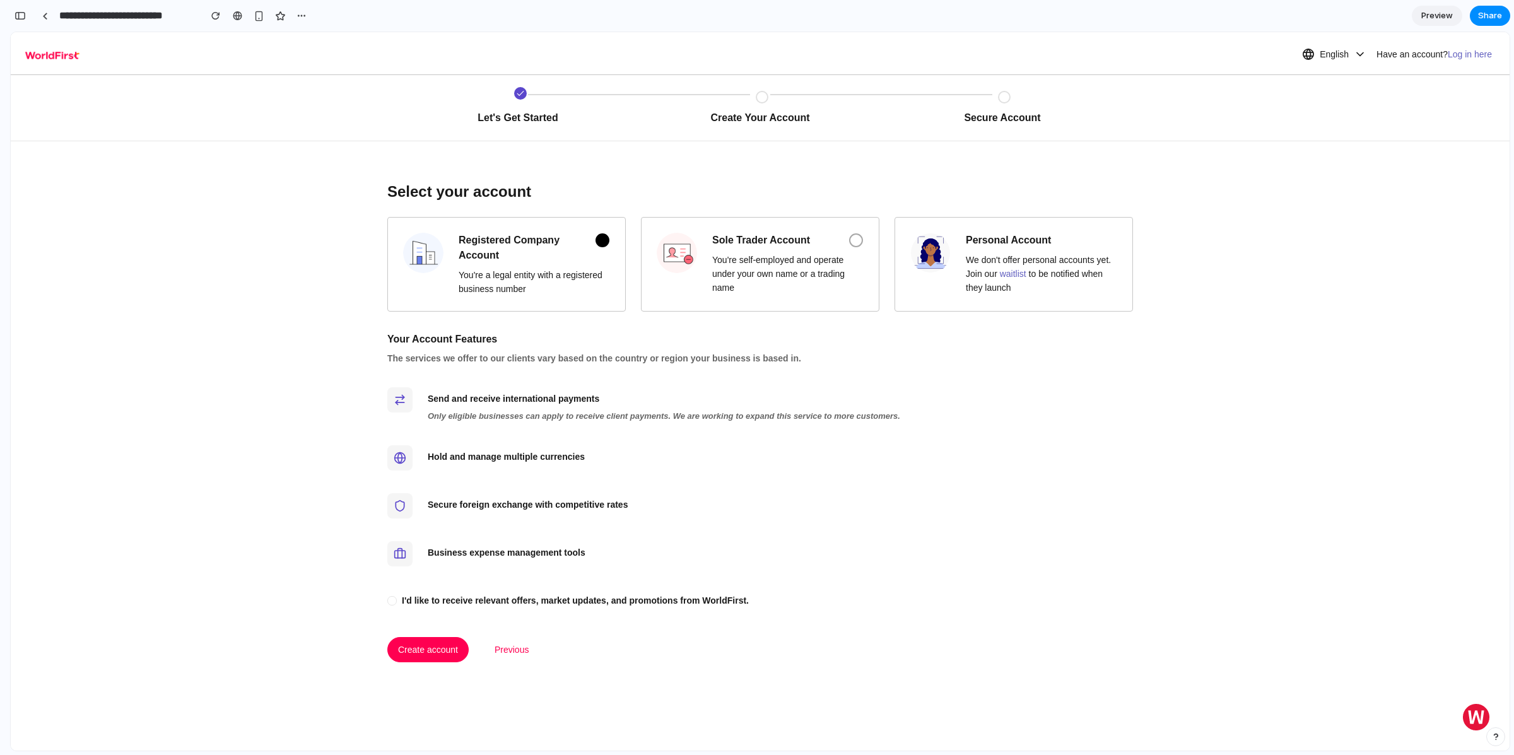
scroll to position [4968, 0]
